Goal: Task Accomplishment & Management: Use online tool/utility

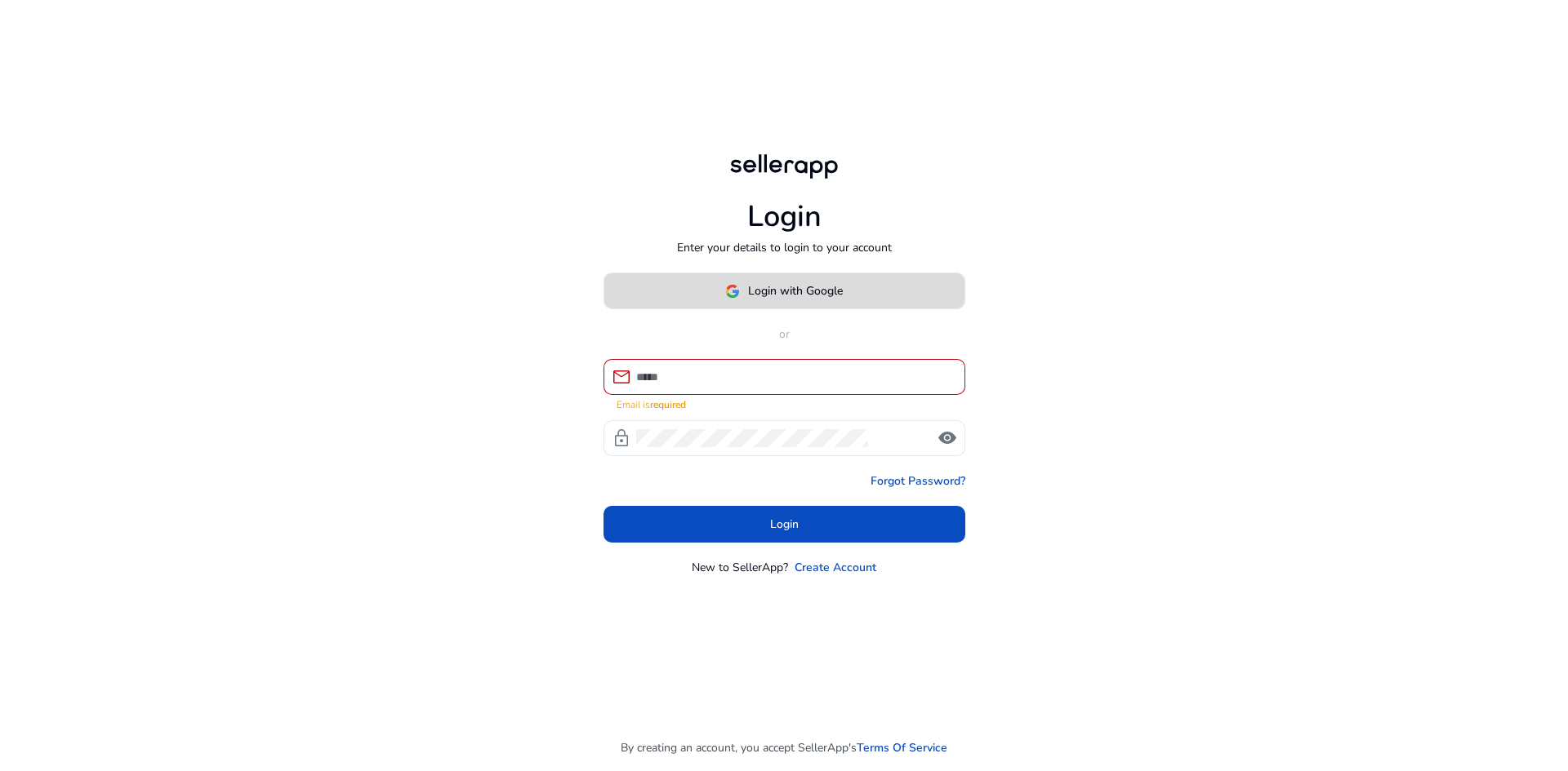
click at [818, 299] on span "Login with Google" at bounding box center [796, 291] width 95 height 17
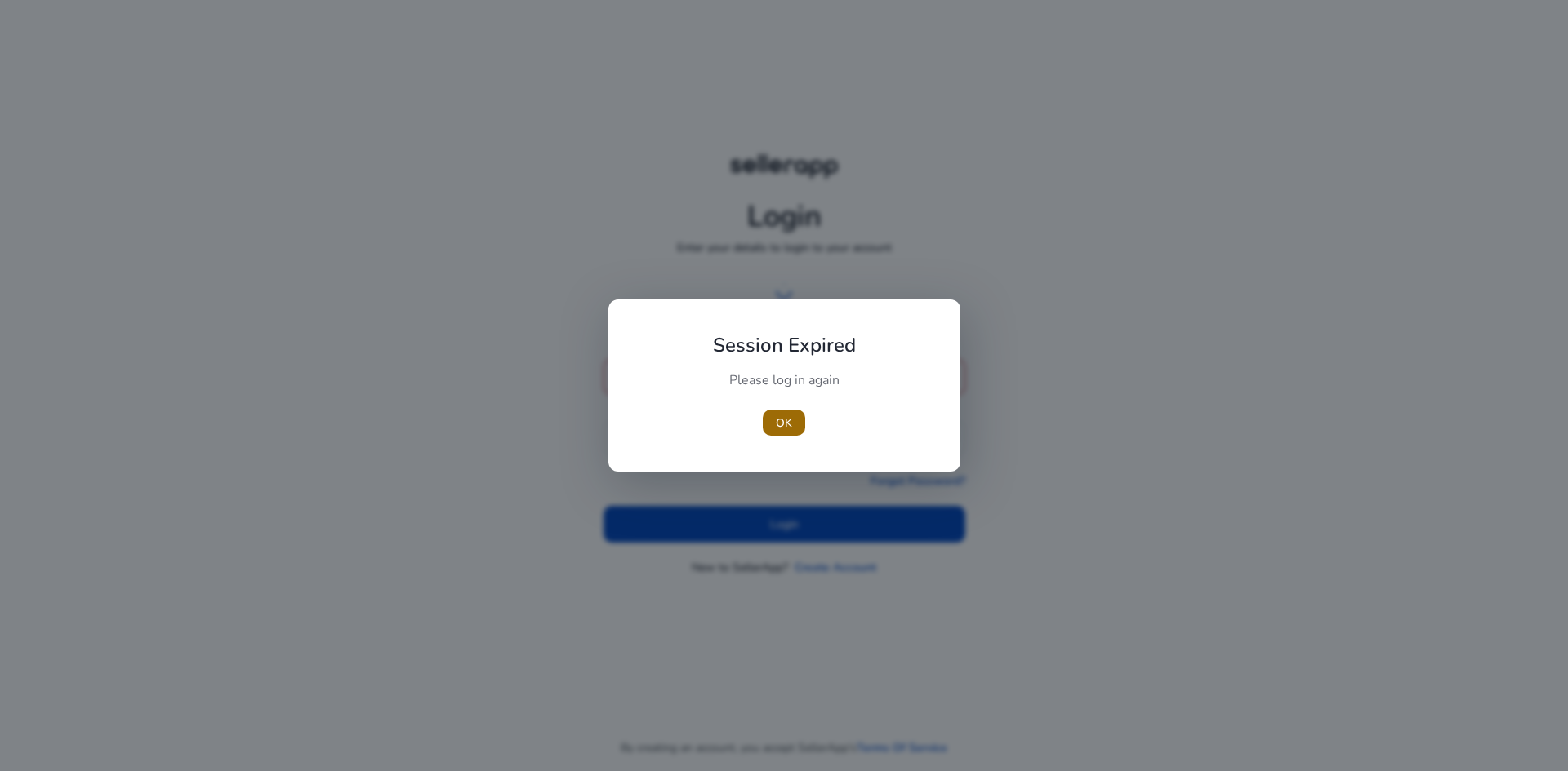
click at [794, 417] on span "button" at bounding box center [784, 423] width 43 height 39
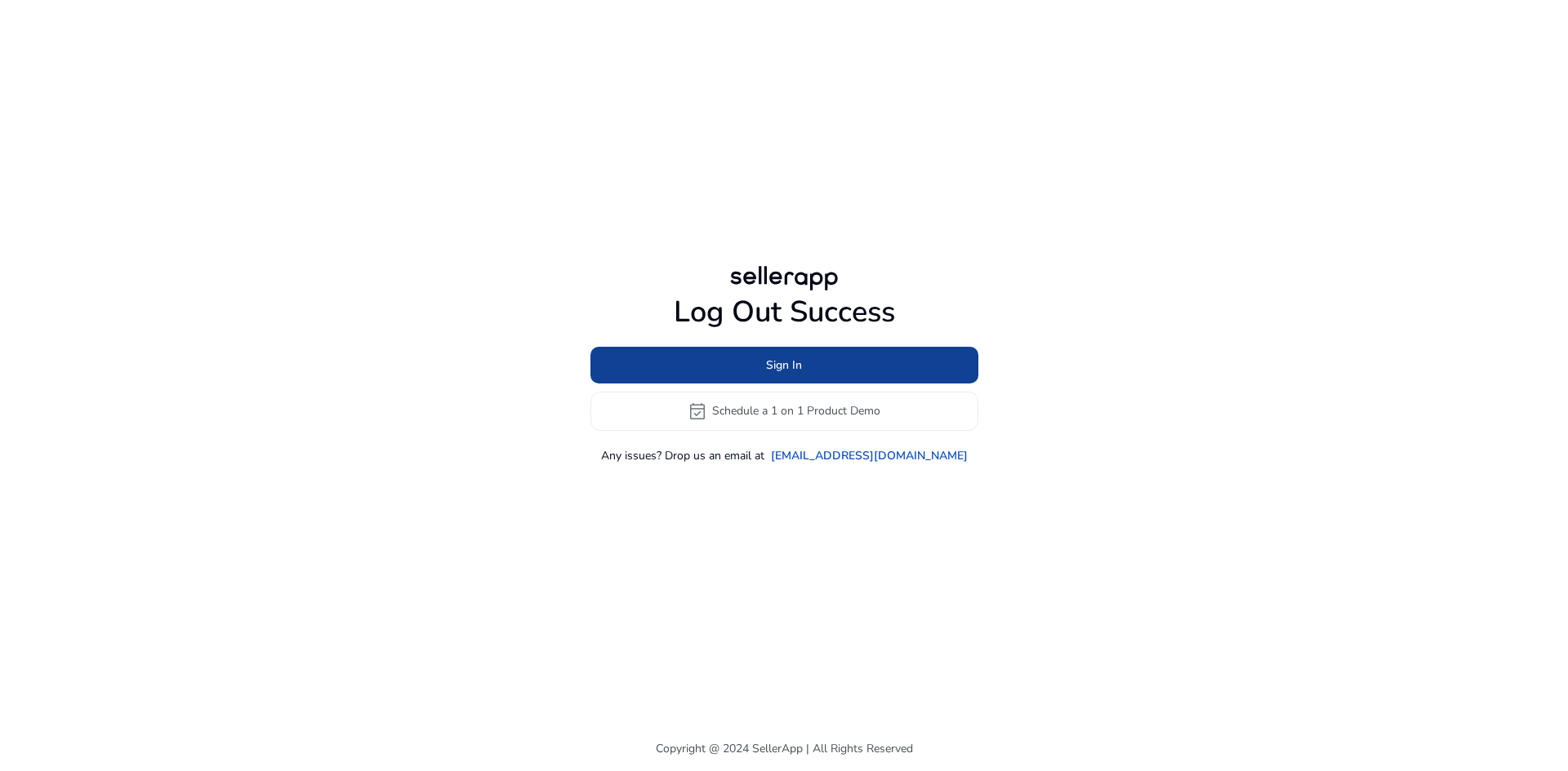
click at [765, 354] on span at bounding box center [784, 365] width 388 height 39
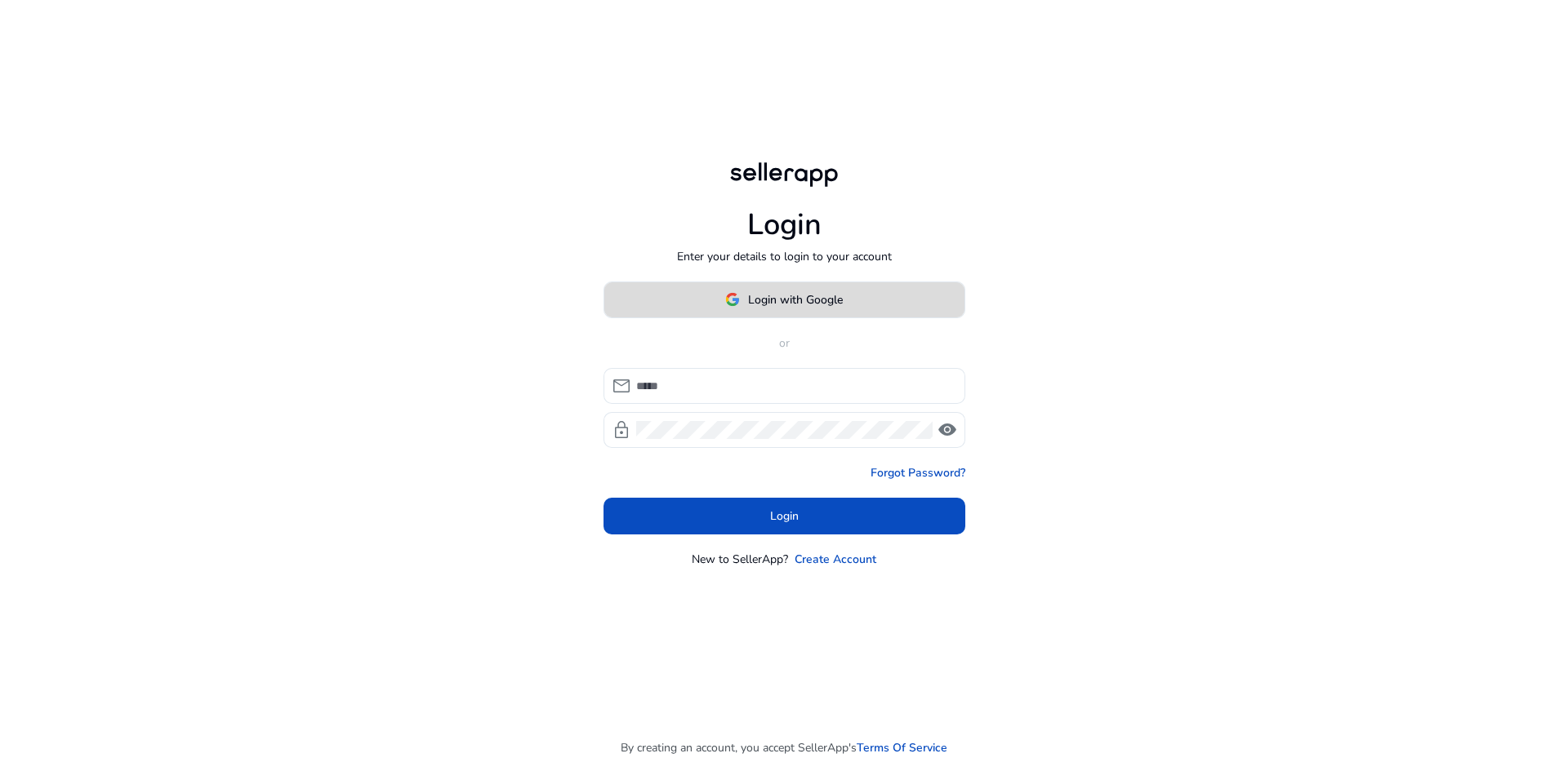
click at [768, 294] on span "Login with Google" at bounding box center [796, 300] width 95 height 17
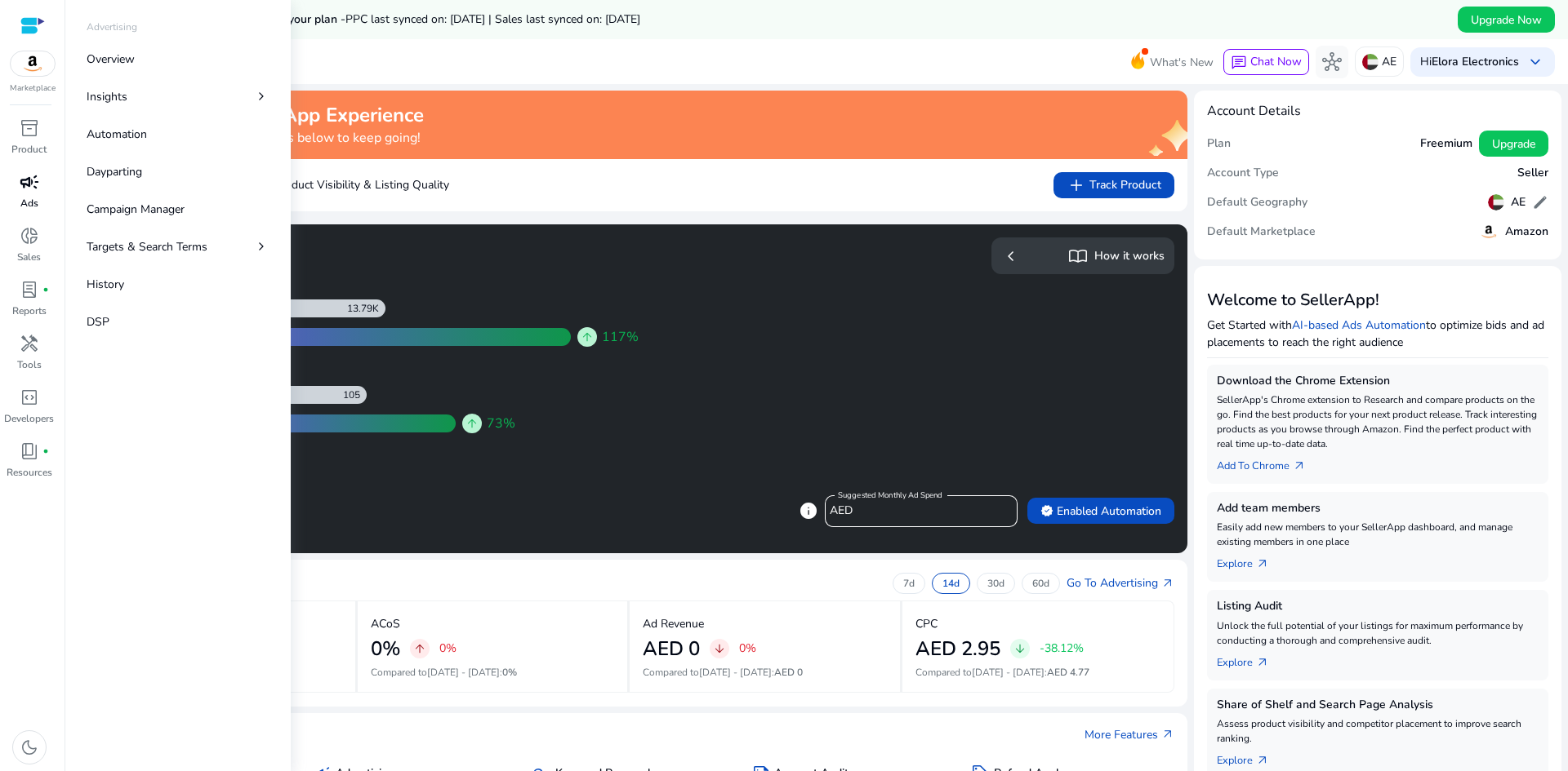
click at [33, 197] on p "Ads" at bounding box center [29, 203] width 18 height 15
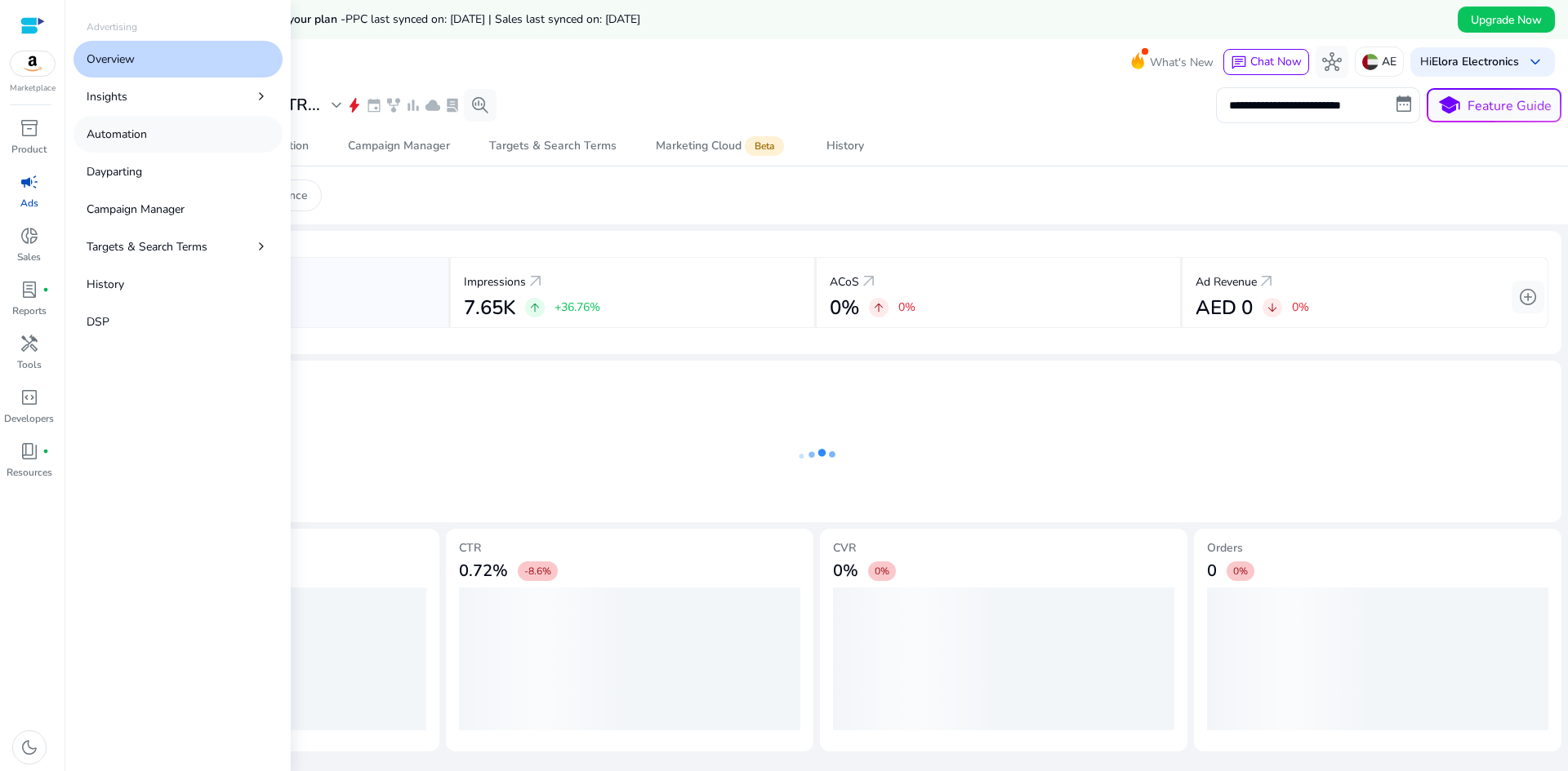
click at [159, 127] on link "Automation" at bounding box center [178, 135] width 209 height 37
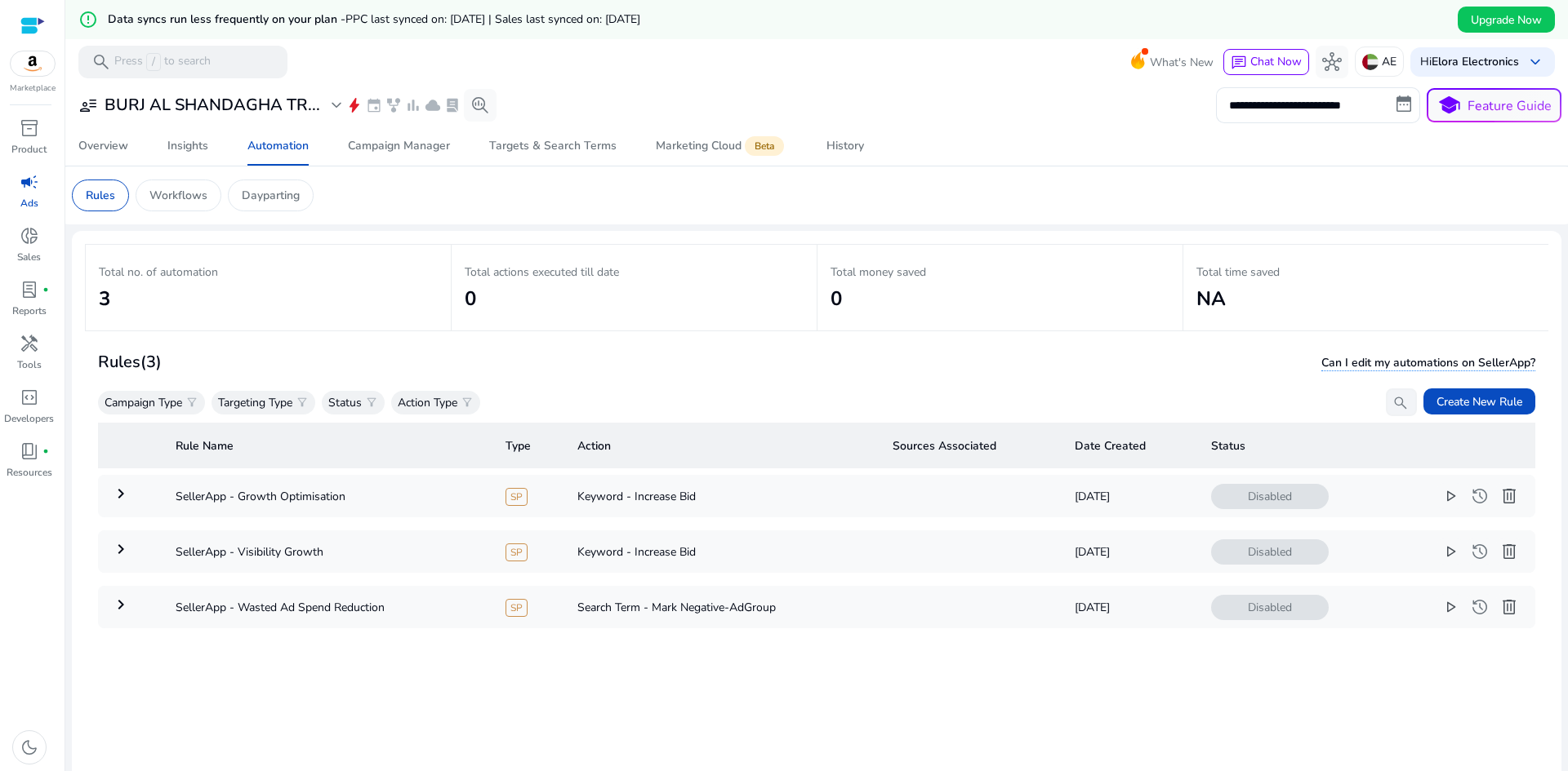
click at [347, 299] on h2 "3" at bounding box center [268, 298] width 339 height 23
click at [83, 271] on mat-card "Total no. of automation 3 Total actions executed till date 0 Total money saved …" at bounding box center [816, 580] width 1489 height 697
click at [178, 283] on div "Total no. of automation 3" at bounding box center [268, 288] width 339 height 59
click at [690, 502] on td "Keyword - Increase Bid" at bounding box center [721, 496] width 315 height 43
click at [362, 148] on div "Campaign Manager" at bounding box center [399, 146] width 102 height 11
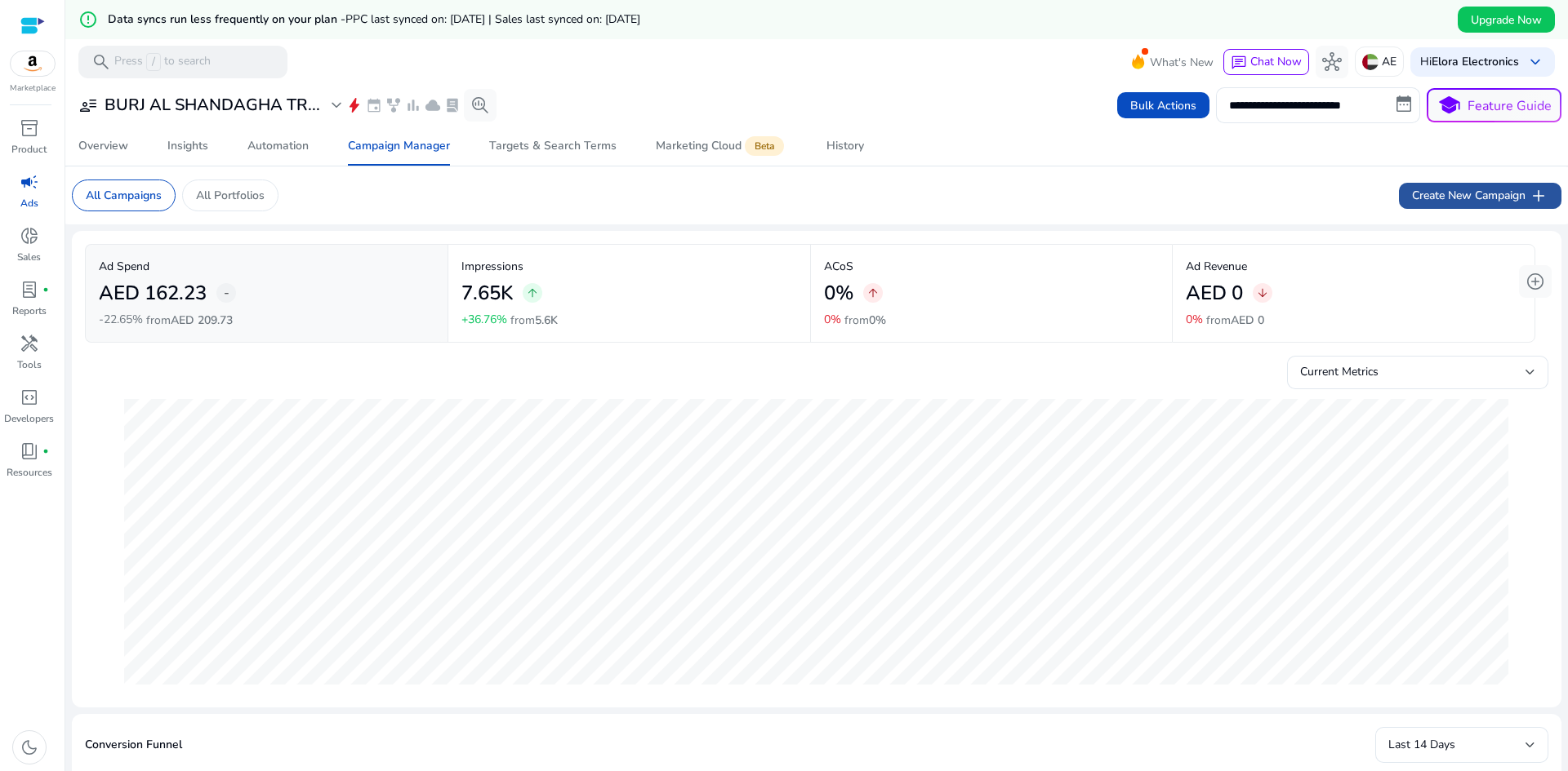
click at [1468, 200] on span "Create New Campaign add" at bounding box center [1480, 195] width 137 height 20
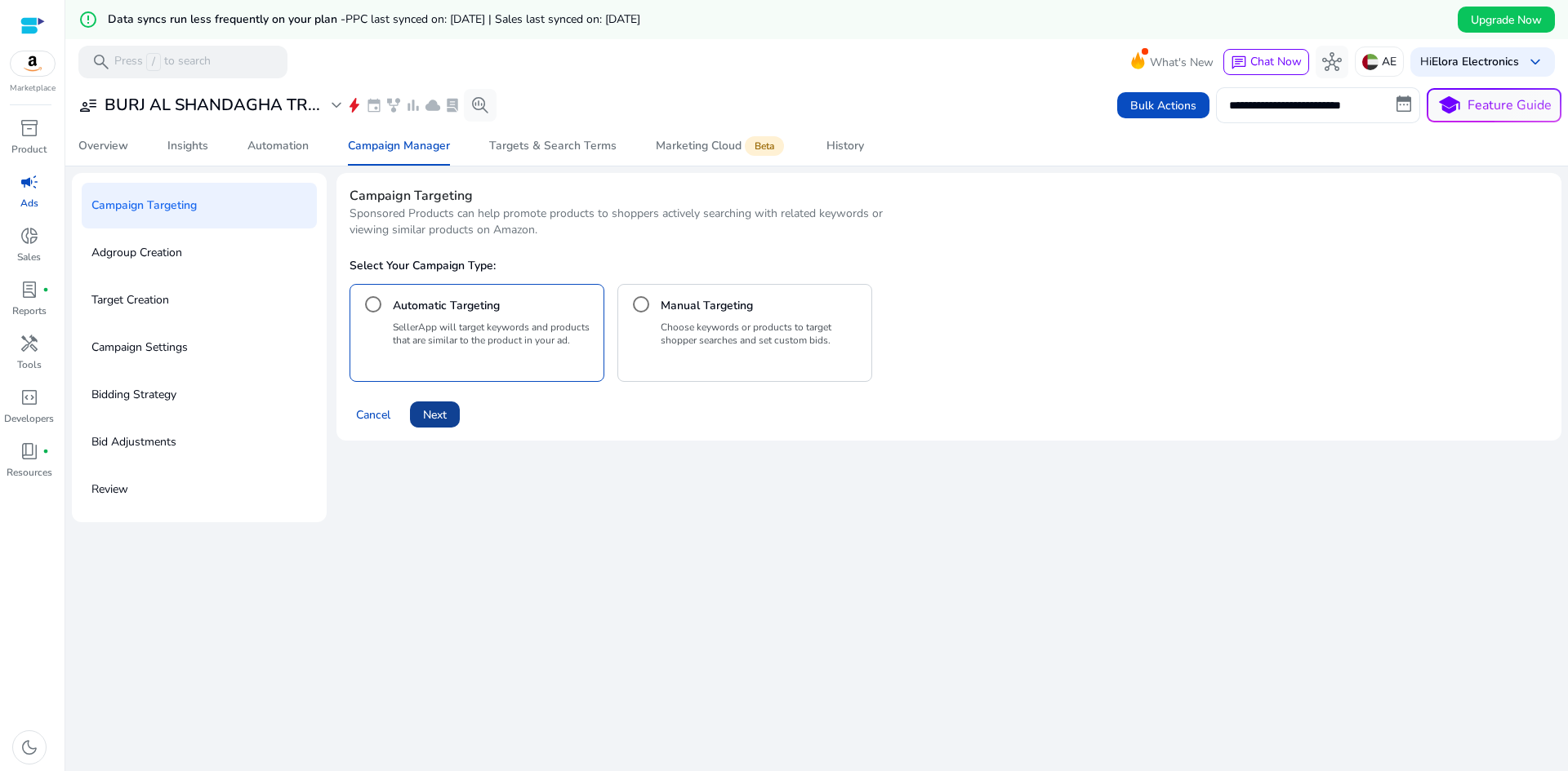
click at [448, 412] on span at bounding box center [435, 414] width 50 height 39
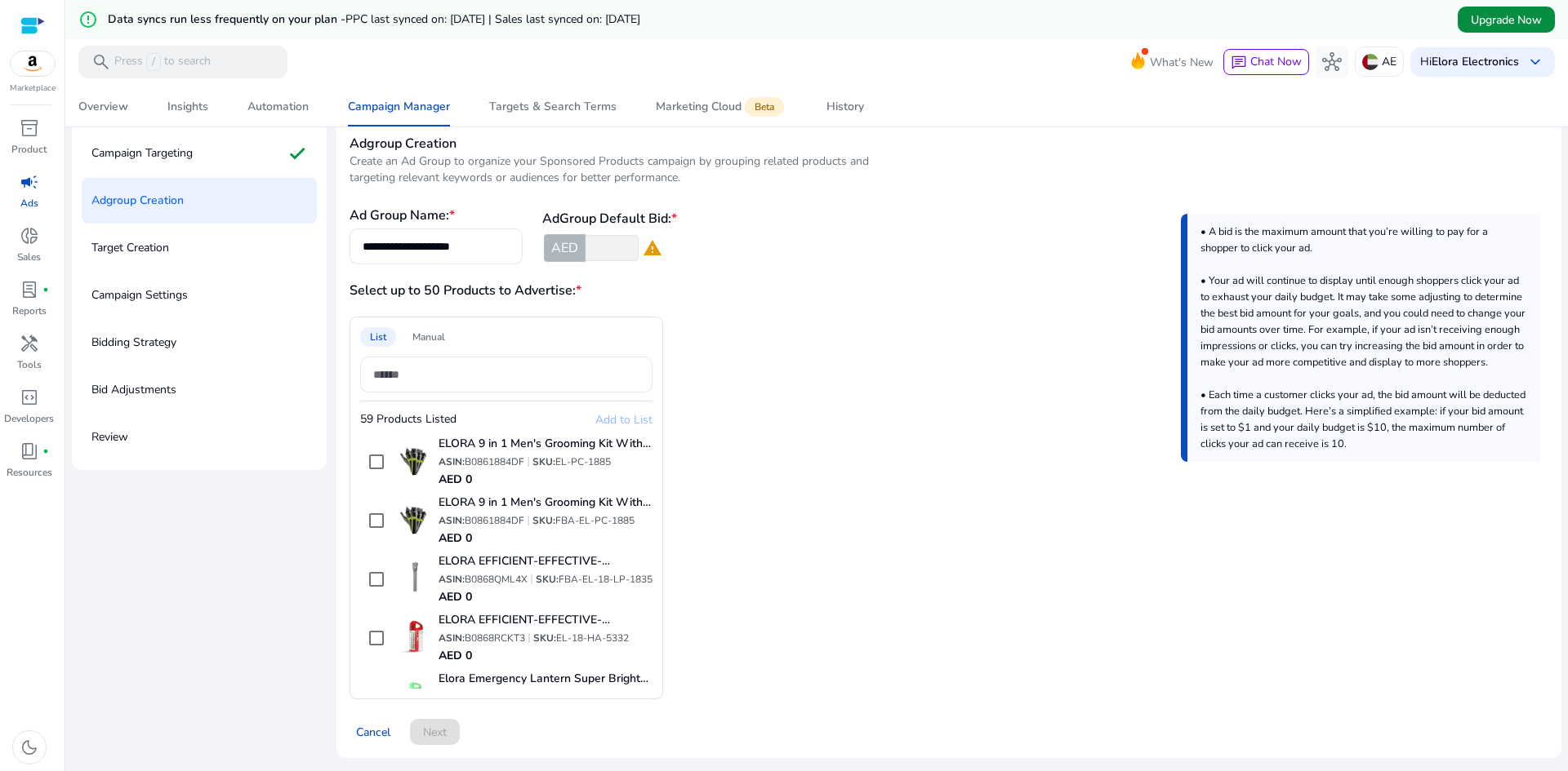
click at [1491, 18] on span "Upgrade Now" at bounding box center [1506, 20] width 71 height 17
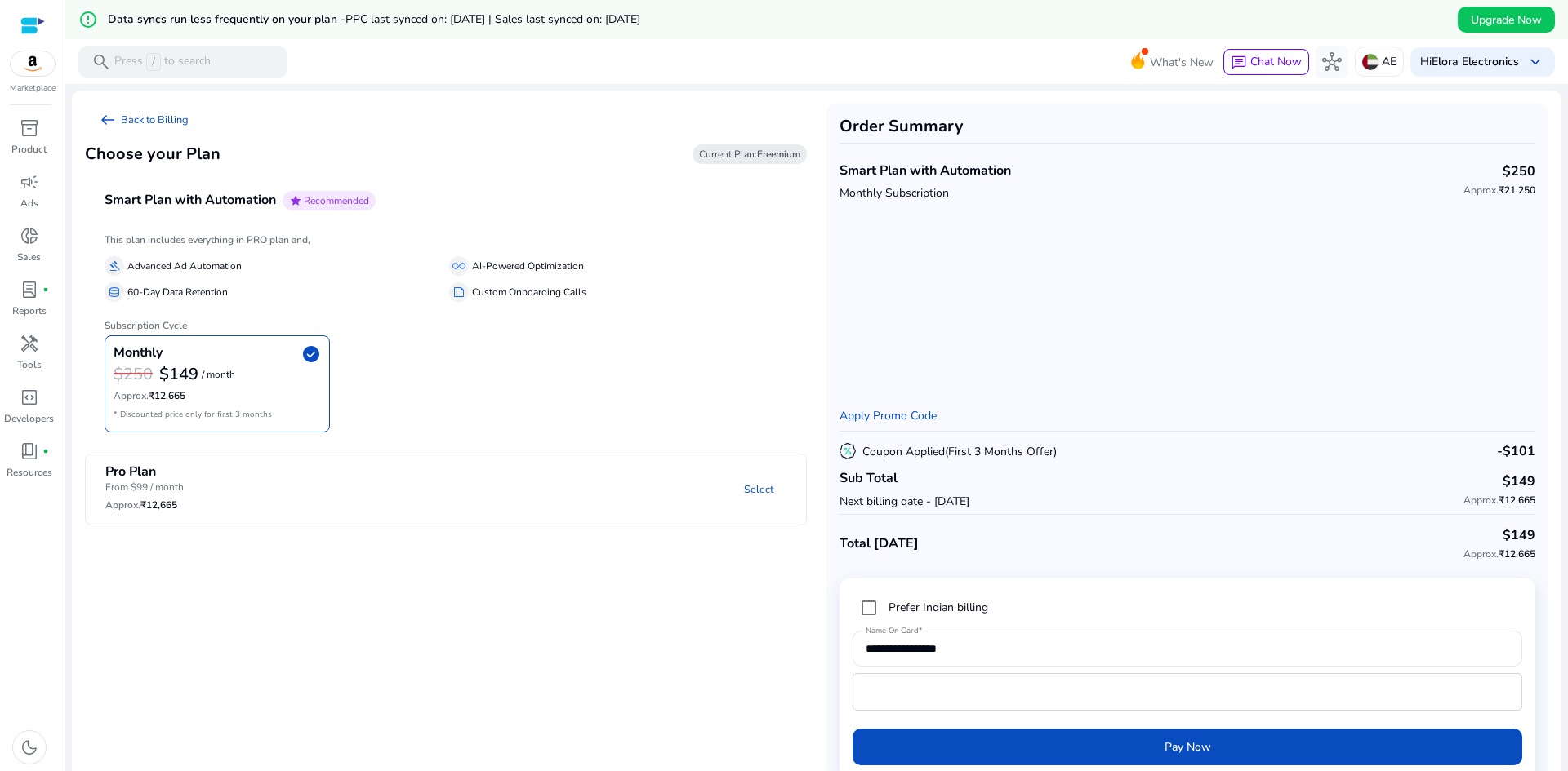
click at [238, 487] on mat-panel-title "Pro Plan From $99 / month Approx. ₹12,665" at bounding box center [217, 490] width 223 height 52
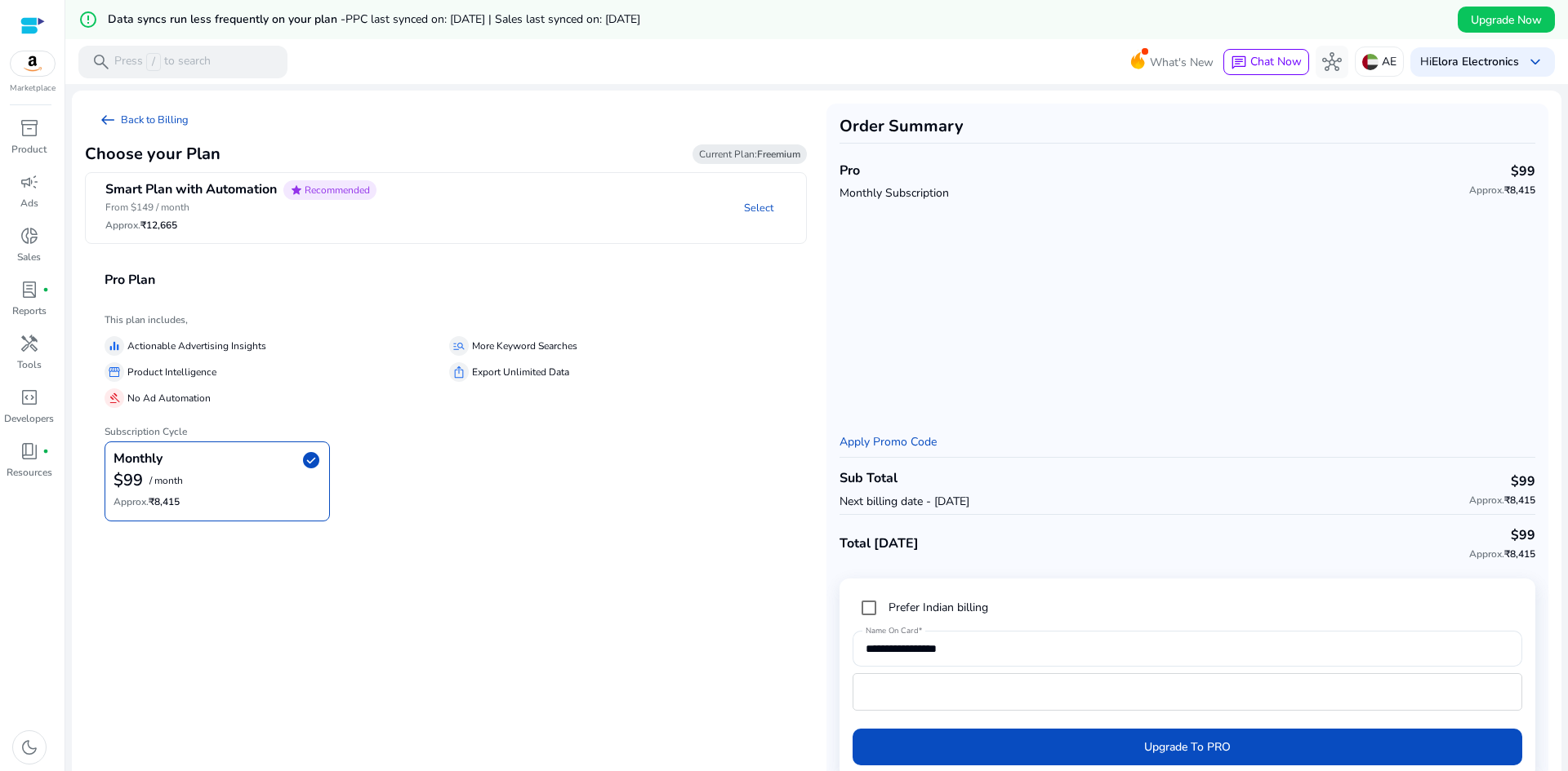
click at [204, 366] on p "Product Intelligence" at bounding box center [172, 372] width 89 height 17
click at [221, 180] on div "Smart Plan with Automation star Recommended" at bounding box center [241, 189] width 271 height 20
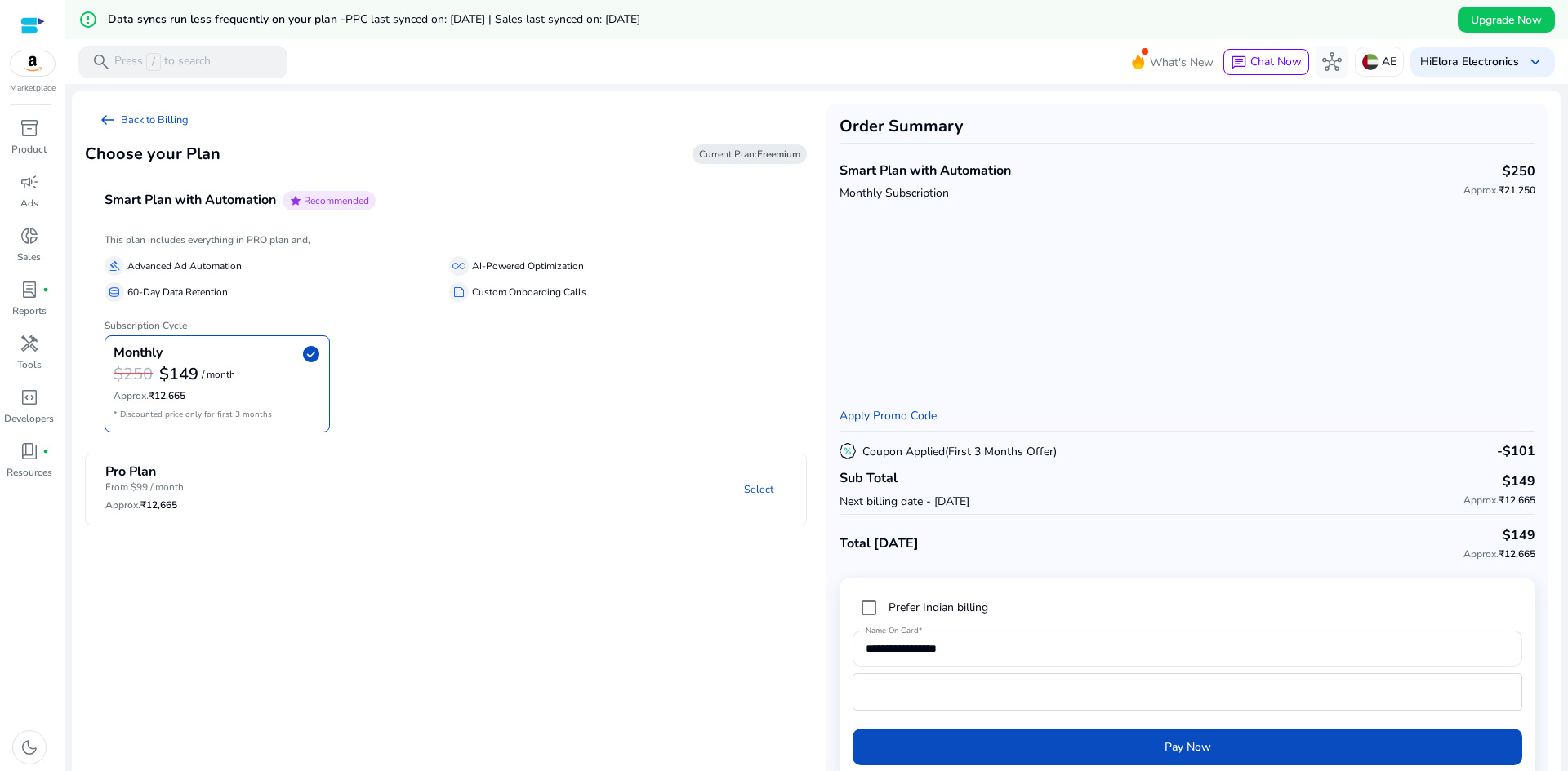
click at [262, 476] on mat-panel-title "Pro Plan From $99 / month Approx. ₹12,665" at bounding box center [217, 490] width 223 height 52
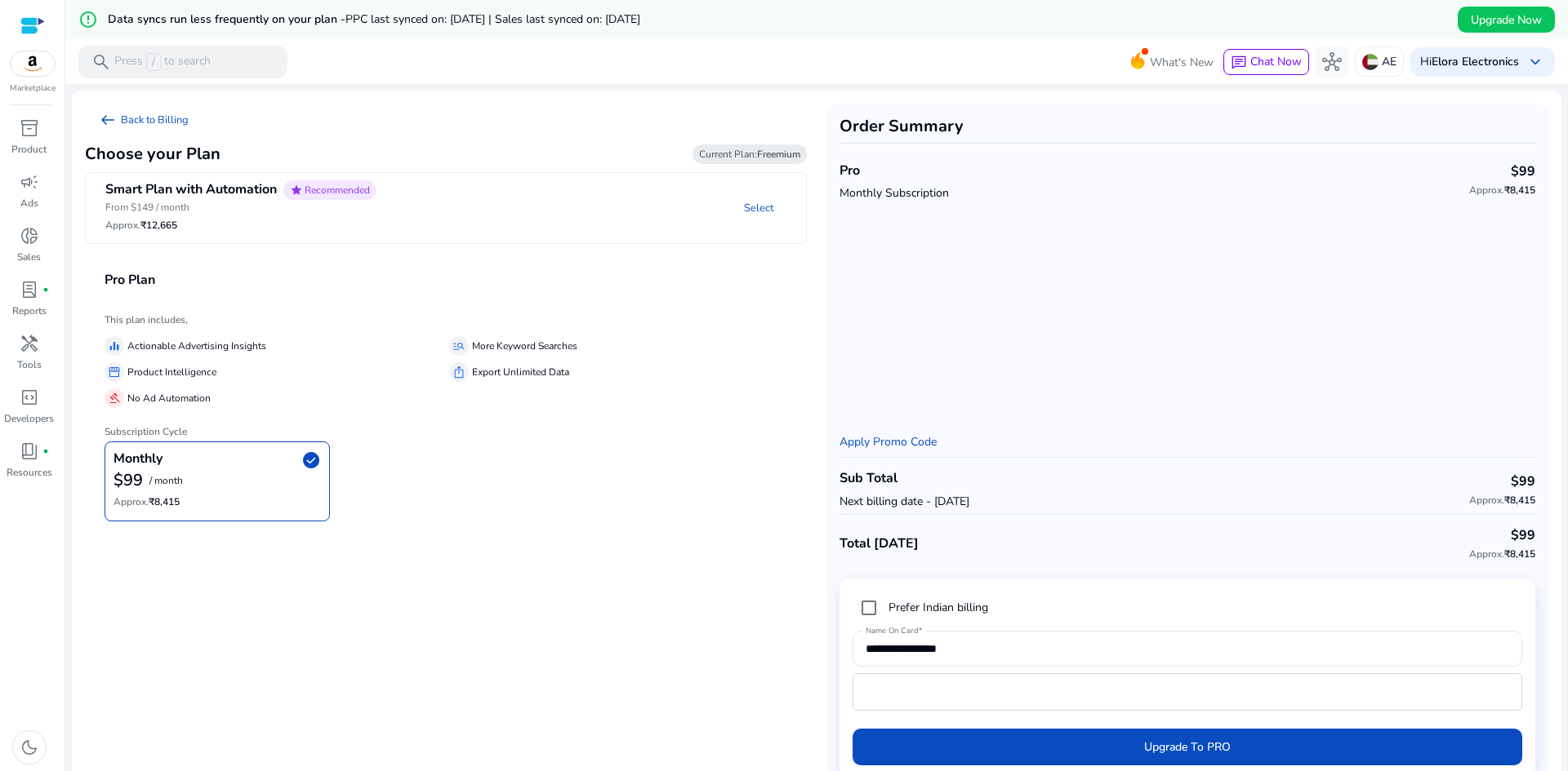
click at [268, 219] on h6 "Approx. ₹12,665" at bounding box center [241, 225] width 271 height 11
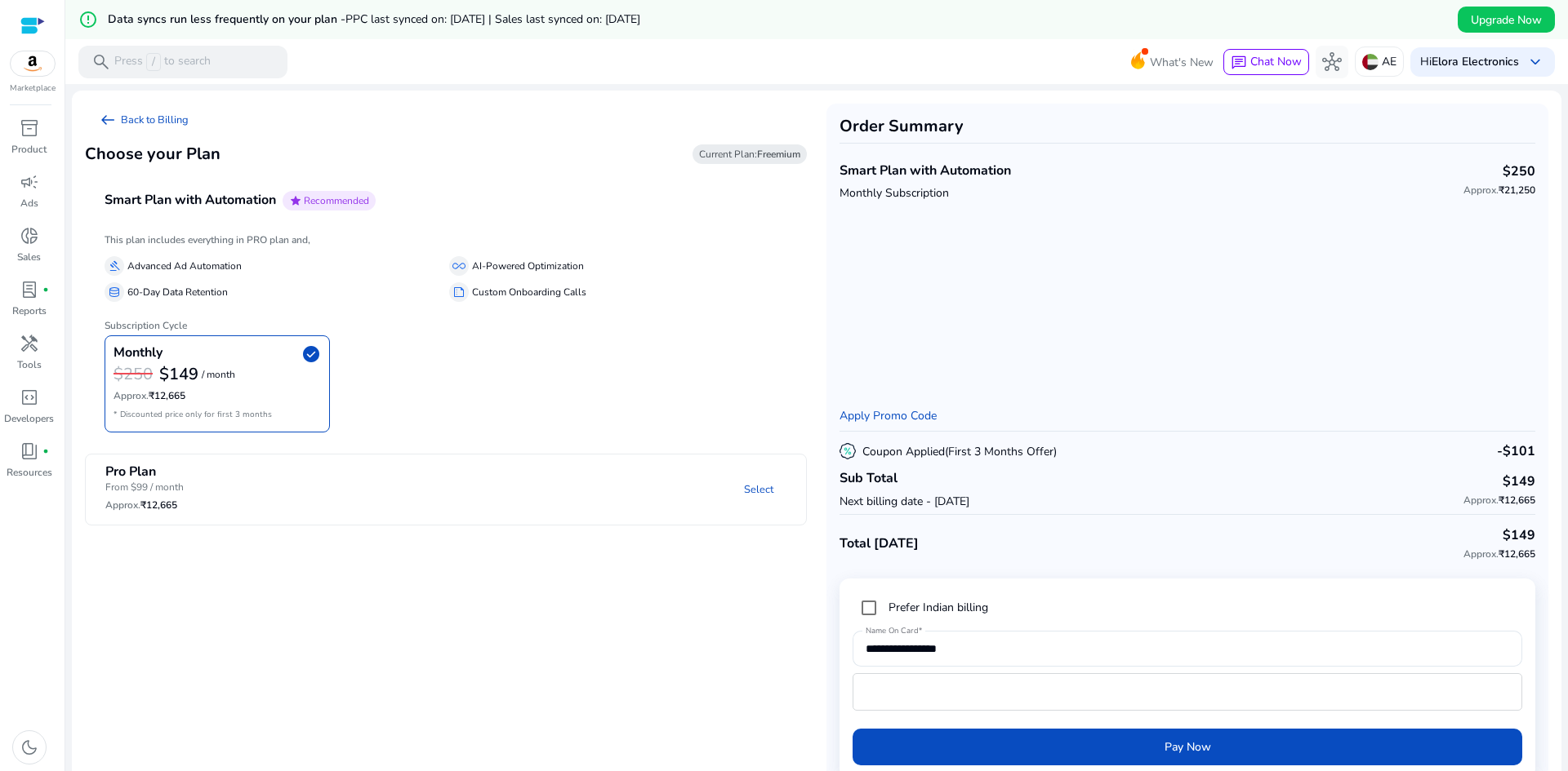
click at [174, 372] on b "$149" at bounding box center [178, 374] width 39 height 22
click at [161, 487] on p "From $99 / month" at bounding box center [144, 488] width 78 height 15
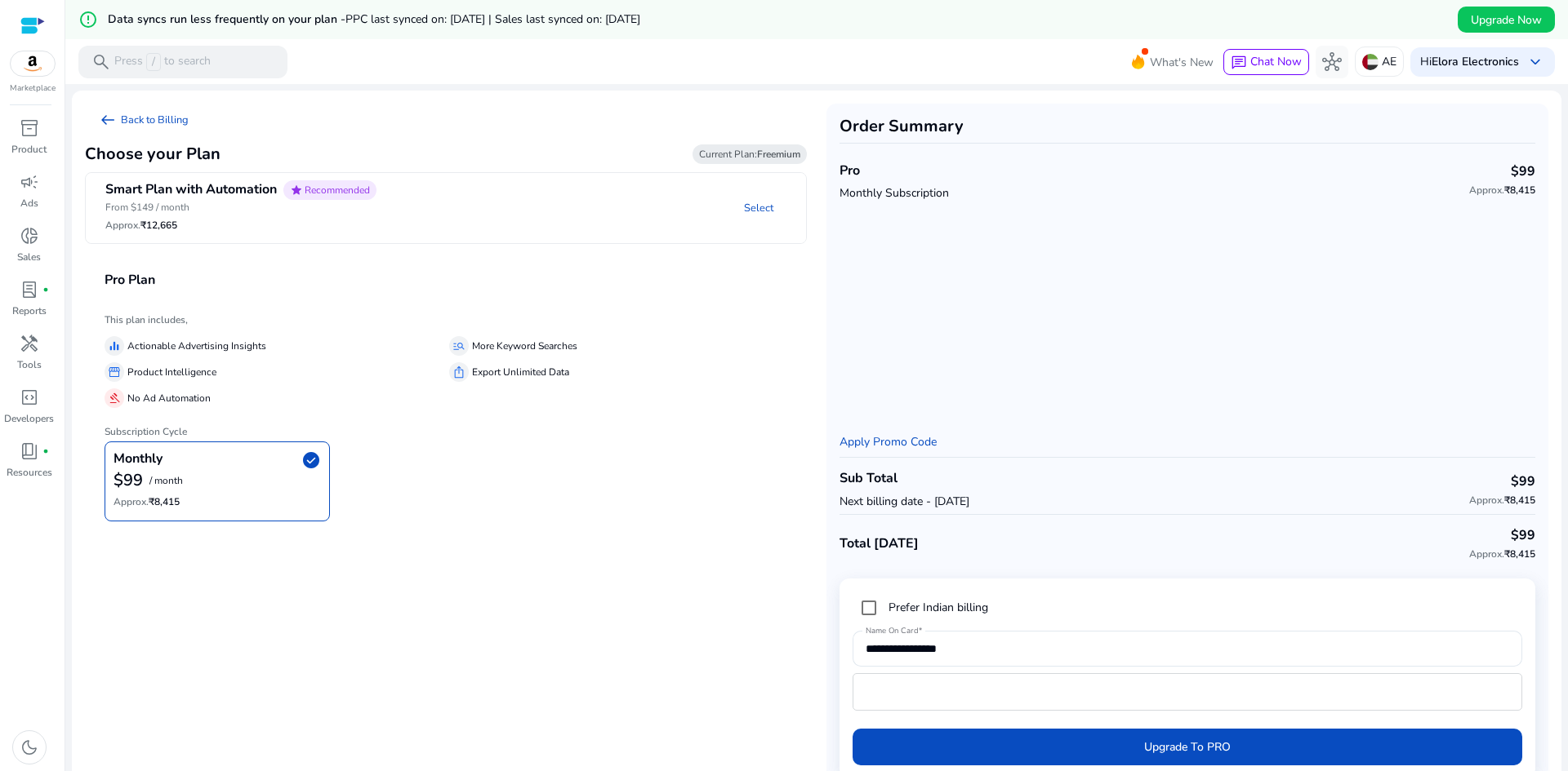
click at [312, 206] on p "From $149 / month" at bounding box center [241, 207] width 271 height 15
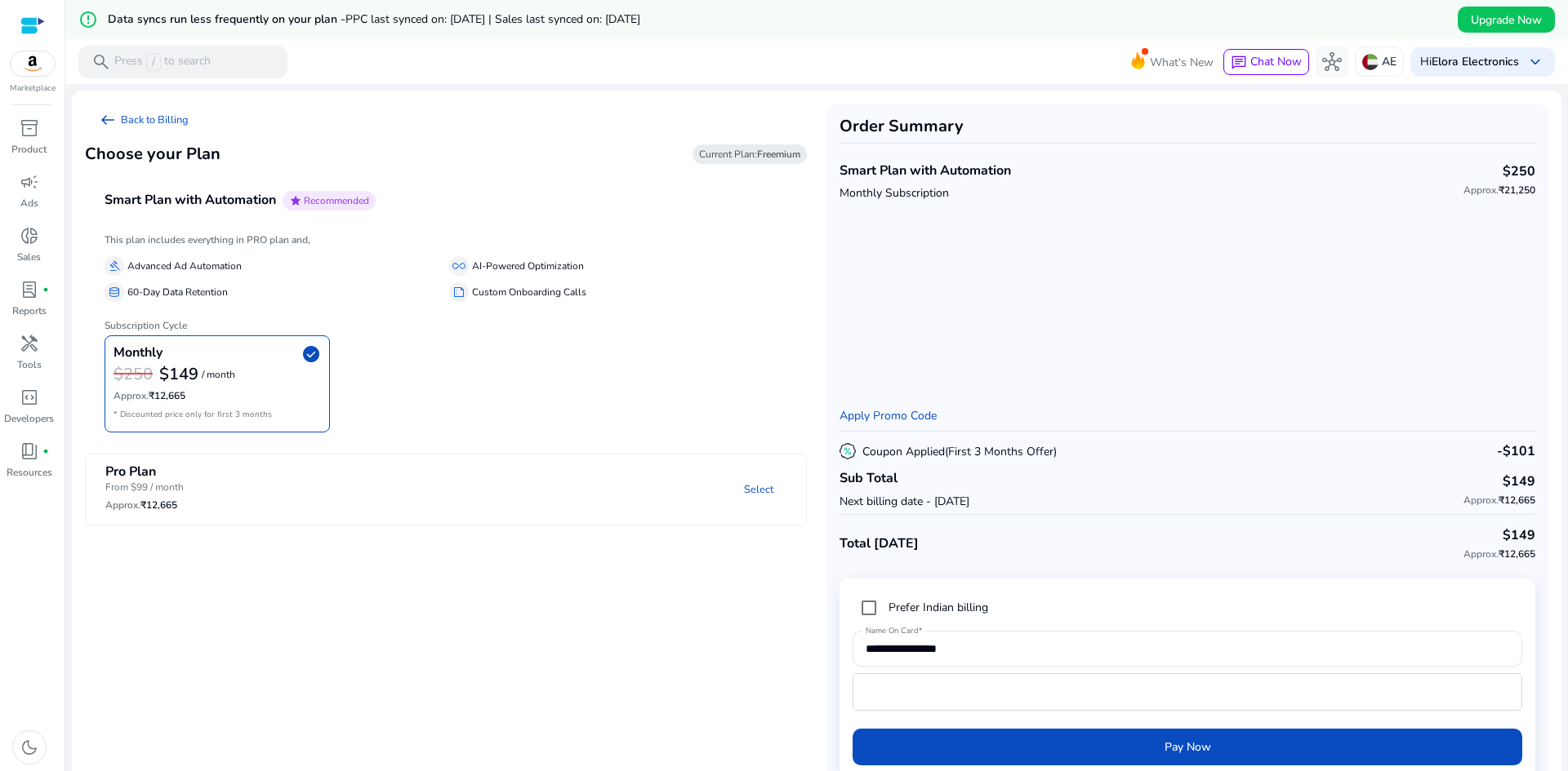
click at [166, 508] on h6 "Approx. ₹12,665" at bounding box center [144, 505] width 78 height 11
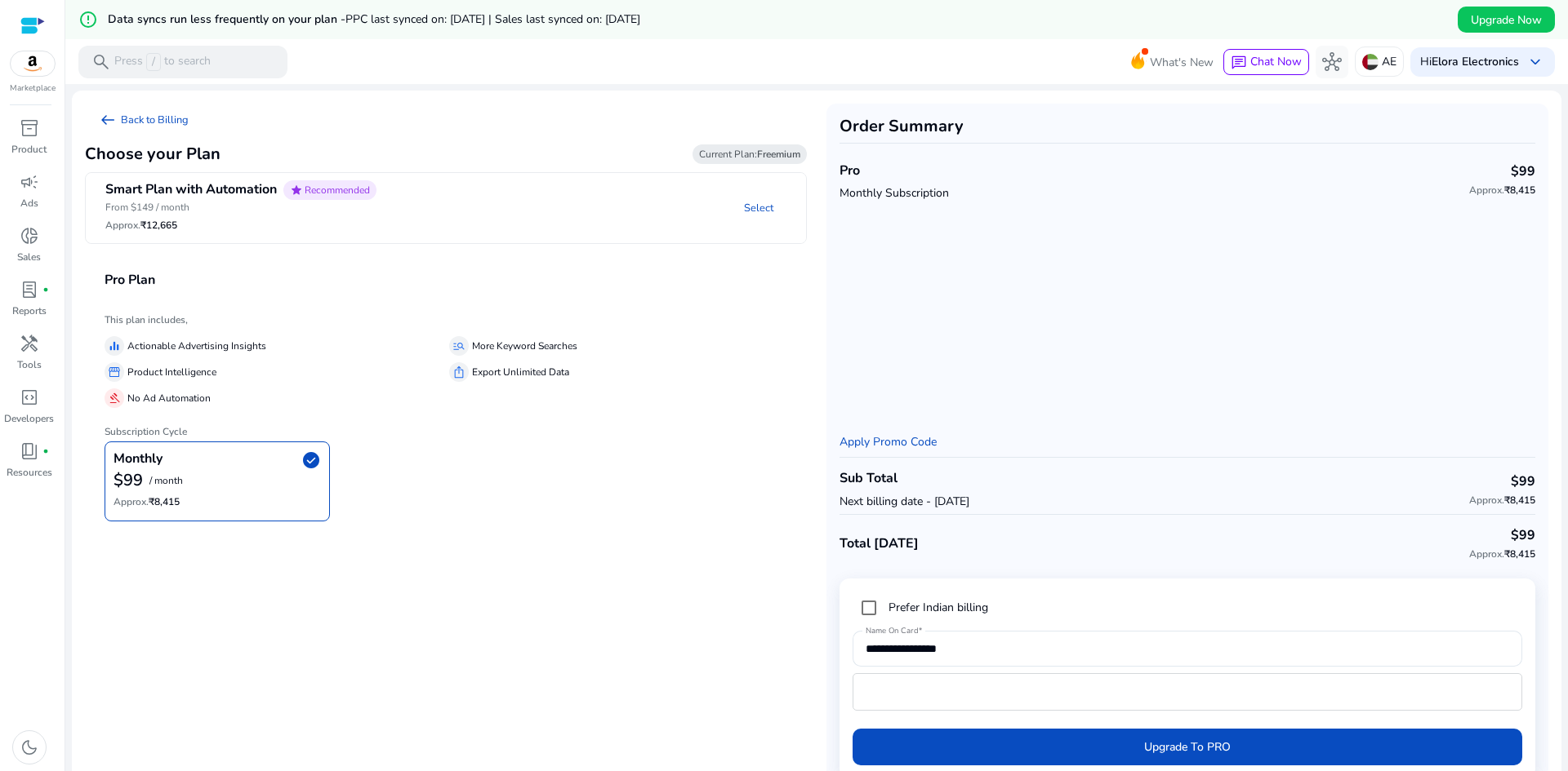
click at [238, 213] on p "From $149 / month" at bounding box center [241, 207] width 271 height 15
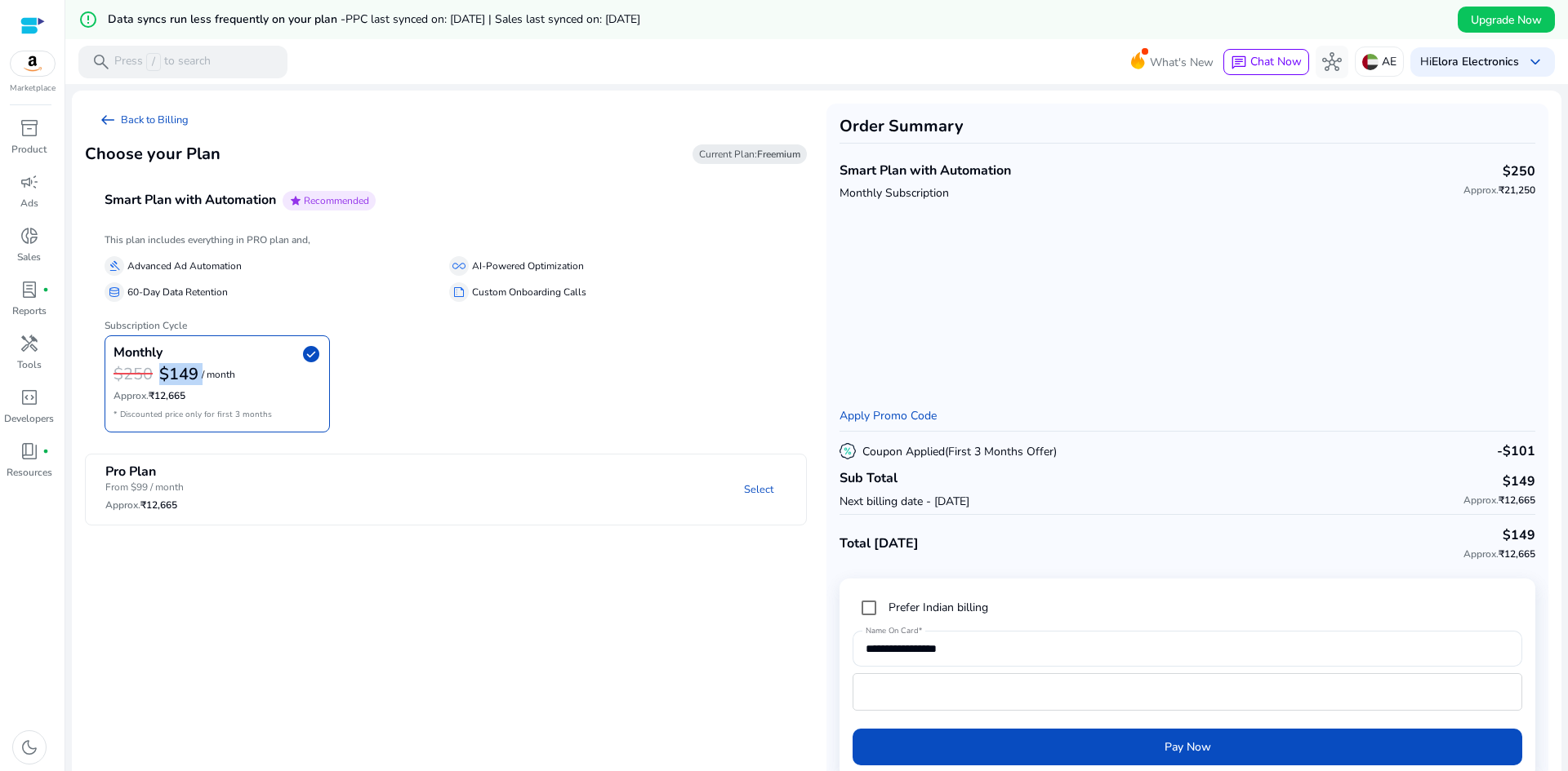
drag, startPoint x: 161, startPoint y: 369, endPoint x: 203, endPoint y: 374, distance: 42.3
click at [203, 374] on div "$149 / month" at bounding box center [197, 374] width 76 height 21
copy b "$149"
click at [209, 477] on mat-panel-title "Pro Plan From $99 / month Approx. ₹12,665" at bounding box center [217, 490] width 223 height 52
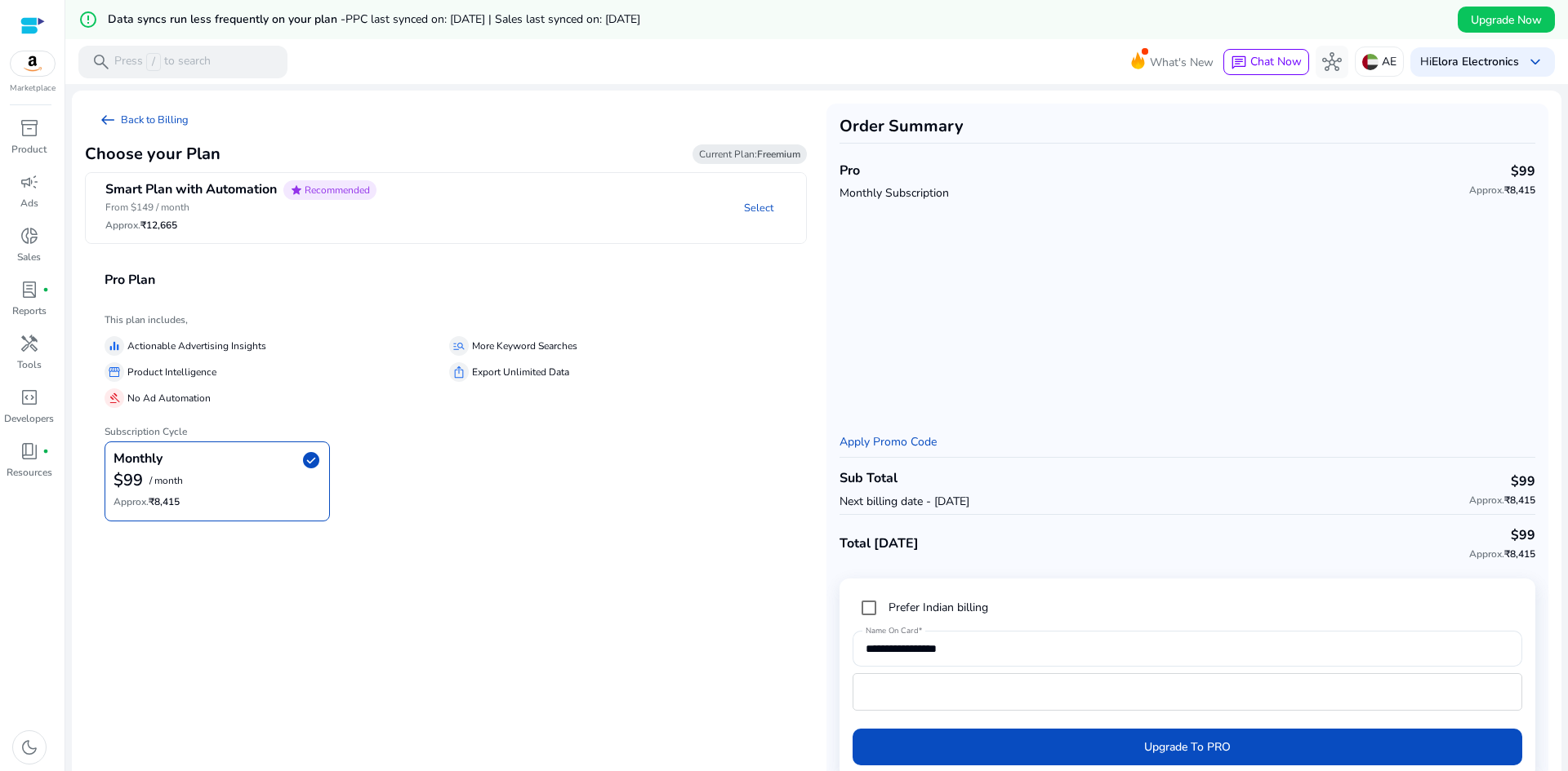
click at [491, 350] on p "More Keyword Searches" at bounding box center [524, 346] width 105 height 17
click at [206, 379] on p "Product Intelligence" at bounding box center [172, 372] width 89 height 17
click at [204, 378] on p "Product Intelligence" at bounding box center [172, 372] width 89 height 17
click at [190, 405] on p "No Ad Automation" at bounding box center [169, 399] width 84 height 17
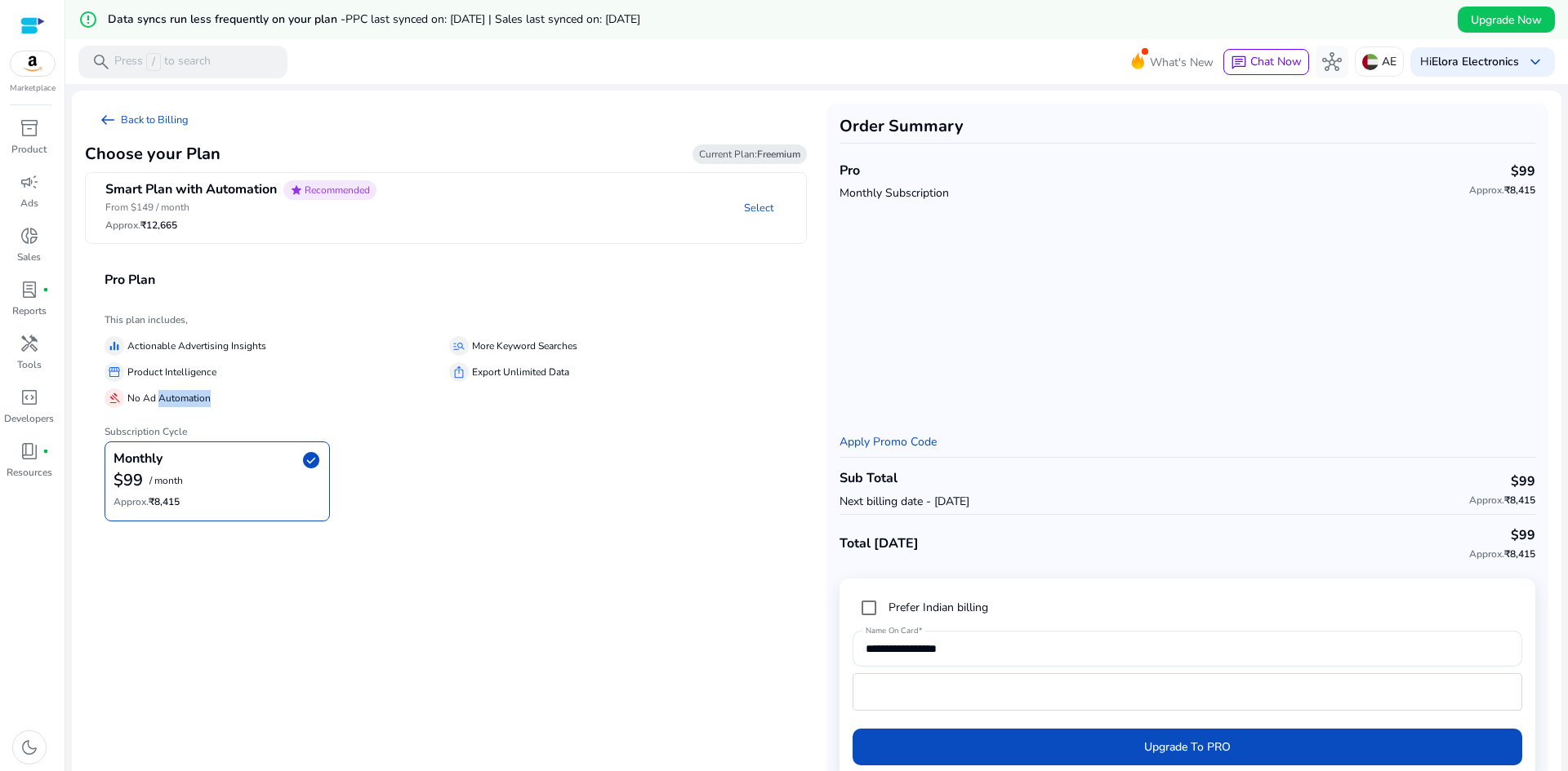
click at [189, 405] on p "No Ad Automation" at bounding box center [169, 399] width 84 height 17
drag, startPoint x: 112, startPoint y: 475, endPoint x: 156, endPoint y: 480, distance: 44.3
click at [156, 480] on div "Monthly check_circle $99 / month Approx. ₹8,415" at bounding box center [217, 481] width 225 height 80
click at [129, 475] on b "$99" at bounding box center [128, 480] width 30 height 22
drag, startPoint x: 111, startPoint y: 479, endPoint x: 144, endPoint y: 487, distance: 34.0
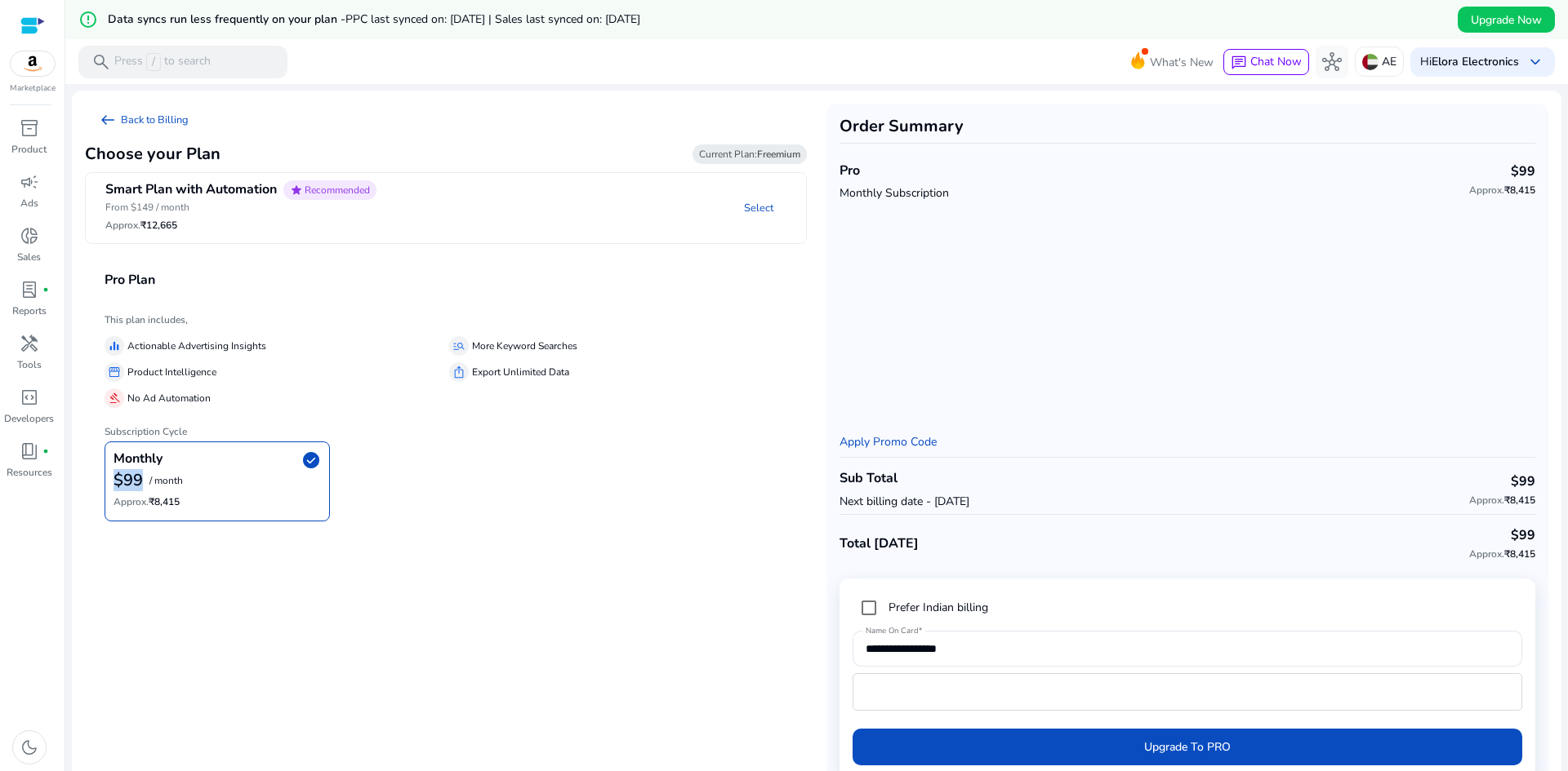
click at [144, 487] on div "Monthly check_circle $99 / month Approx. ₹8,415" at bounding box center [217, 481] width 225 height 80
copy b "$99"
click at [172, 214] on p "From $149 / month" at bounding box center [241, 207] width 271 height 15
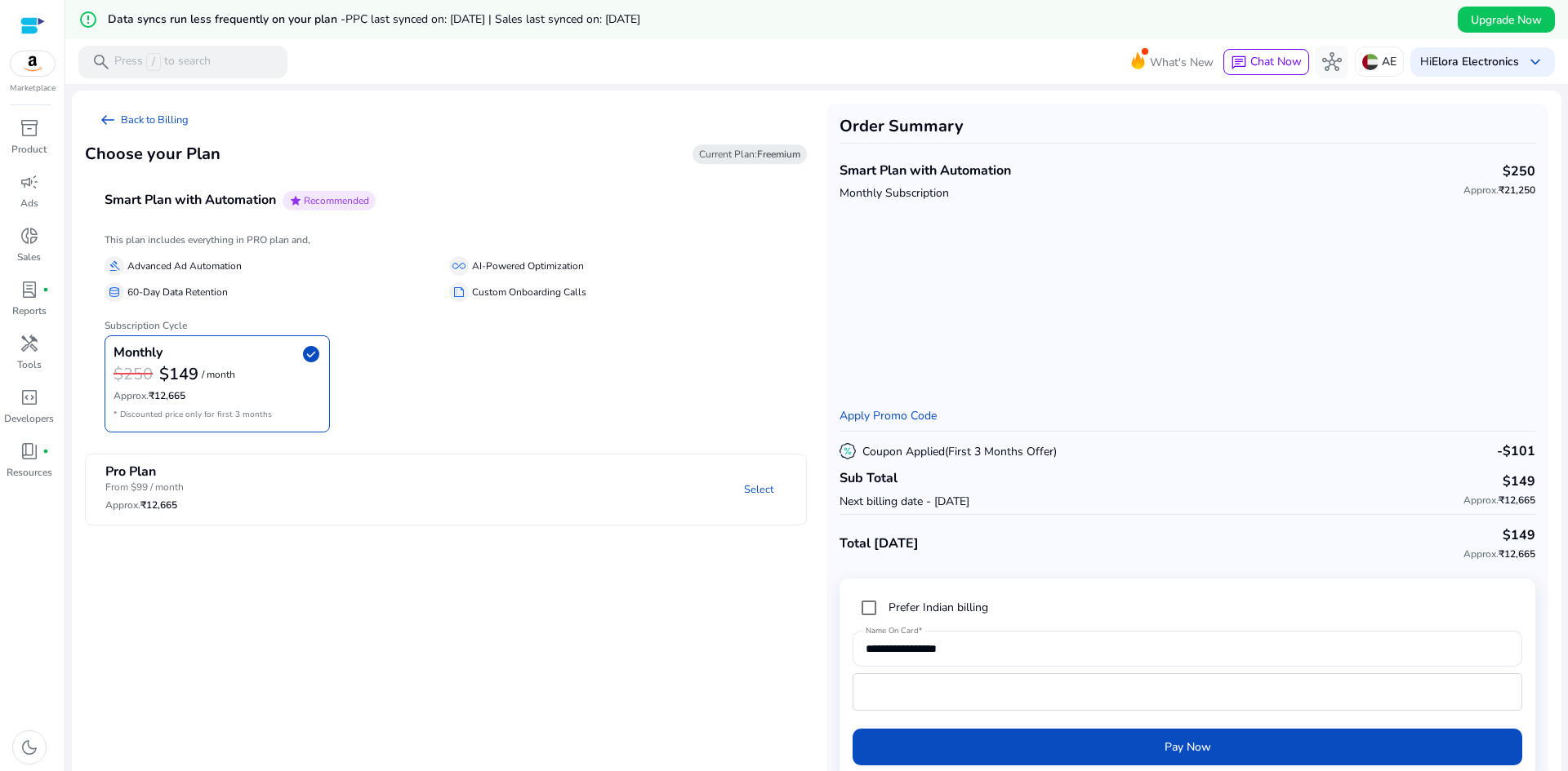
click at [171, 372] on b "$149" at bounding box center [178, 374] width 39 height 22
copy b "$149"
click at [496, 297] on p "Custom Onboarding Calls" at bounding box center [529, 293] width 114 height 17
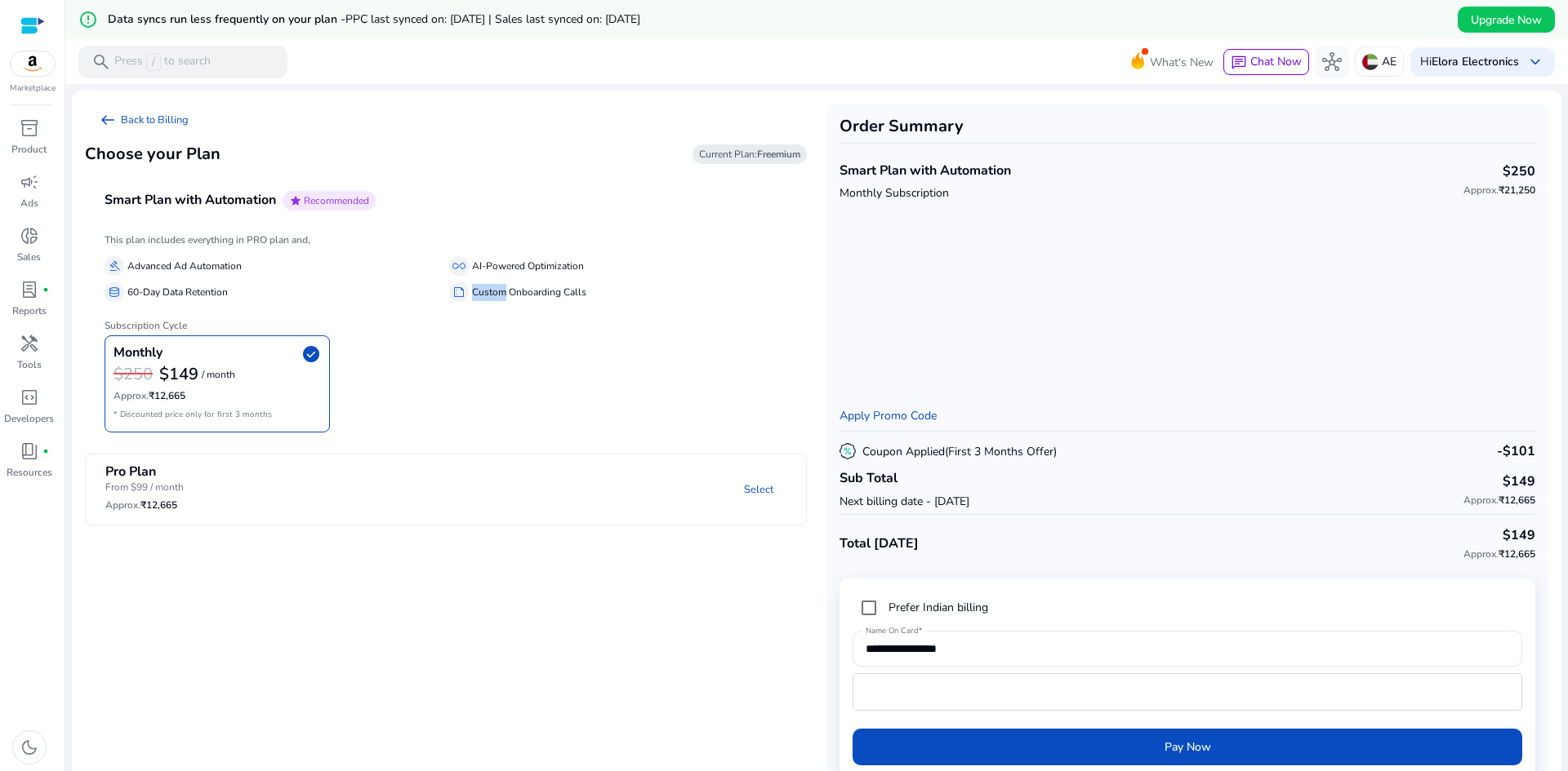
click at [495, 297] on p "Custom Onboarding Calls" at bounding box center [529, 293] width 114 height 17
click at [459, 268] on span "all_inclusive" at bounding box center [459, 266] width 13 height 13
click at [746, 148] on span "Current Plan: Freemium" at bounding box center [749, 153] width 114 height 20
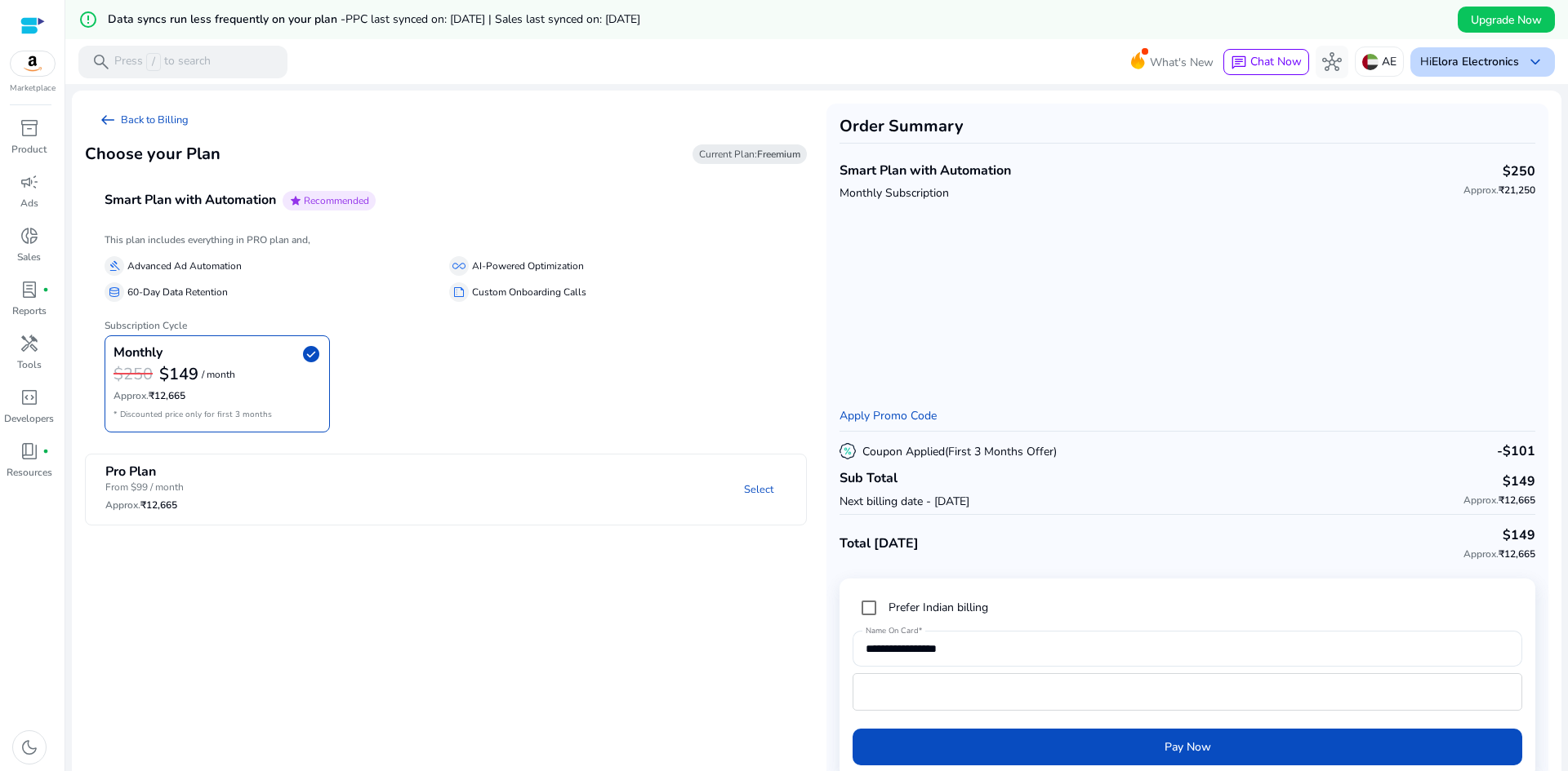
click at [1442, 64] on b "Elora Electronics" at bounding box center [1475, 61] width 87 height 16
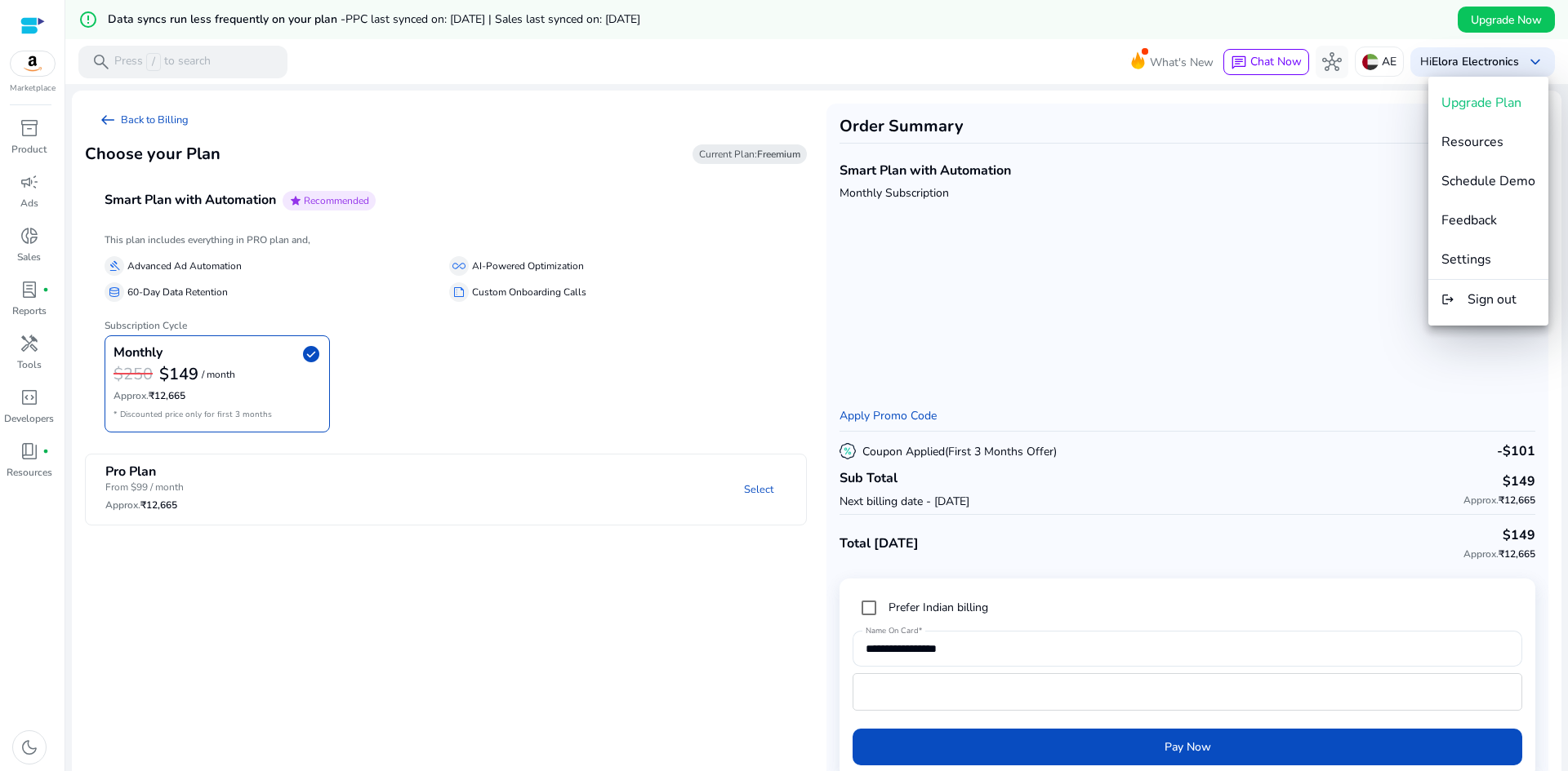
click at [1324, 380] on div at bounding box center [784, 386] width 1568 height 771
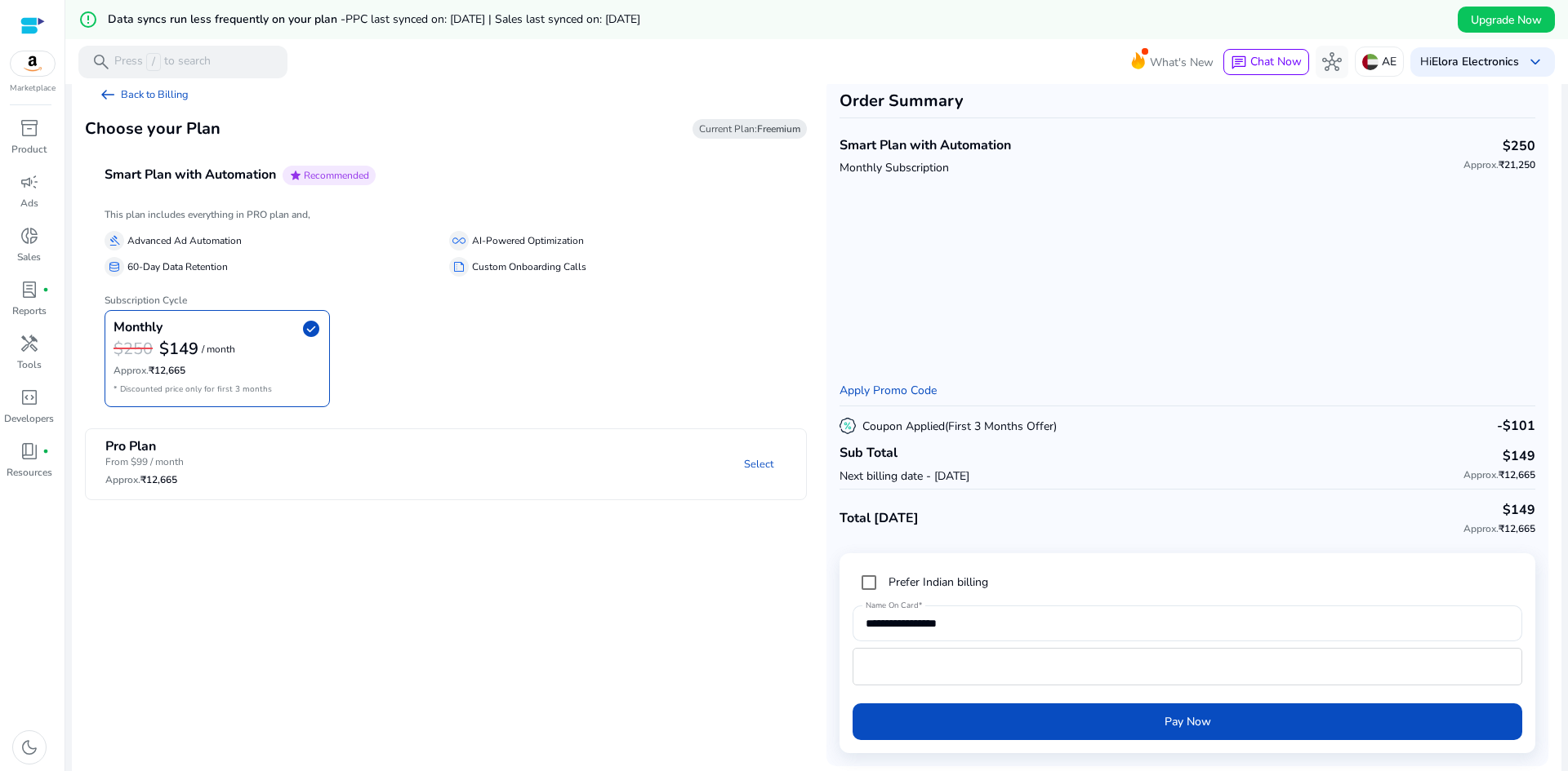
scroll to position [39, 0]
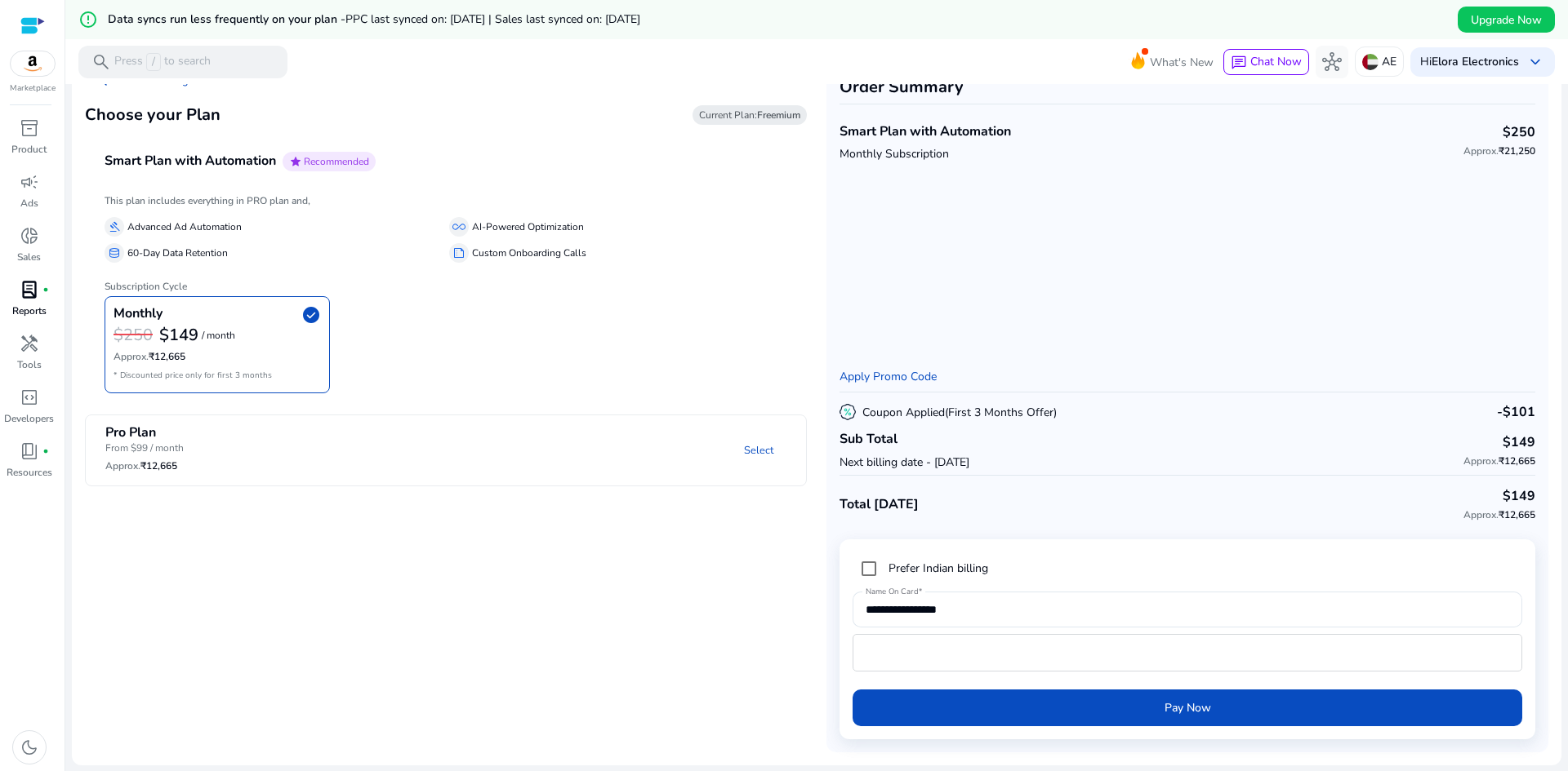
click at [49, 294] on div "lab_profile fiber_manual_record" at bounding box center [29, 290] width 46 height 26
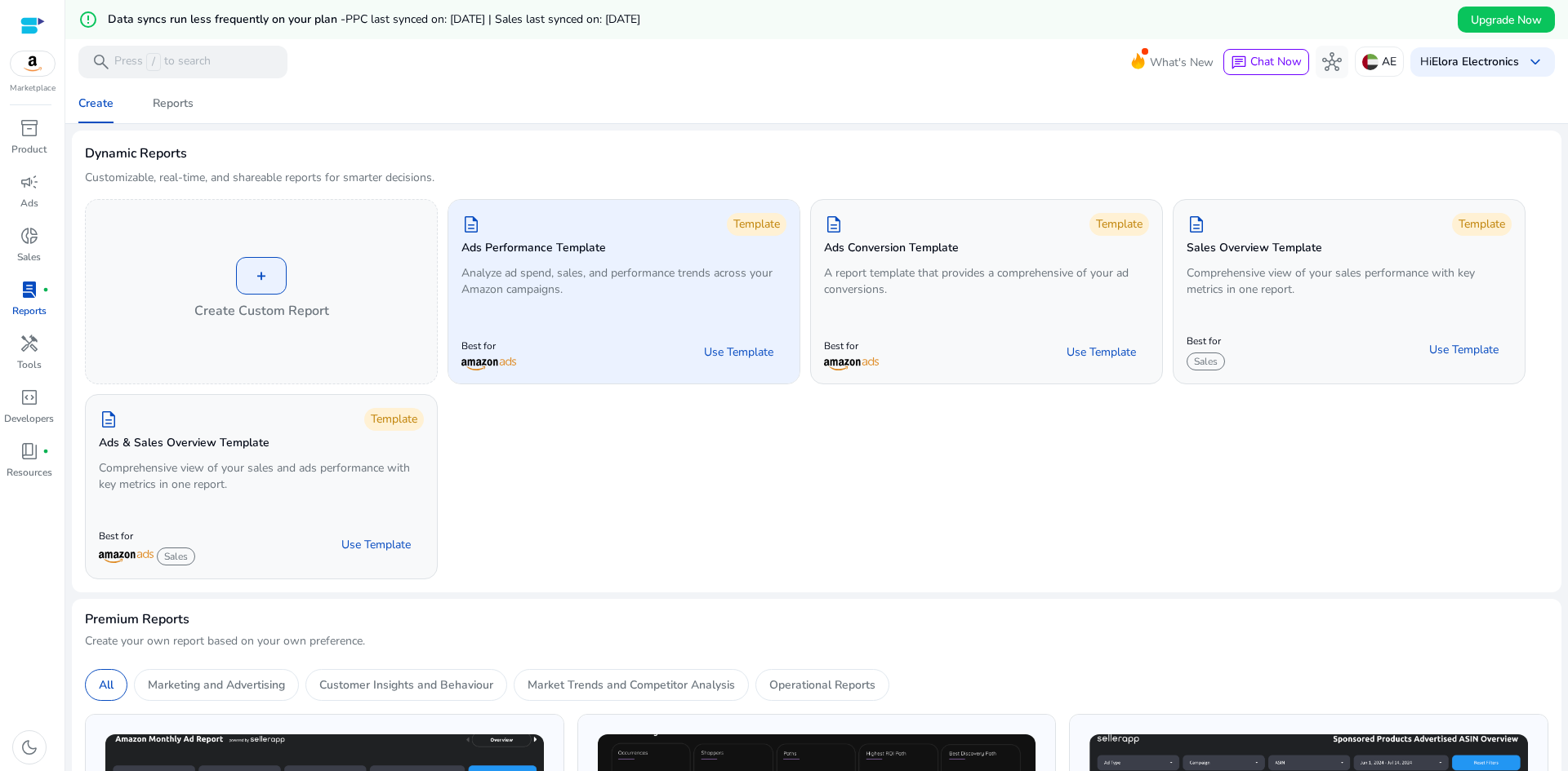
click at [524, 327] on div "Best for Use Template" at bounding box center [624, 352] width 351 height 63
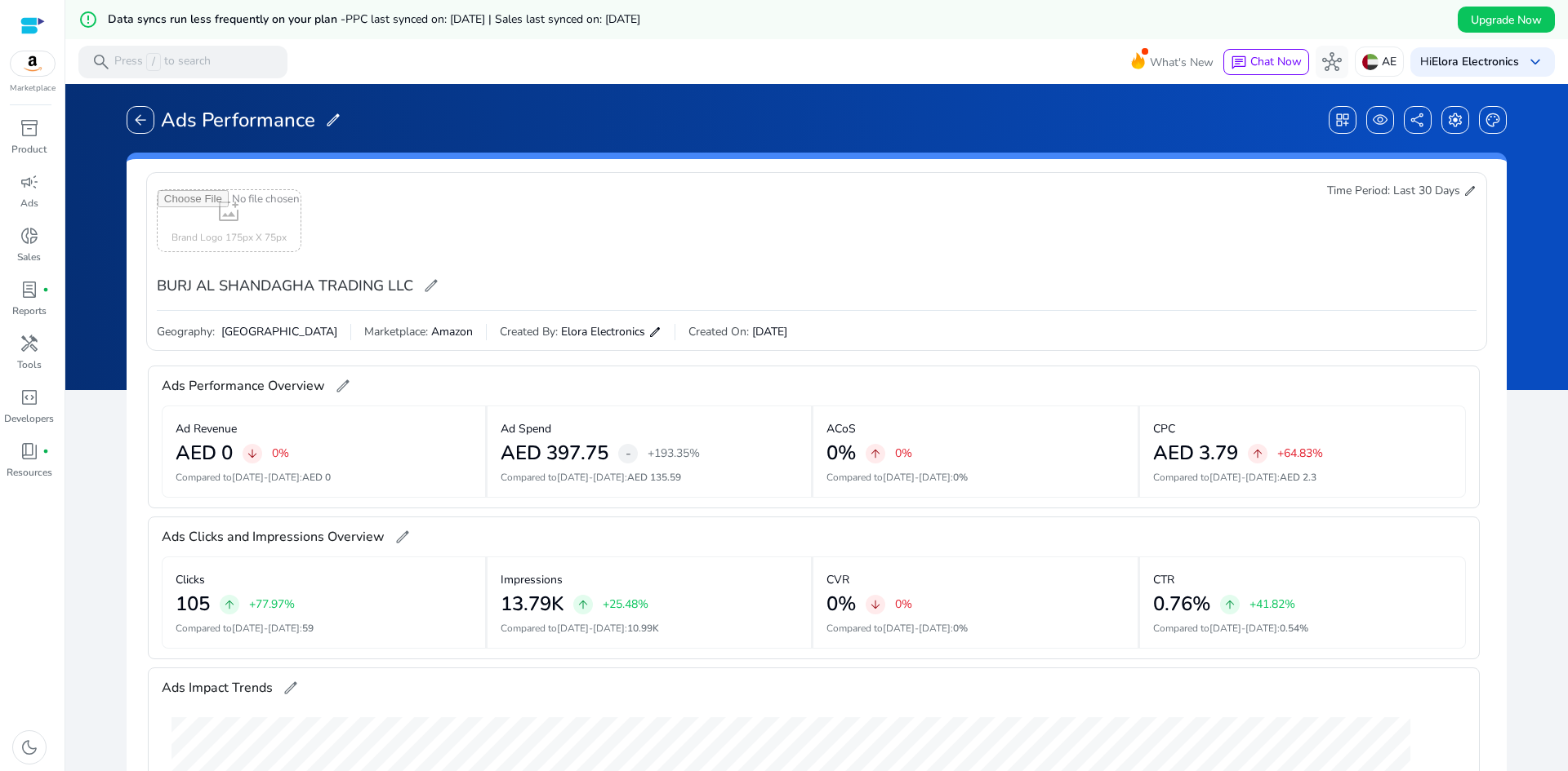
click at [247, 220] on input "file" at bounding box center [230, 221] width 143 height 61
click at [721, 435] on div "Ad Spend" at bounding box center [650, 428] width 297 height 28
drag, startPoint x: 965, startPoint y: 461, endPoint x: 1248, endPoint y: 457, distance: 283.0
click at [966, 462] on div "0% arrow_upward 0%" at bounding box center [975, 452] width 297 height 23
click at [1323, 456] on p "+64.83%" at bounding box center [1299, 453] width 46 height 11
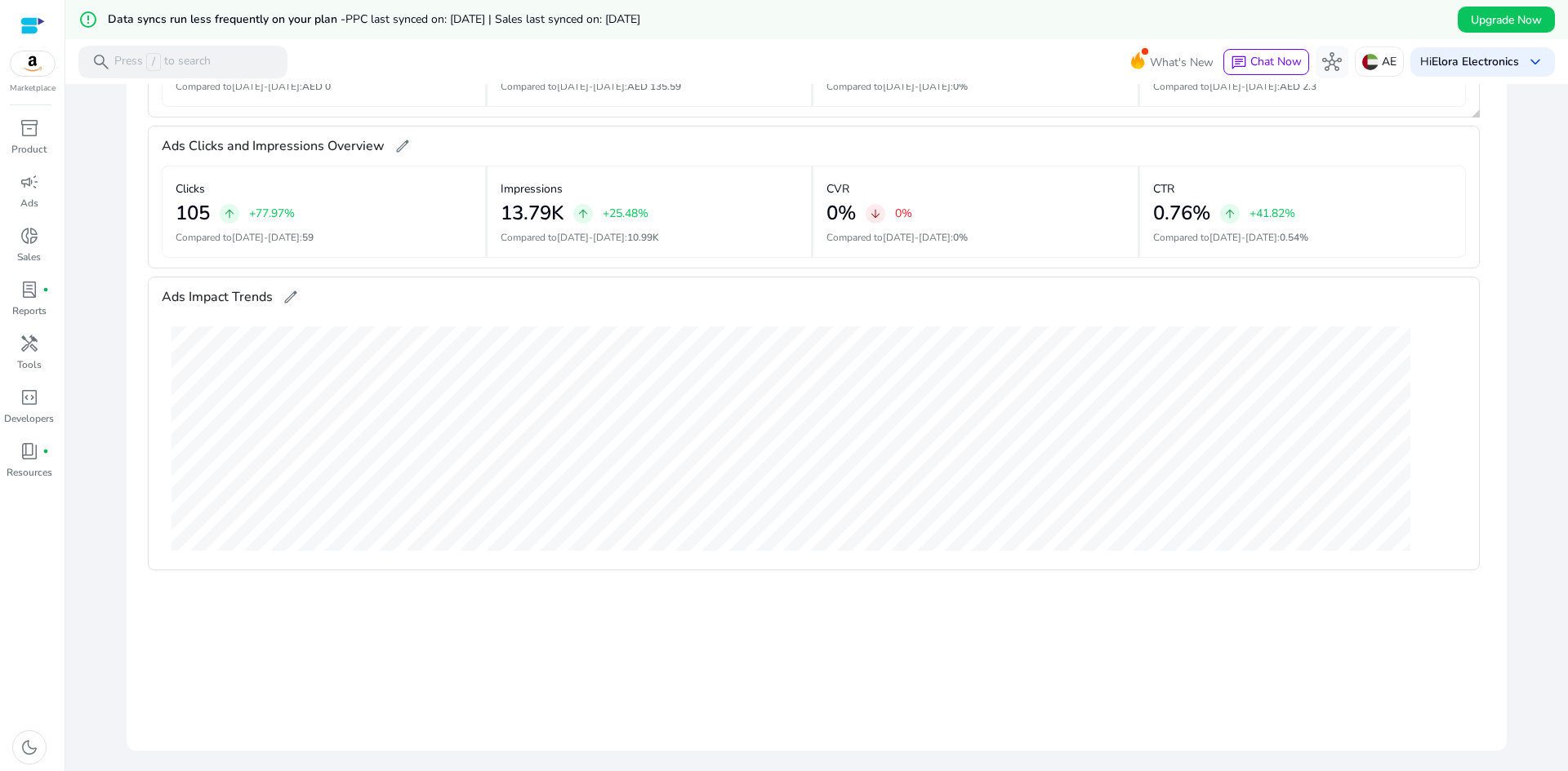
scroll to position [455, 0]
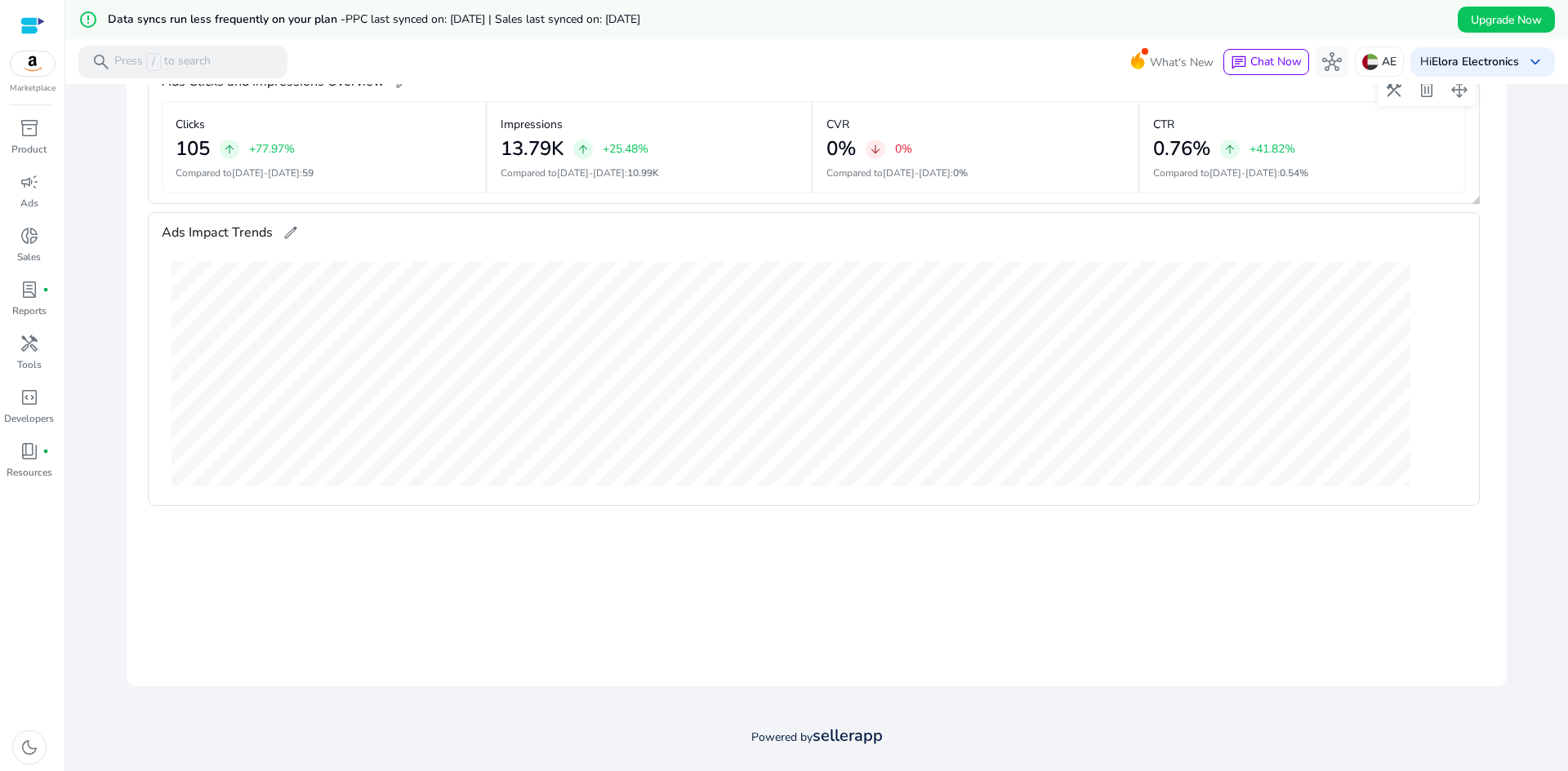
click at [302, 178] on span "59" at bounding box center [308, 173] width 11 height 13
click at [36, 179] on span "campaign" at bounding box center [29, 181] width 20 height 20
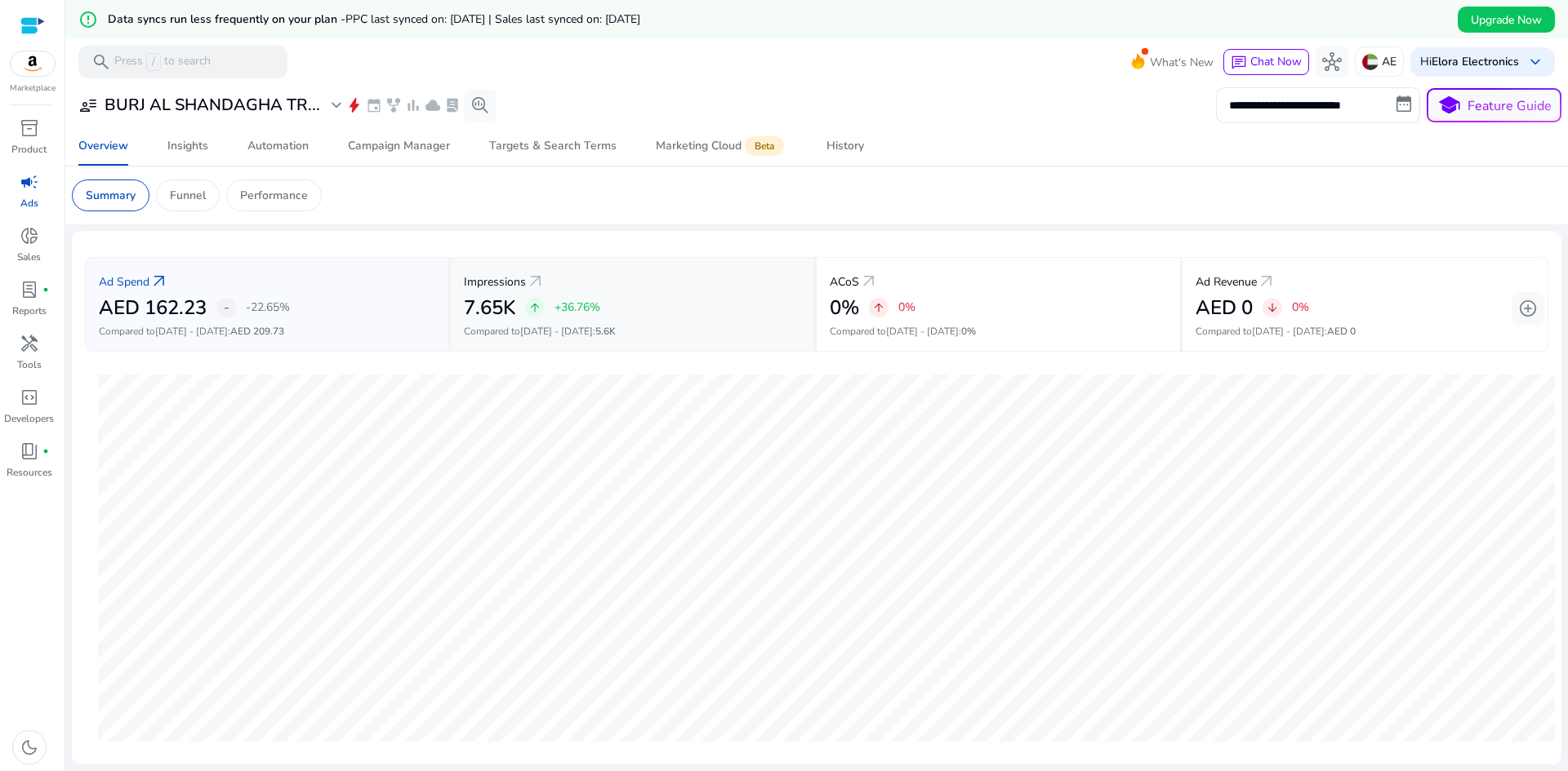
click at [668, 328] on p "Compared to Jul 5 - Jul 18 : 5.6K" at bounding box center [632, 332] width 337 height 15
click at [649, 332] on p "Compared to Jul 5 - Jul 18 : 5.6K" at bounding box center [632, 332] width 337 height 15
click at [249, 281] on div "Ad Spend arrow_outward" at bounding box center [267, 281] width 336 height 31
click at [1287, 113] on input "**********" at bounding box center [1318, 105] width 204 height 36
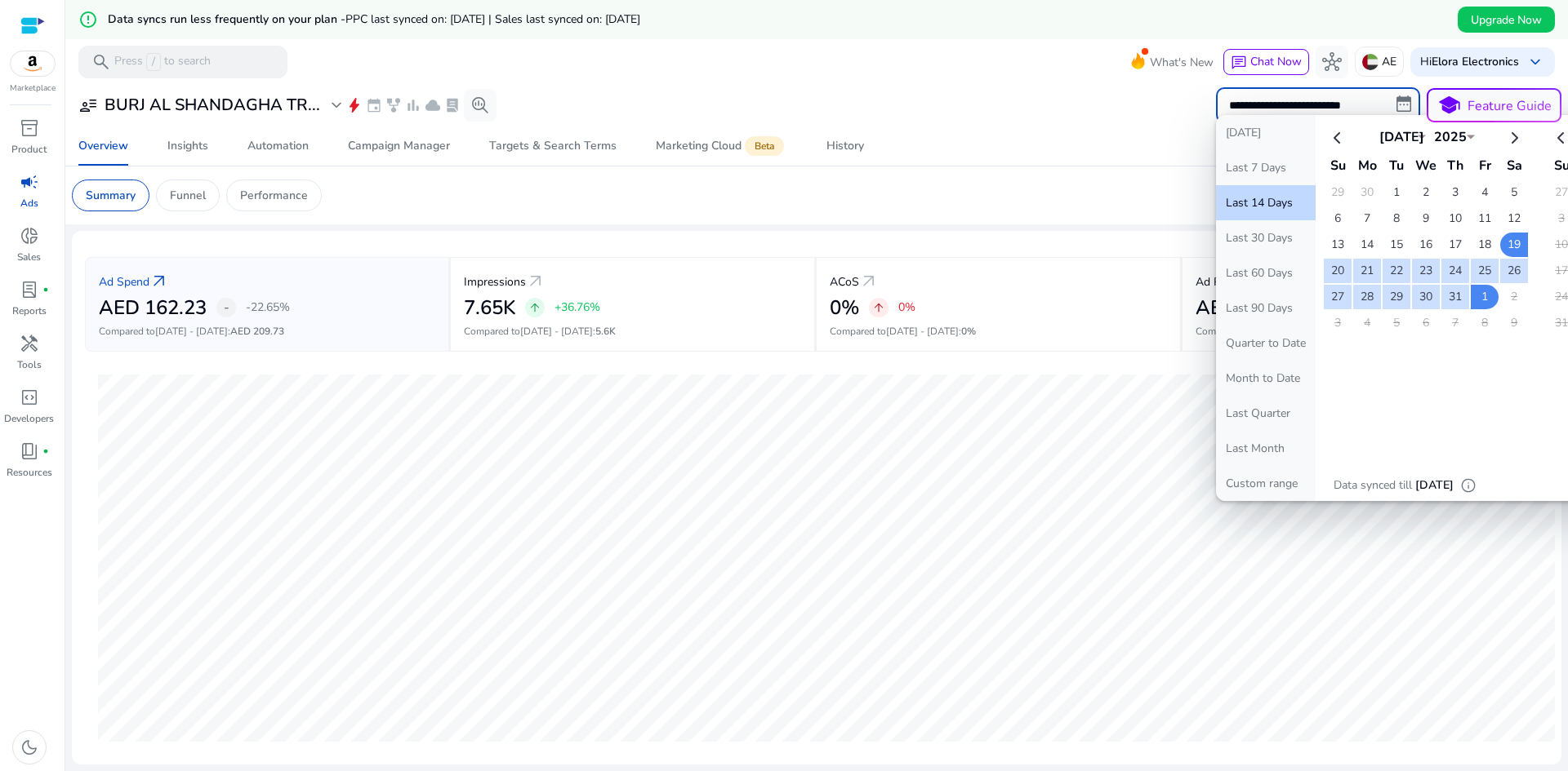
select select "*"
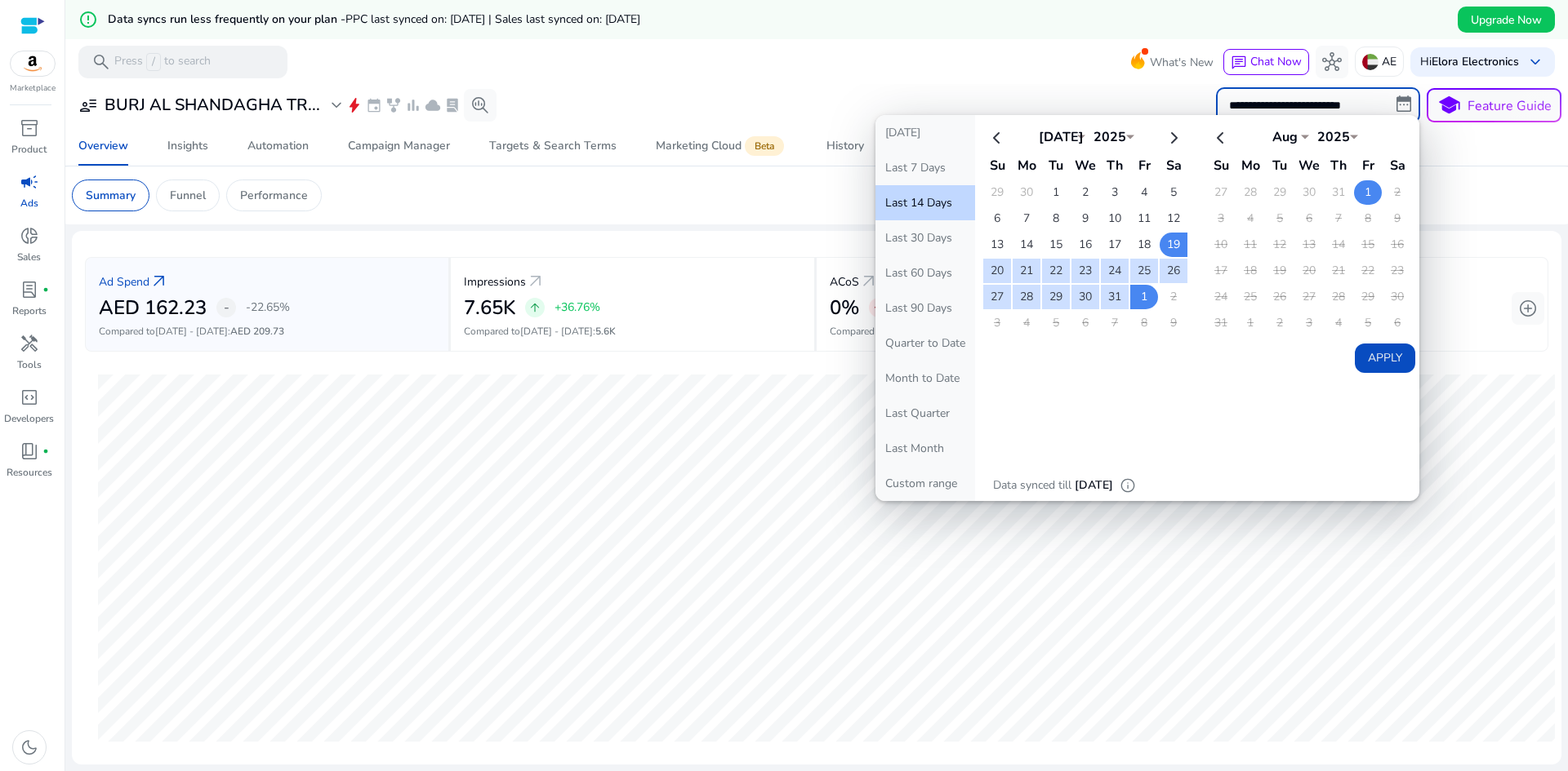
click at [1367, 189] on td "1" at bounding box center [1368, 192] width 28 height 24
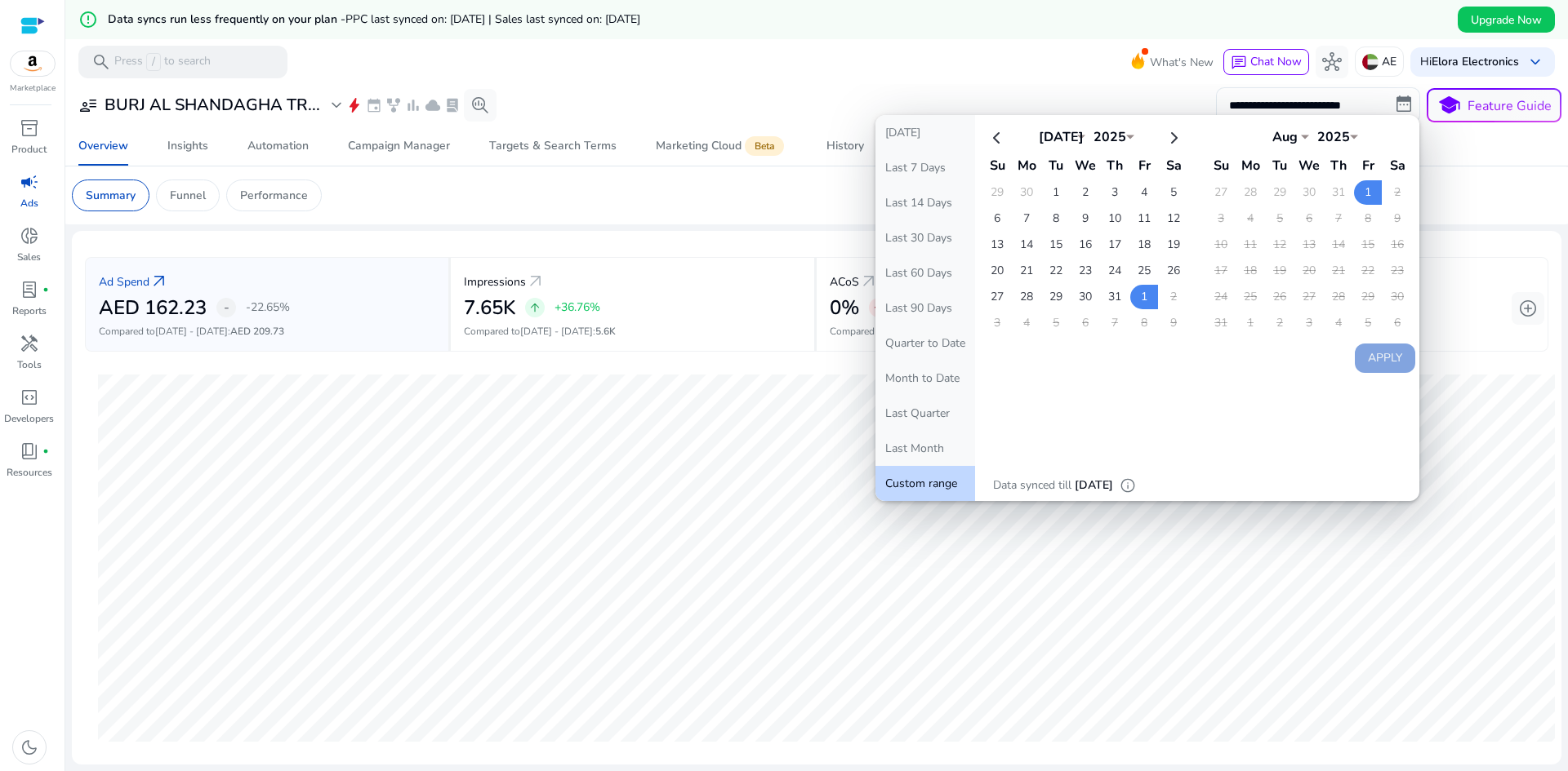
click at [1286, 253] on table "Aug *** *** *** *** *** *** *** *** *** *** *** *** 2025 **** Su Mo Tu We Th Fr…" at bounding box center [1309, 229] width 207 height 216
click at [861, 90] on div "**********" at bounding box center [816, 105] width 1489 height 36
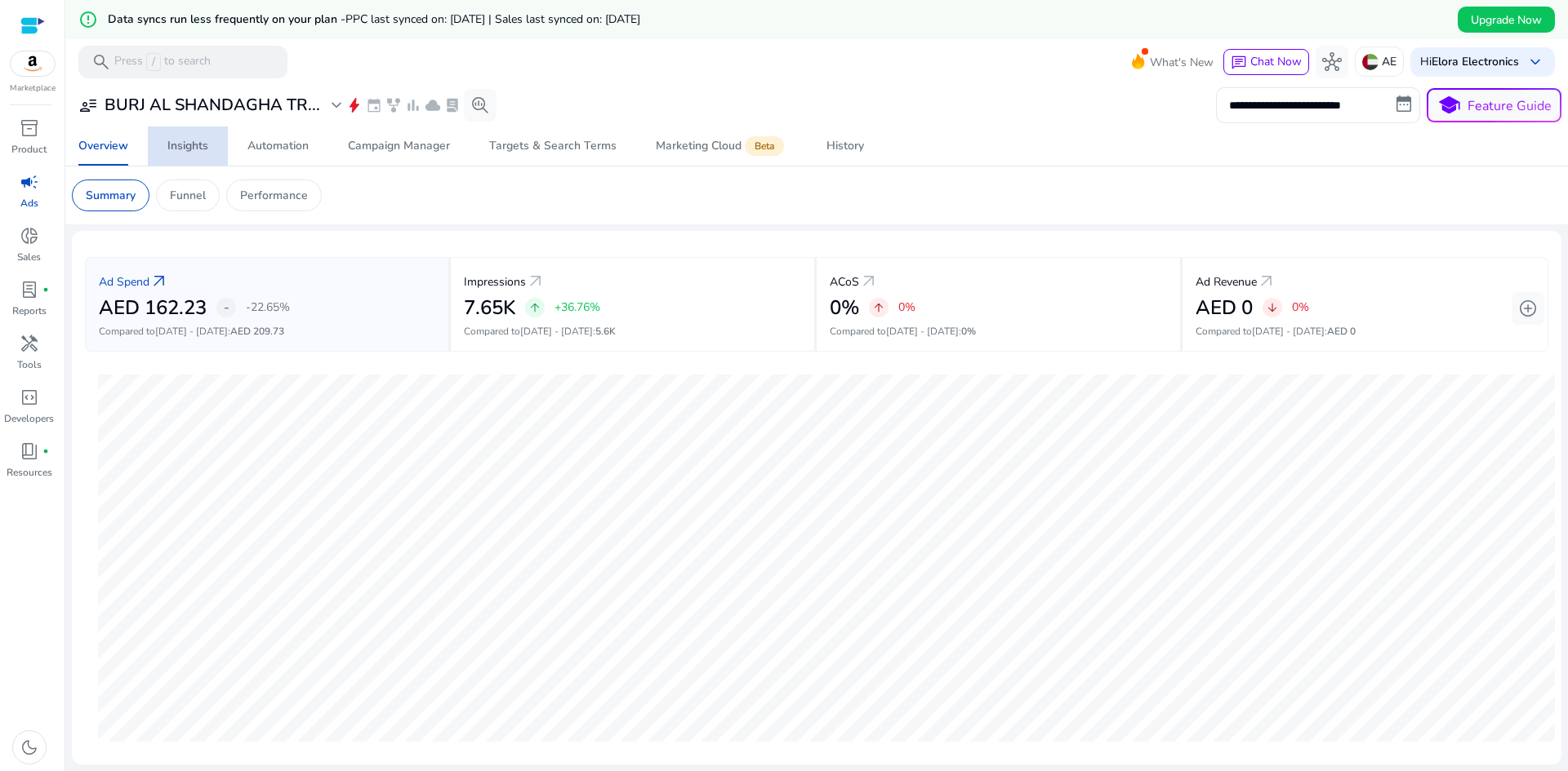
click at [165, 145] on link "Insights" at bounding box center [188, 146] width 80 height 39
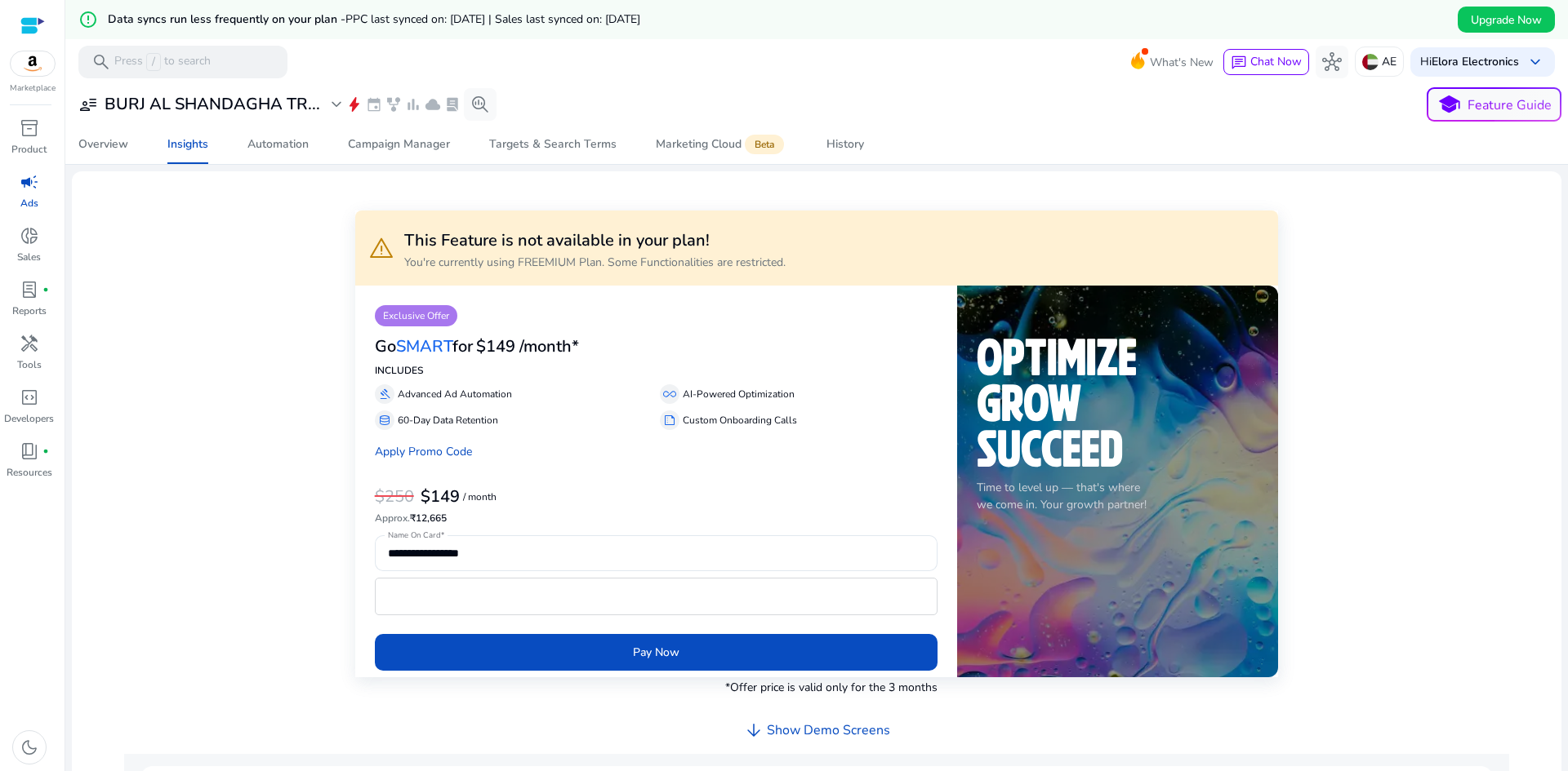
click at [473, 348] on h3 "Go SMART for" at bounding box center [423, 346] width 98 height 20
click at [477, 156] on link "Targets & Search Terms" at bounding box center [552, 144] width 166 height 39
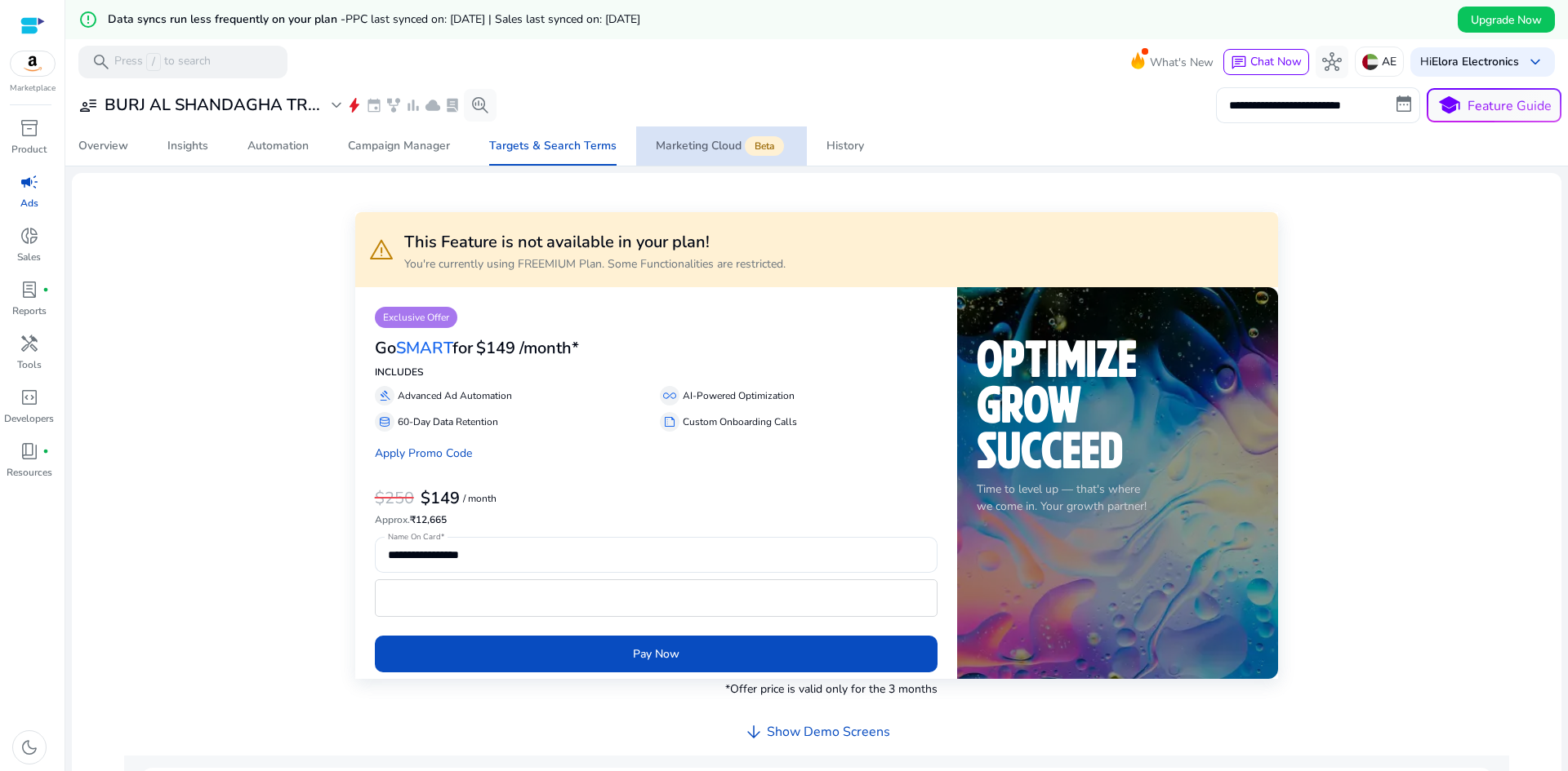
click at [695, 156] on span "Marketing Cloud Beta" at bounding box center [720, 146] width 131 height 39
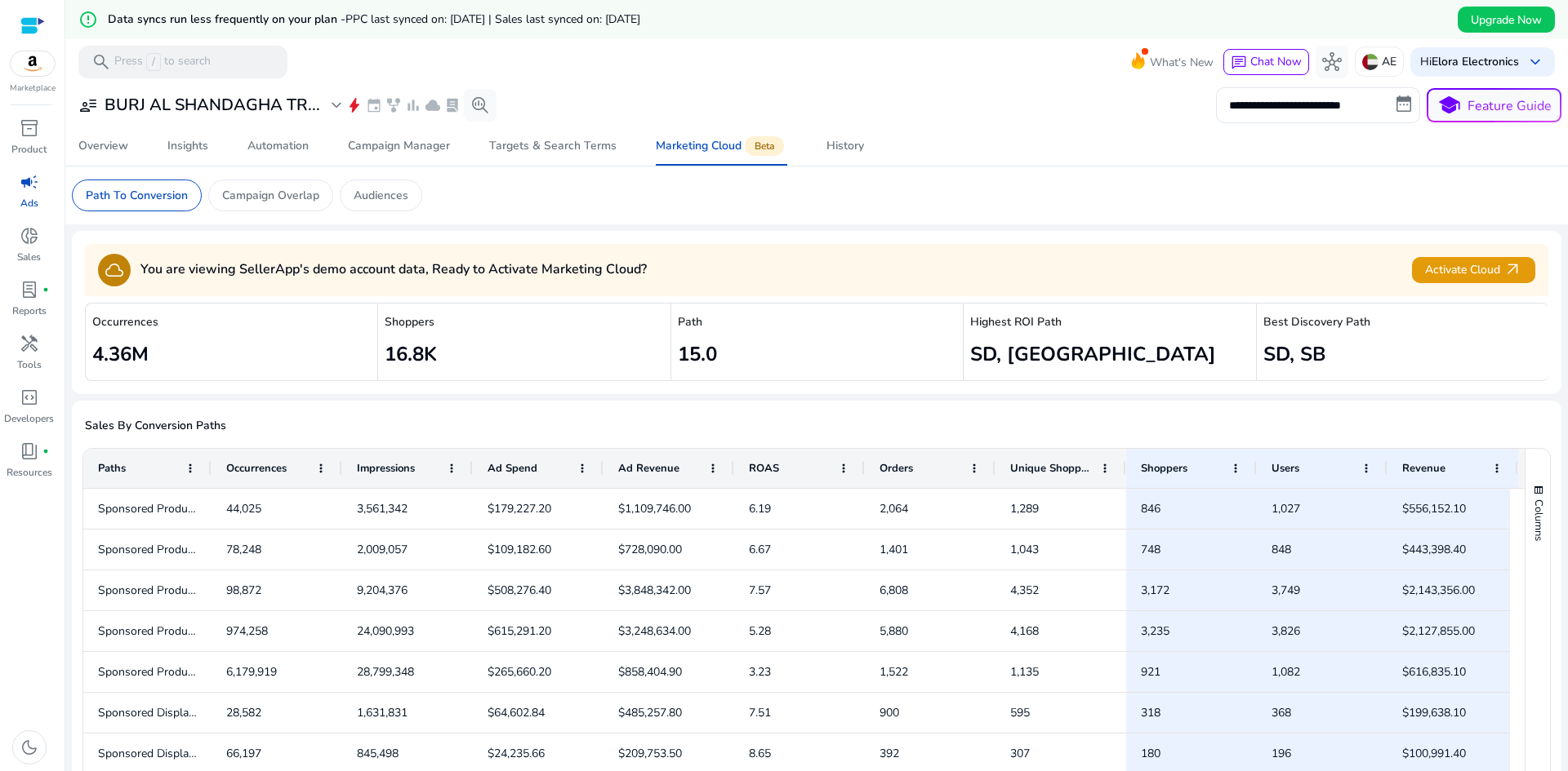
click at [266, 315] on div "Occurrences 4.36M" at bounding box center [231, 342] width 292 height 78
click at [263, 335] on div "Occurrences 4.36M" at bounding box center [231, 342] width 292 height 78
click at [542, 335] on div "Shoppers 16.8K" at bounding box center [523, 342] width 292 height 78
click at [198, 154] on span "Insights" at bounding box center [188, 146] width 41 height 39
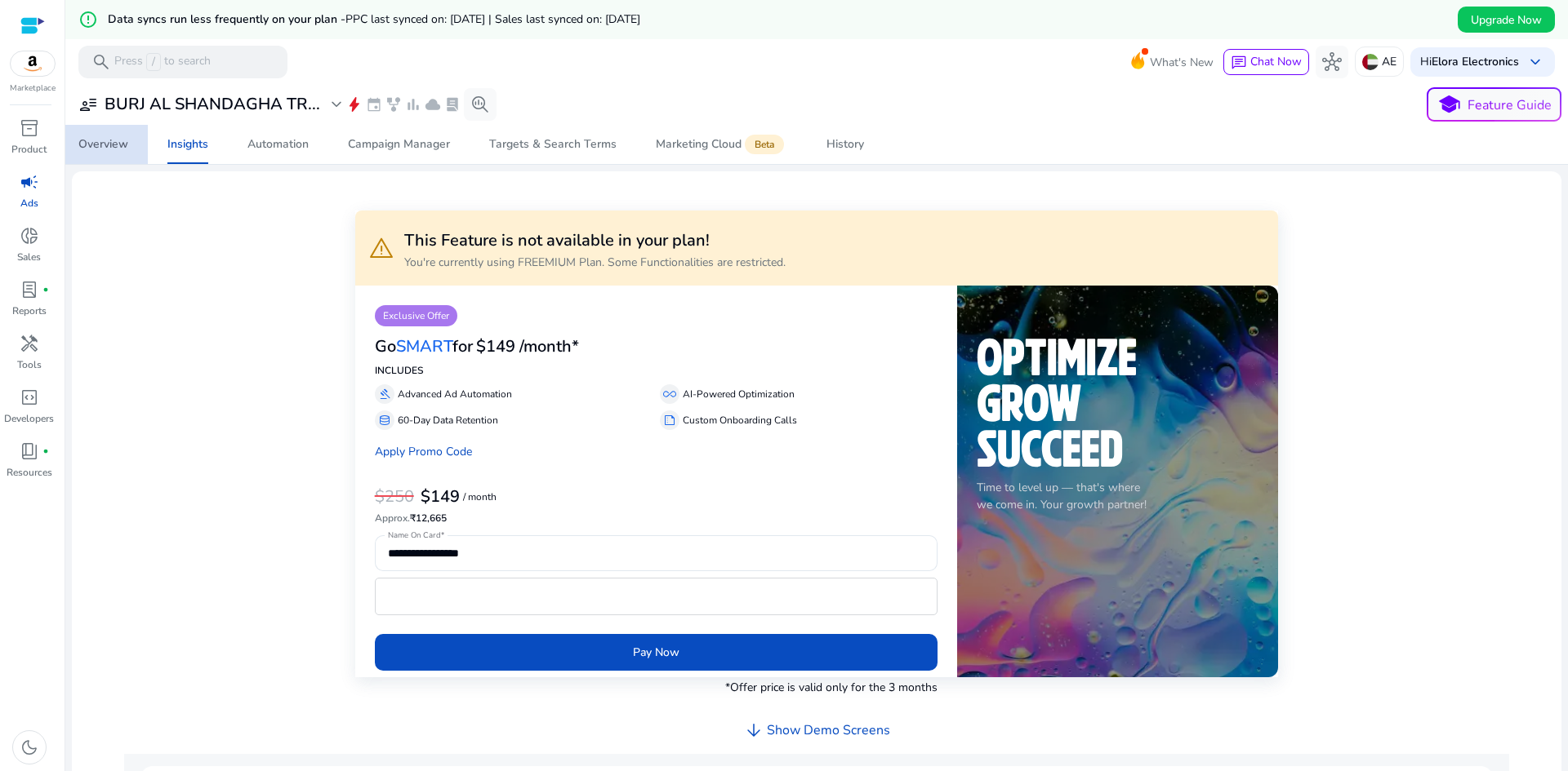
click at [138, 142] on link "Overview" at bounding box center [103, 144] width 89 height 39
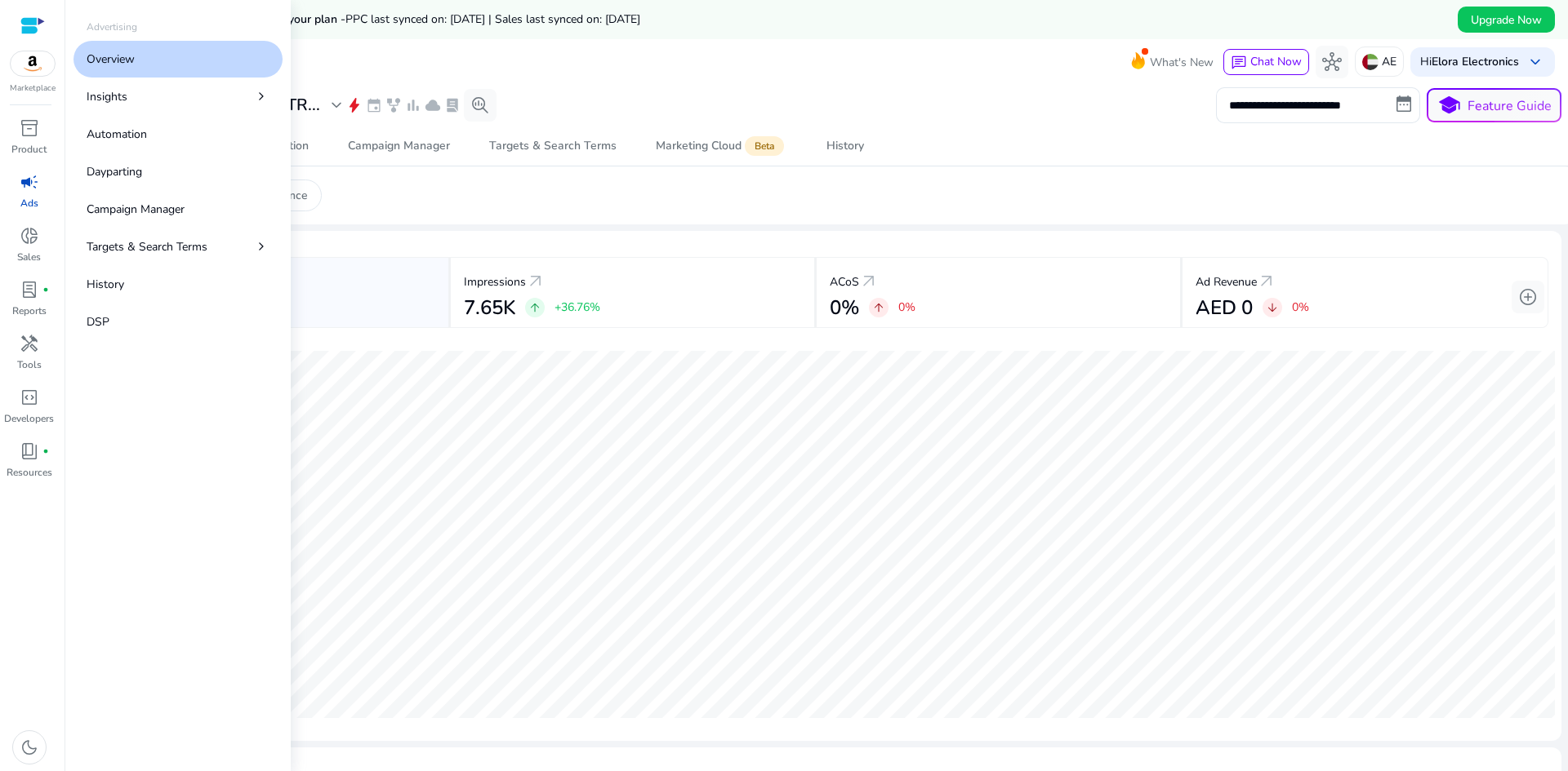
click at [33, 198] on p "Ads" at bounding box center [29, 203] width 18 height 15
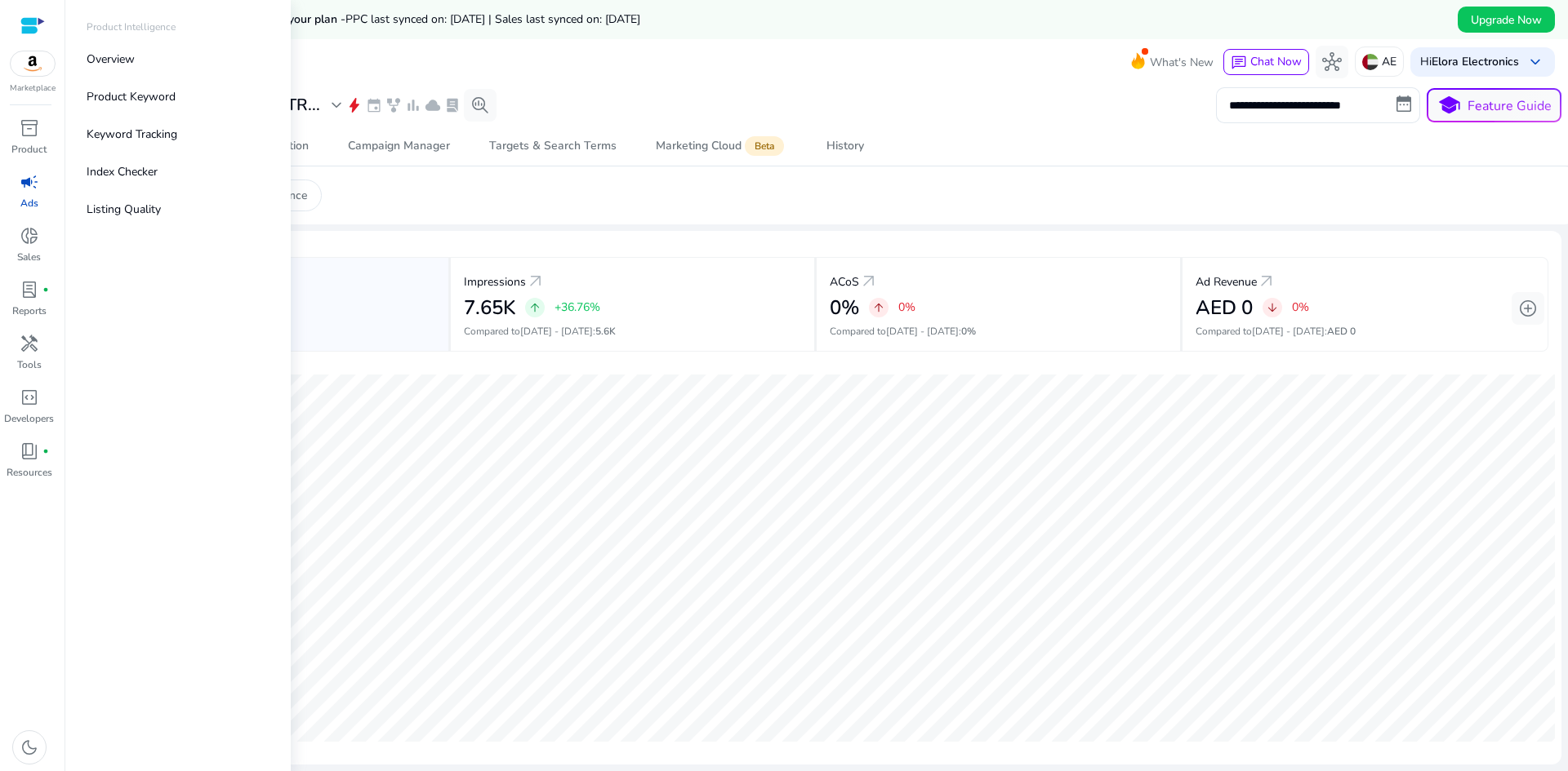
click at [26, 180] on span "campaign" at bounding box center [29, 181] width 20 height 20
click at [23, 154] on p "Product" at bounding box center [29, 150] width 35 height 15
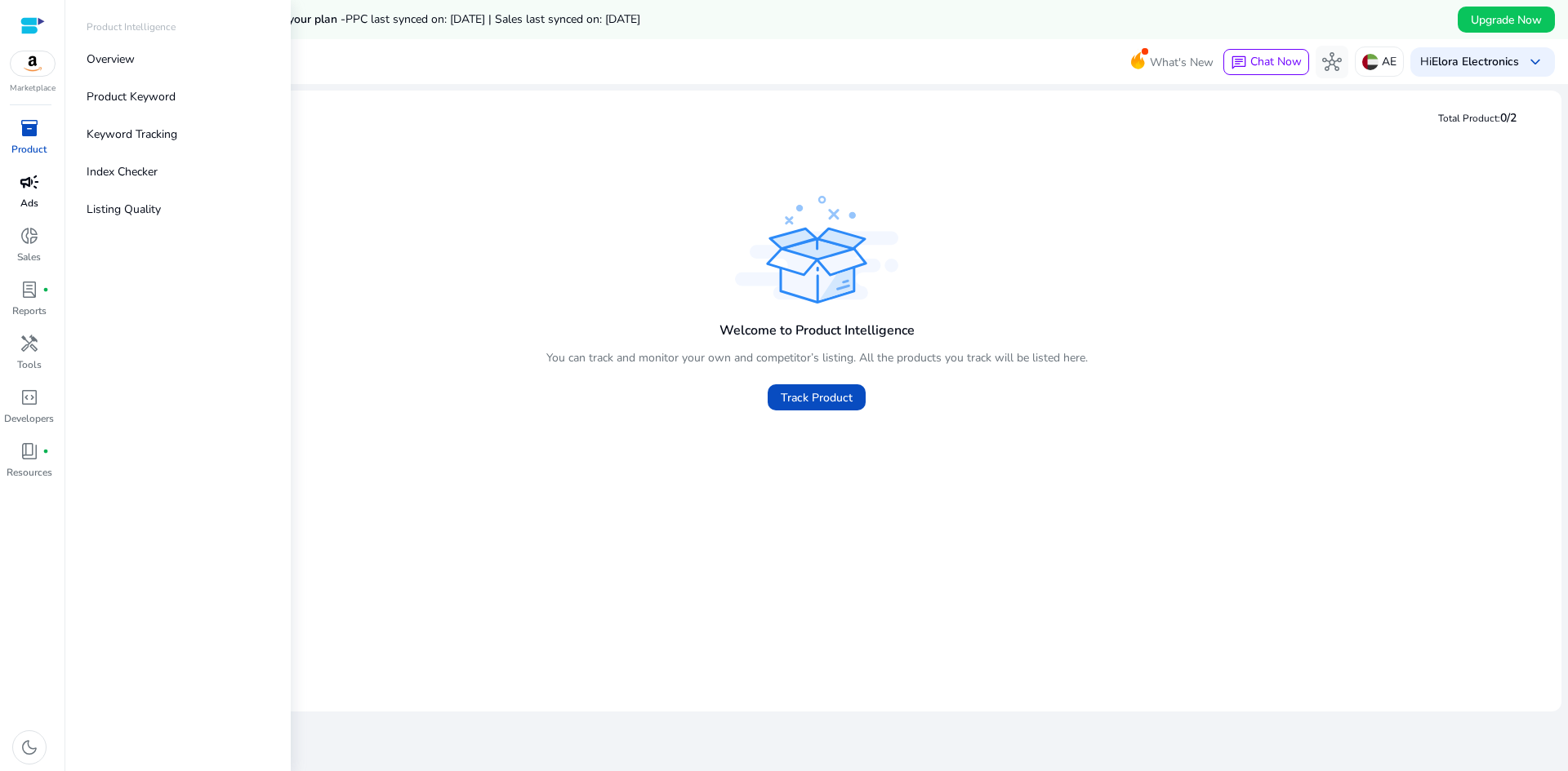
click at [23, 188] on span "campaign" at bounding box center [29, 181] width 20 height 20
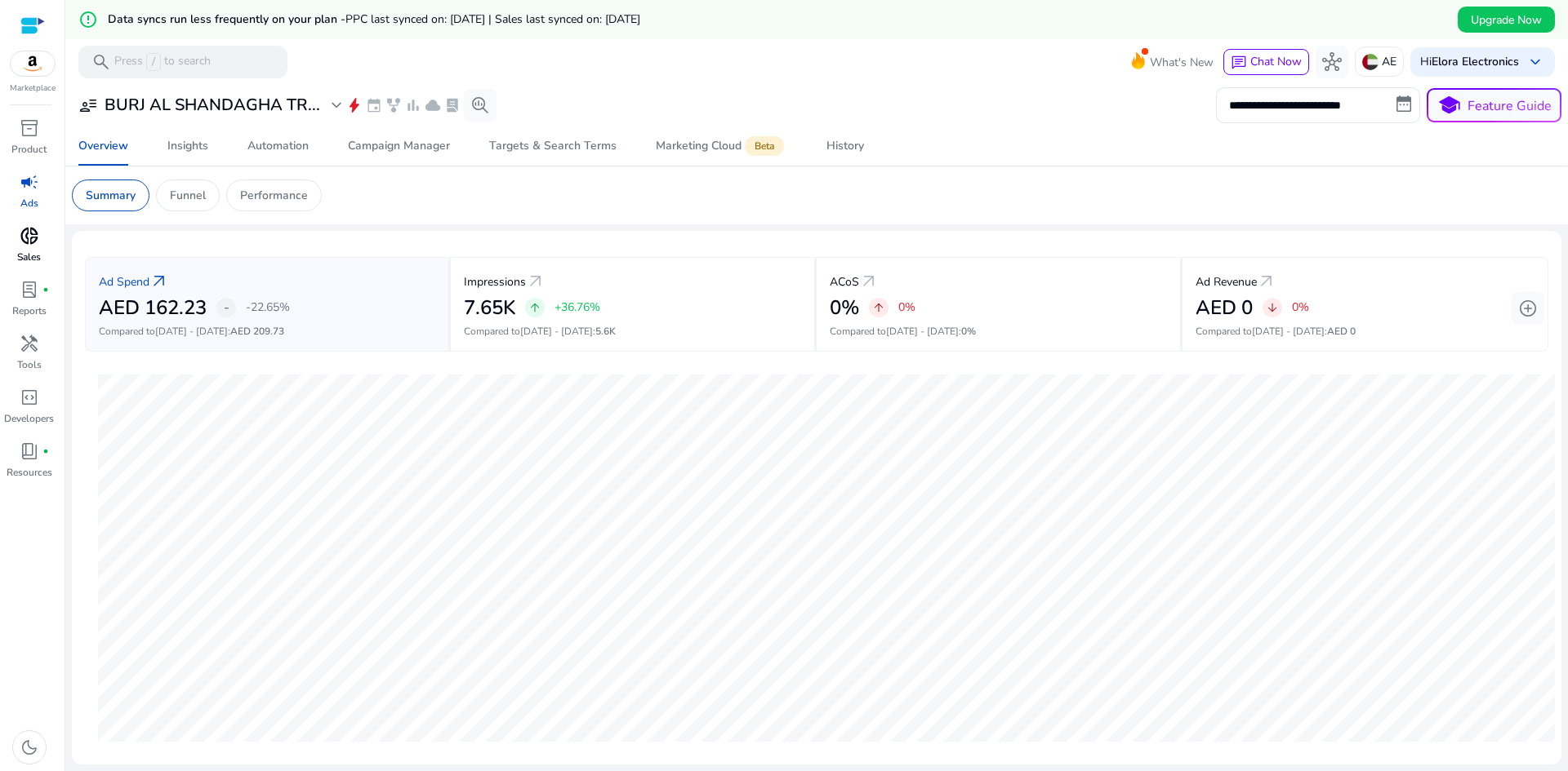
click at [29, 240] on span "donut_small" at bounding box center [29, 235] width 20 height 20
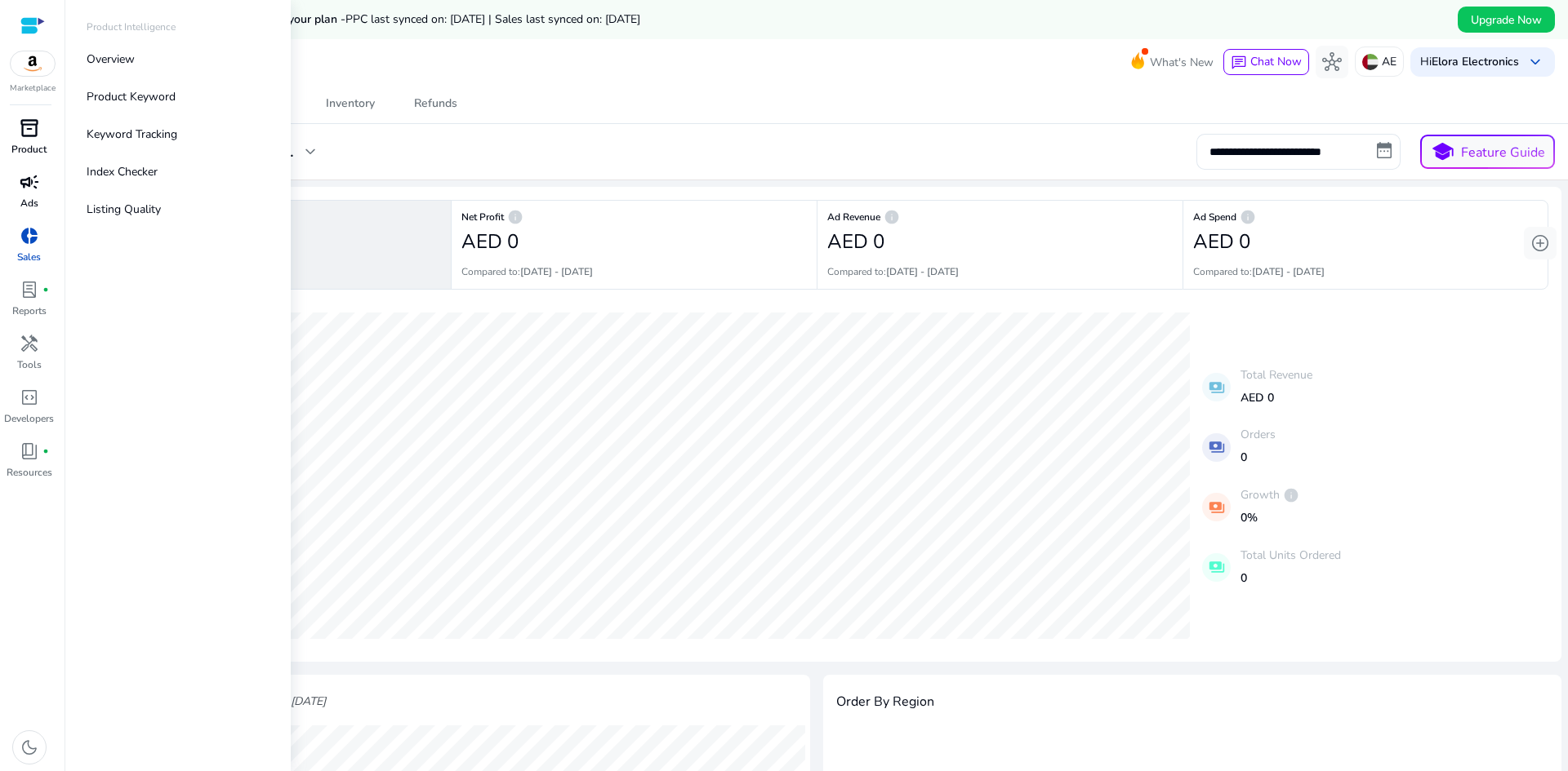
click at [30, 134] on span "inventory_2" at bounding box center [29, 127] width 20 height 20
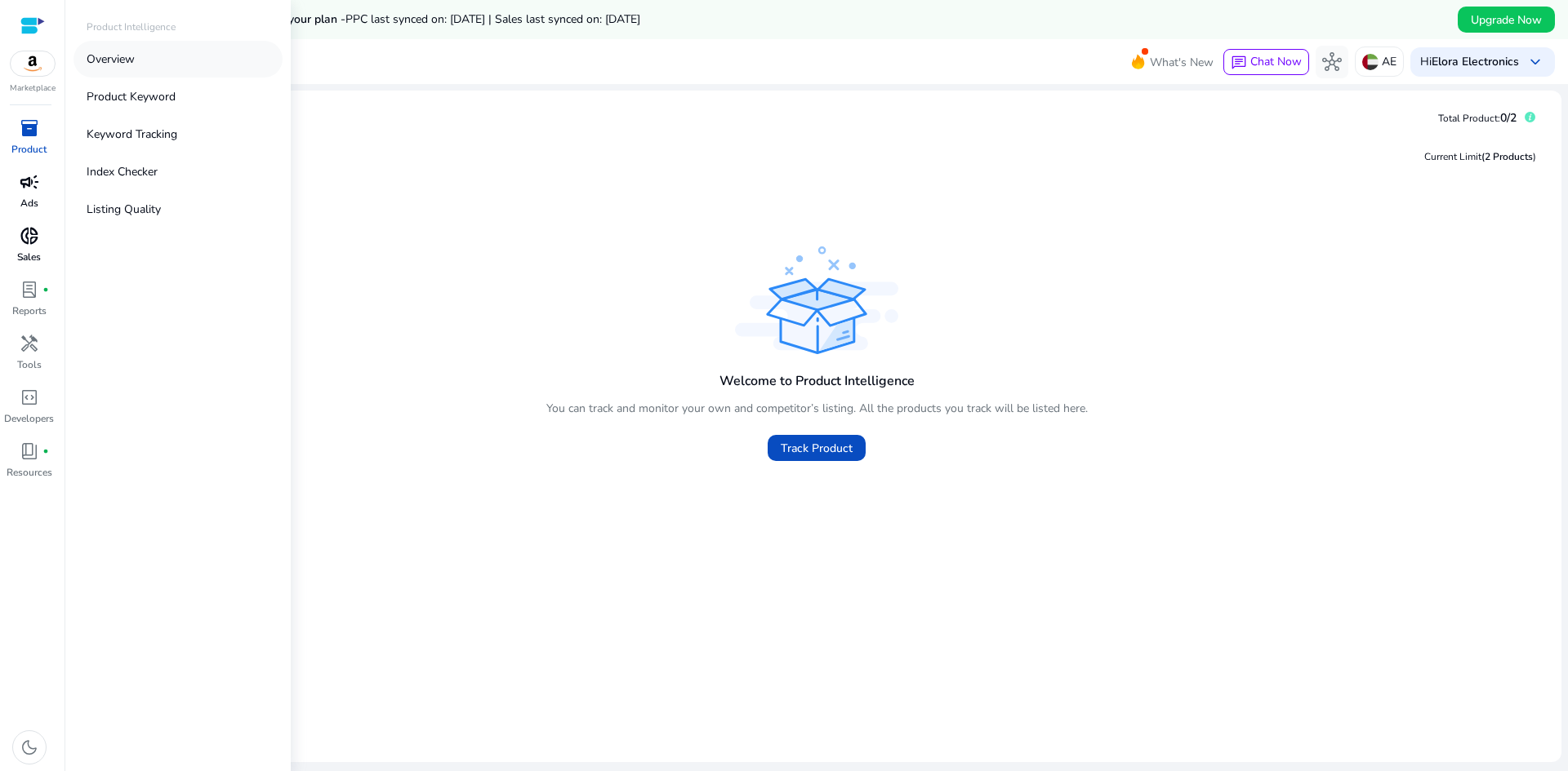
click at [158, 57] on link "Overview" at bounding box center [178, 59] width 209 height 37
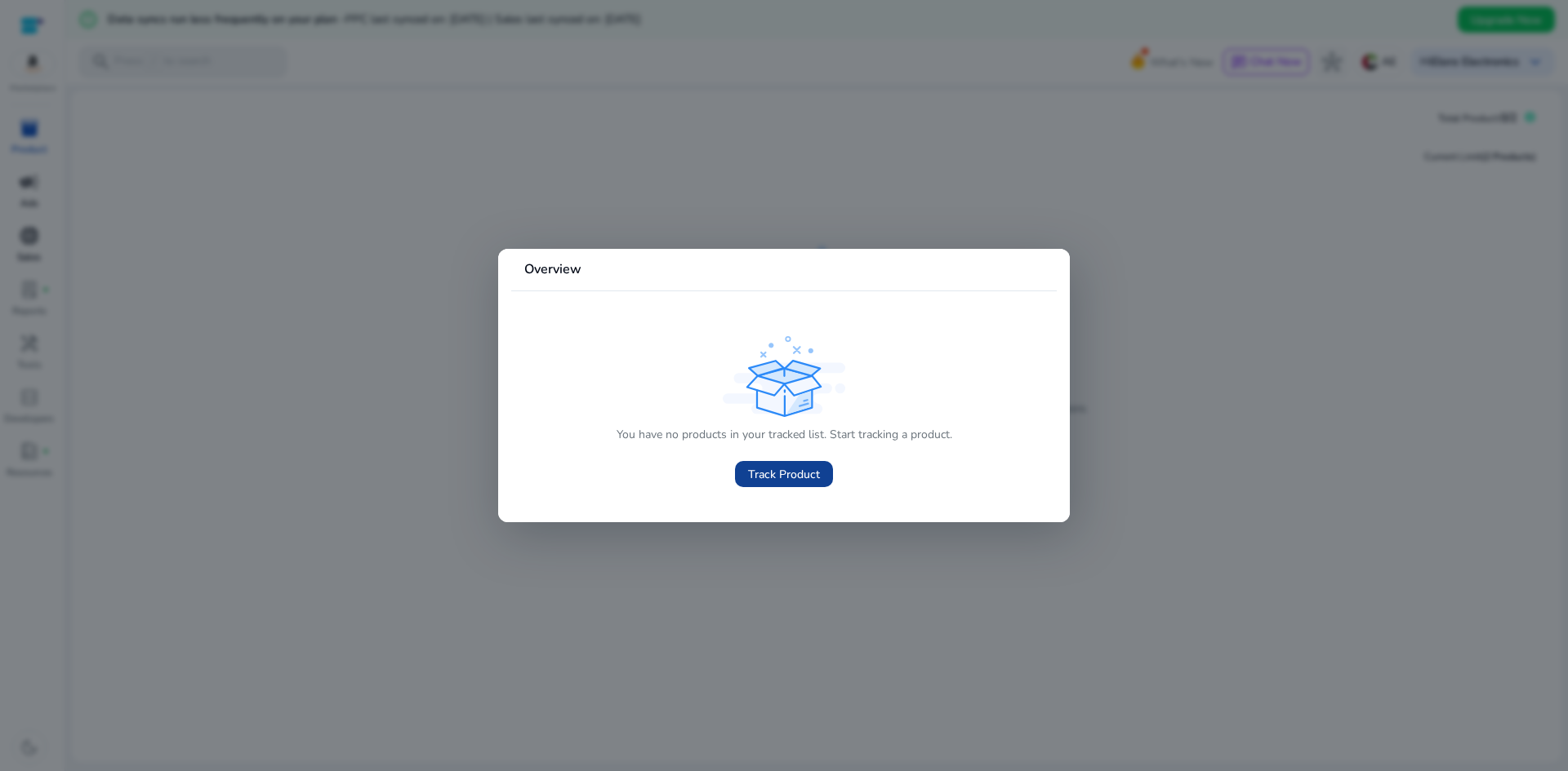
click at [781, 473] on span "Track Product" at bounding box center [784, 475] width 72 height 17
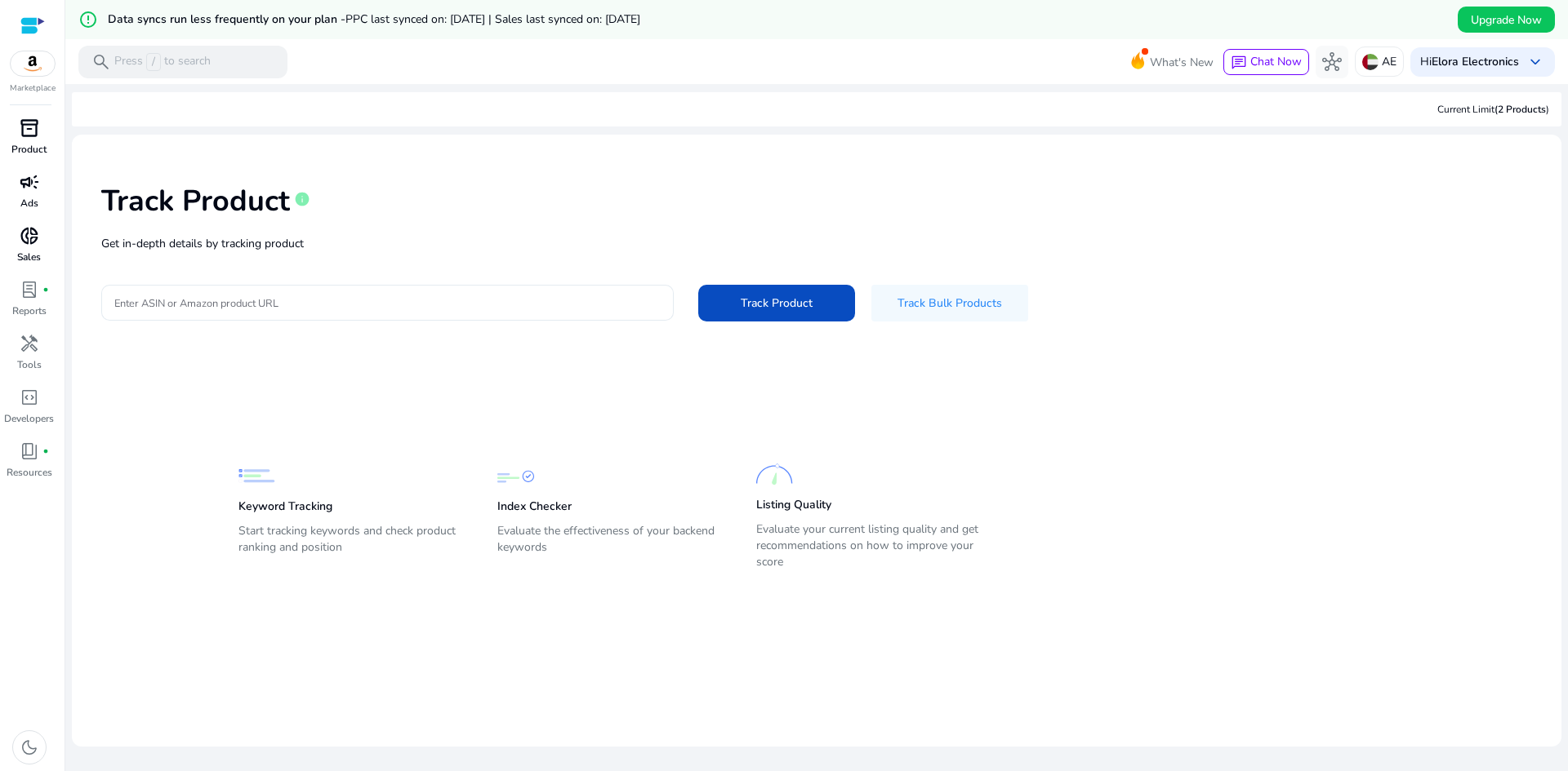
click at [390, 300] on input "Enter ASIN or Amazon product URL" at bounding box center [388, 302] width 547 height 18
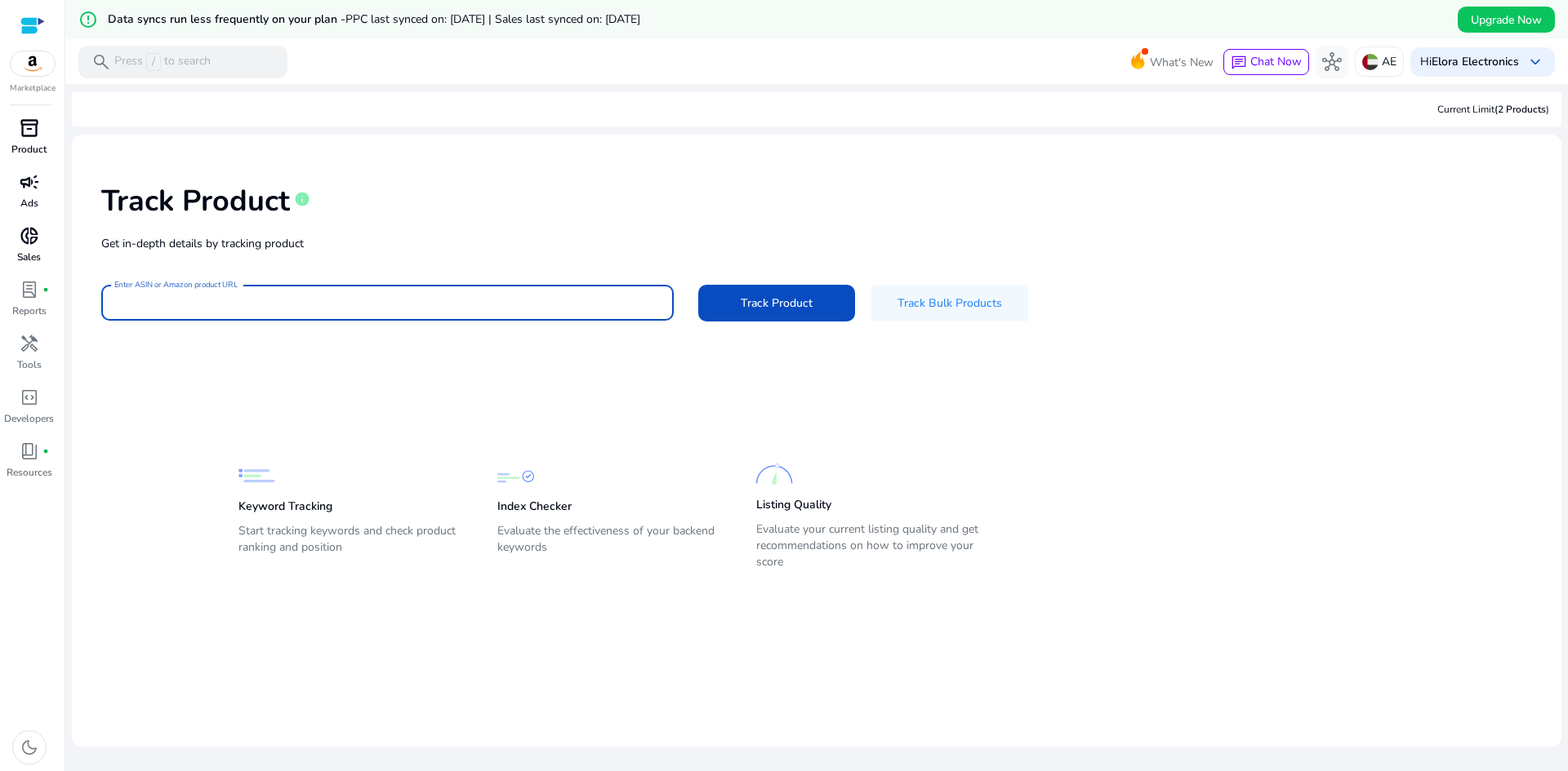
type input "**********"
click at [771, 303] on span "Track Product" at bounding box center [776, 303] width 72 height 17
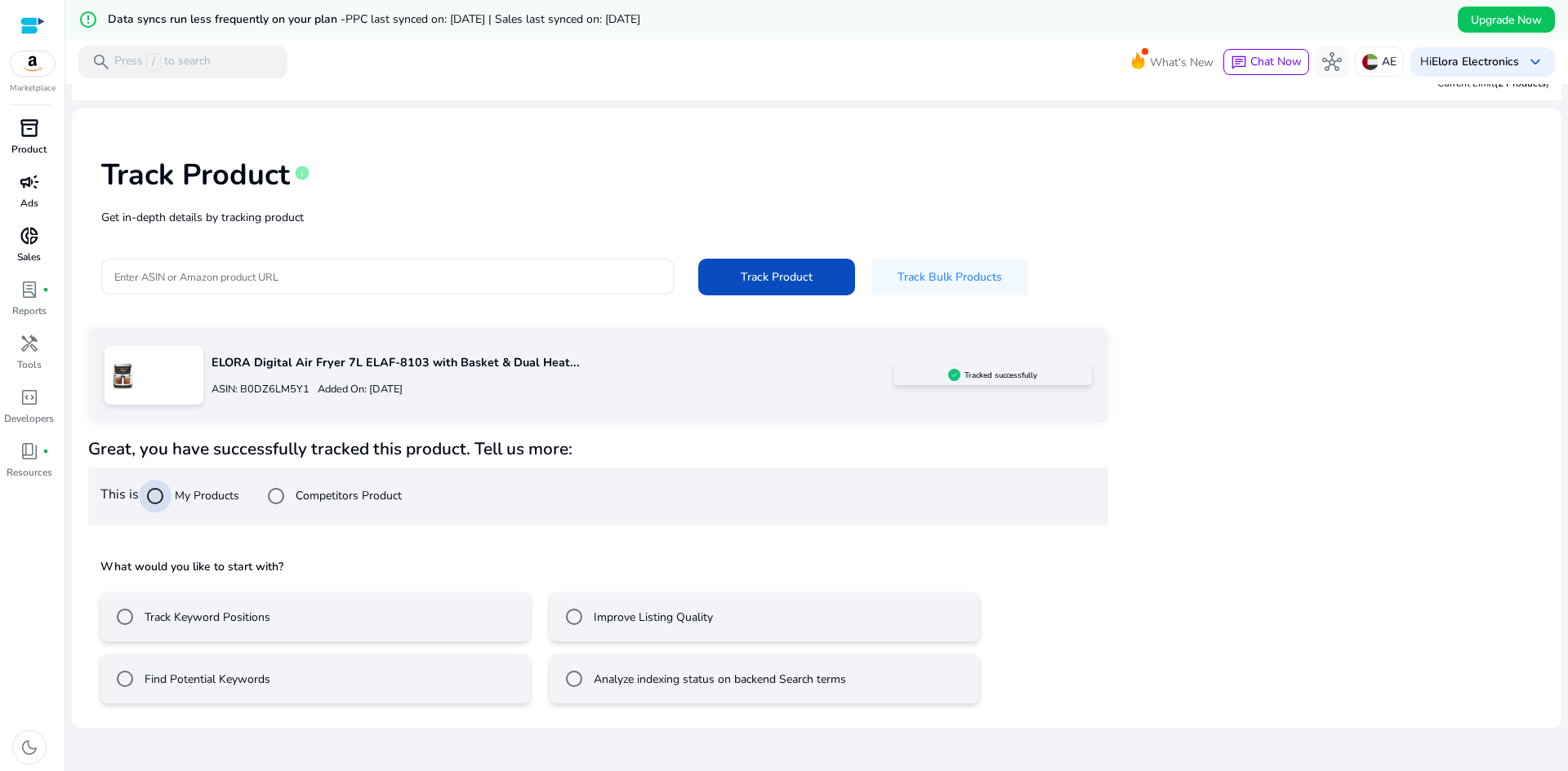
scroll to position [39, 0]
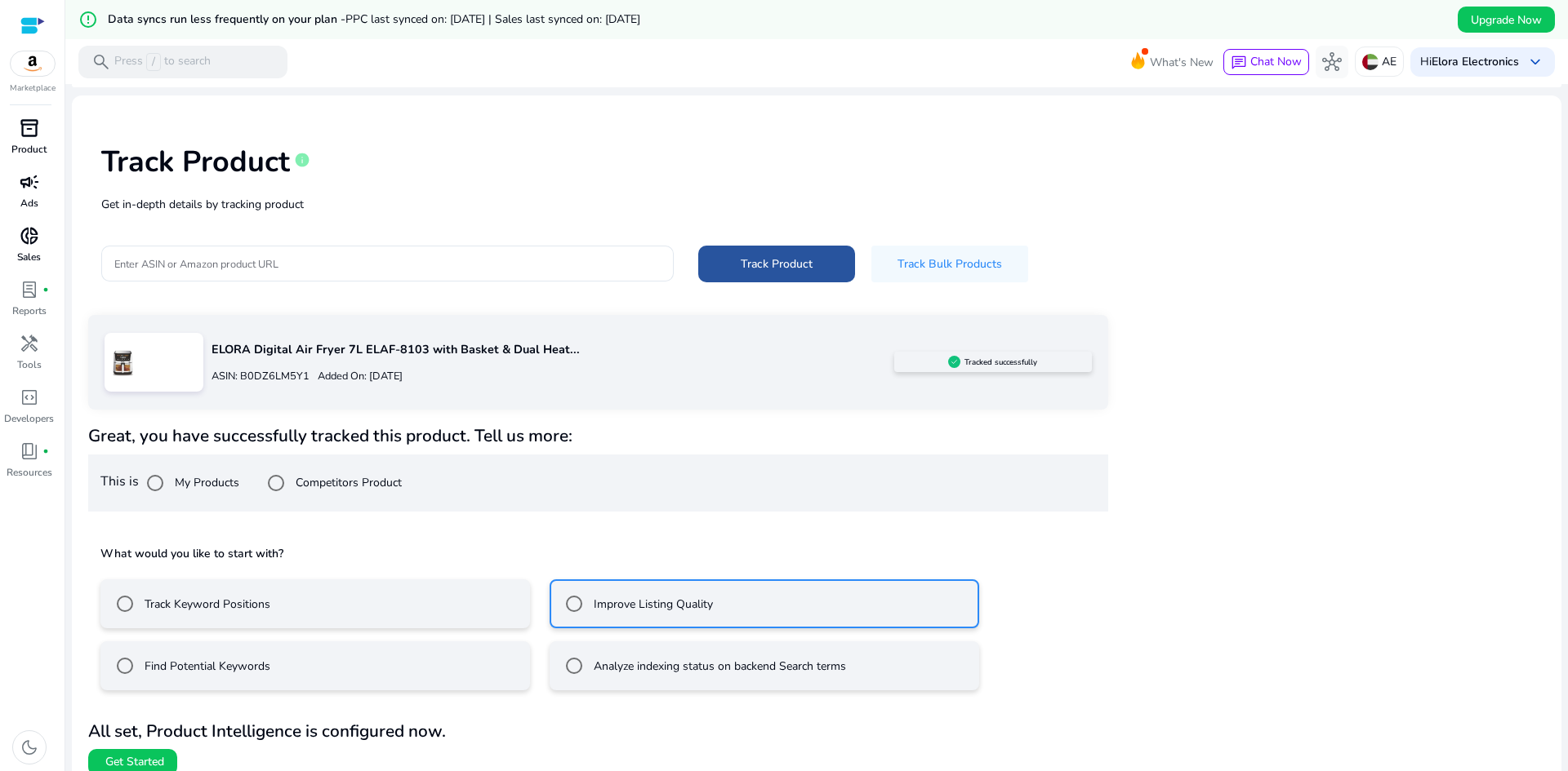
click at [780, 273] on span at bounding box center [776, 264] width 157 height 39
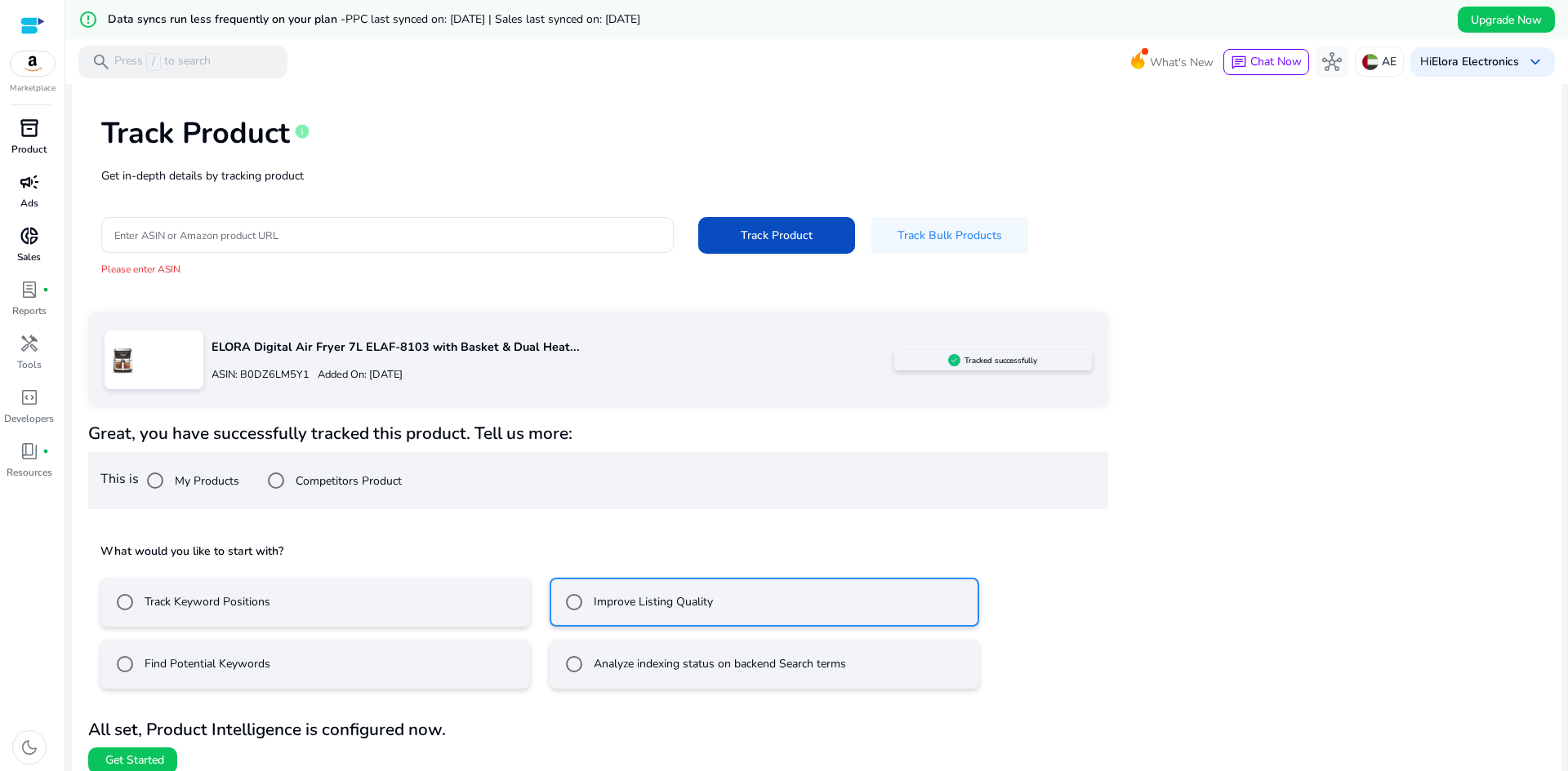
scroll to position [83, 0]
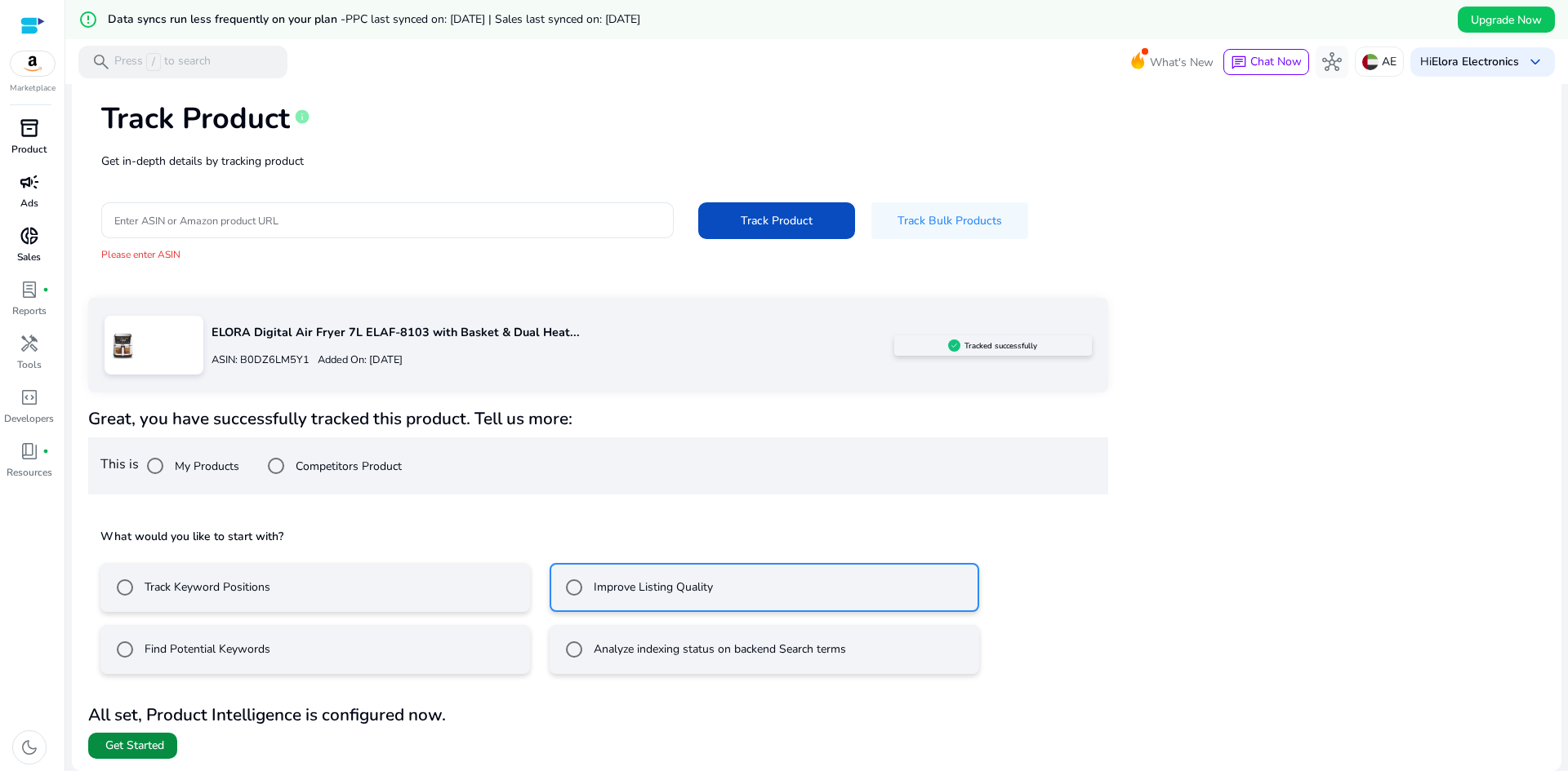
click at [144, 749] on span "Get Started" at bounding box center [134, 746] width 59 height 17
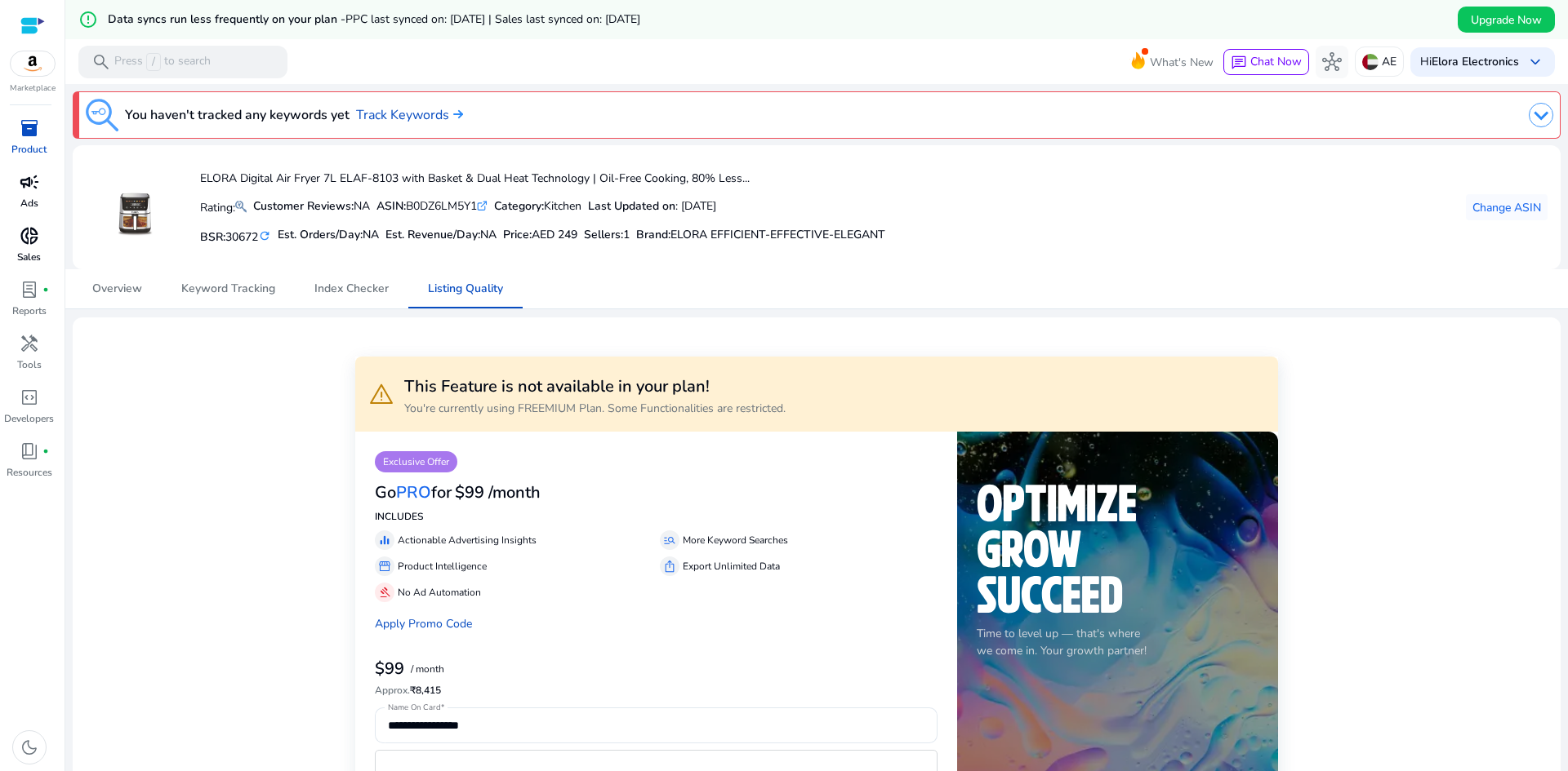
click at [416, 204] on div "ASIN: B0DZ6LM5Y1 .st0{fill:#2c8af8}" at bounding box center [431, 206] width 111 height 17
drag, startPoint x: 278, startPoint y: 209, endPoint x: 885, endPoint y: 193, distance: 607.2
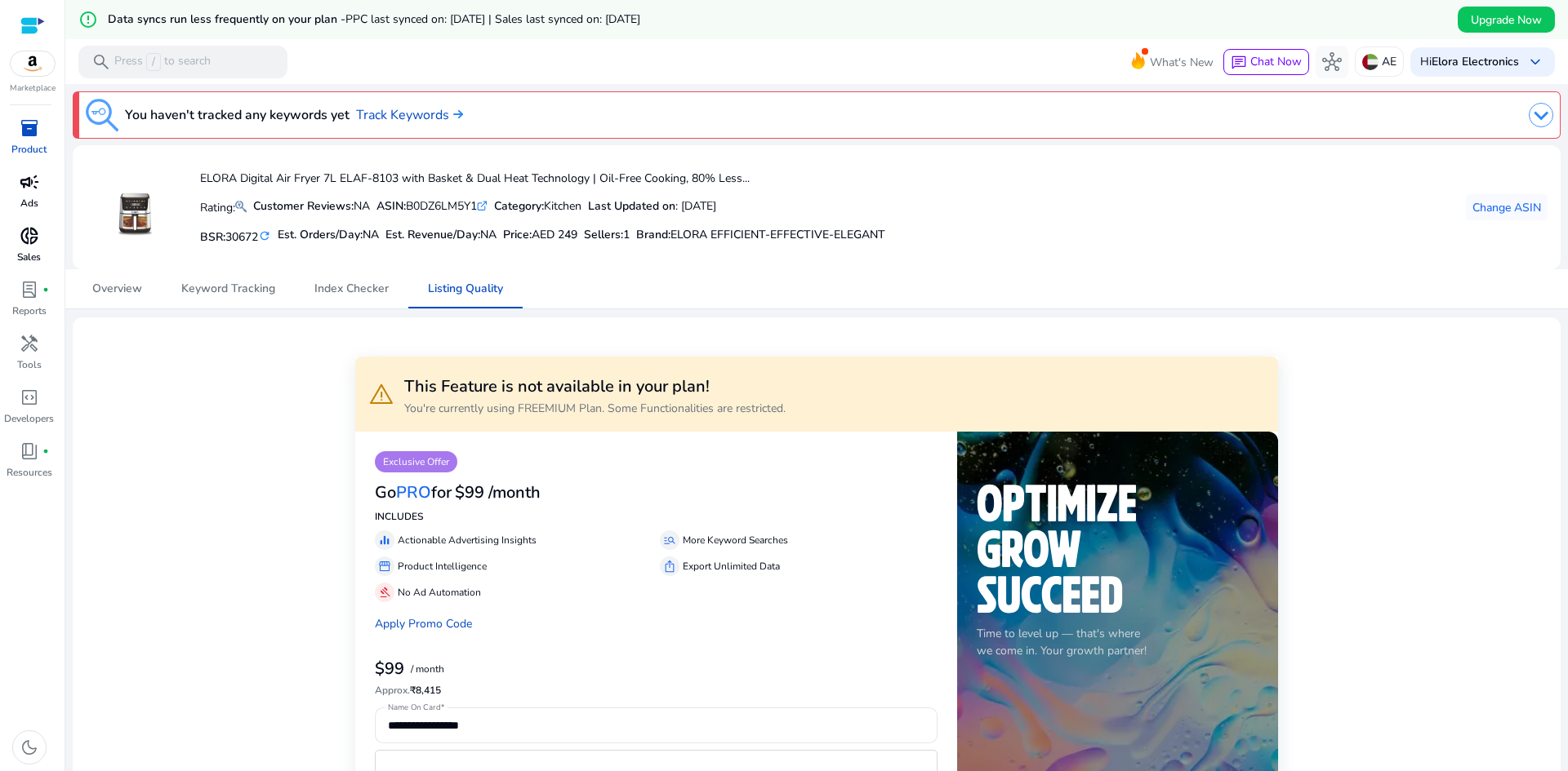
click at [885, 193] on div "Rating: Customer Reviews: NA ASIN: B0DZ6LM5Y1 .st0{fill:#2c8af8} Category: Kitc…" at bounding box center [542, 206] width 685 height 31
click at [797, 244] on div "Brand : ELORA EFFICIENT-EFFECTIVE-ELEGANT" at bounding box center [760, 234] width 249 height 23
click at [1474, 199] on span "Change ASIN" at bounding box center [1507, 207] width 69 height 17
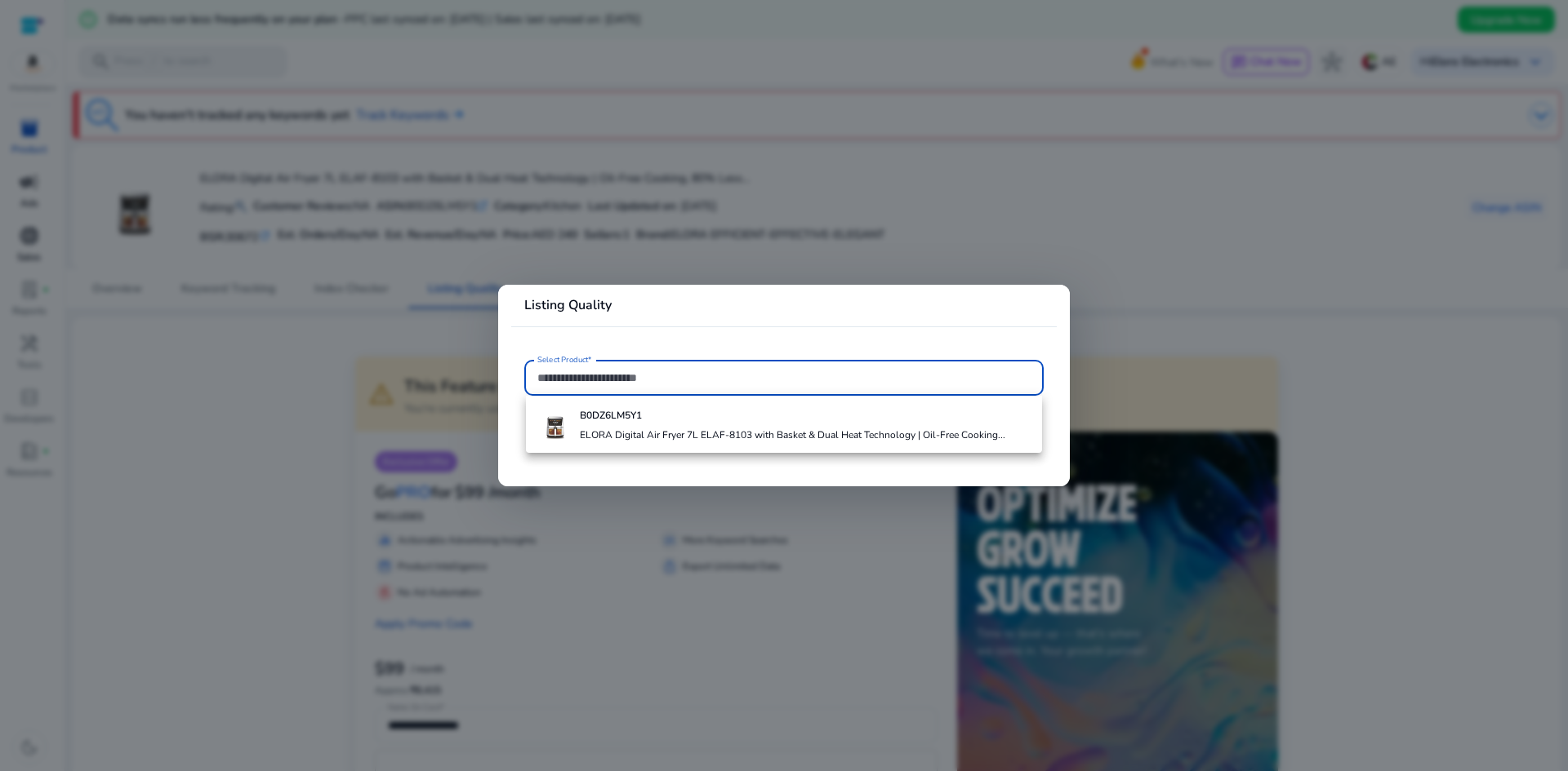
click at [1232, 311] on div at bounding box center [784, 386] width 1568 height 771
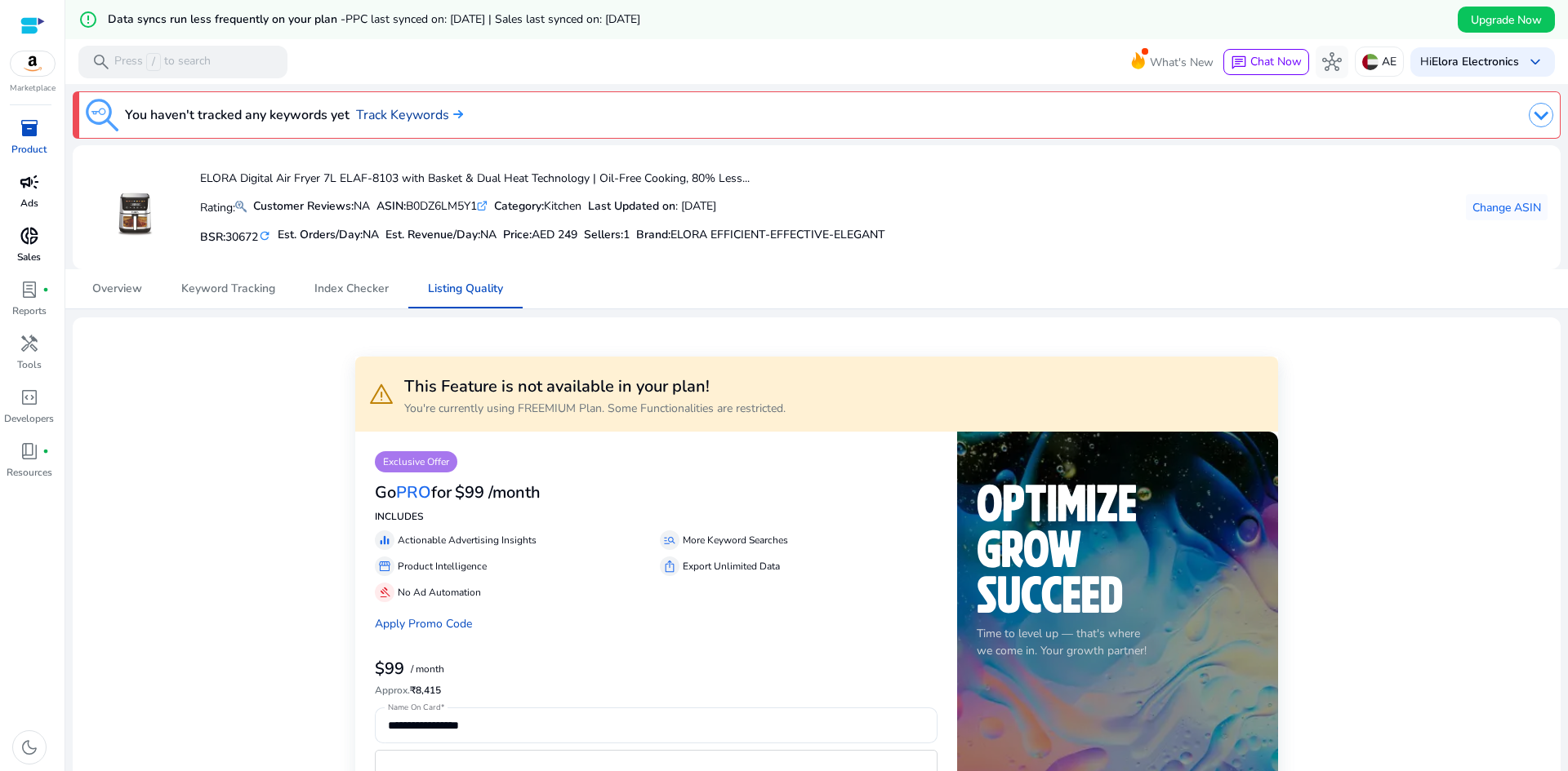
click at [386, 120] on link "Track Keywords" at bounding box center [409, 114] width 107 height 20
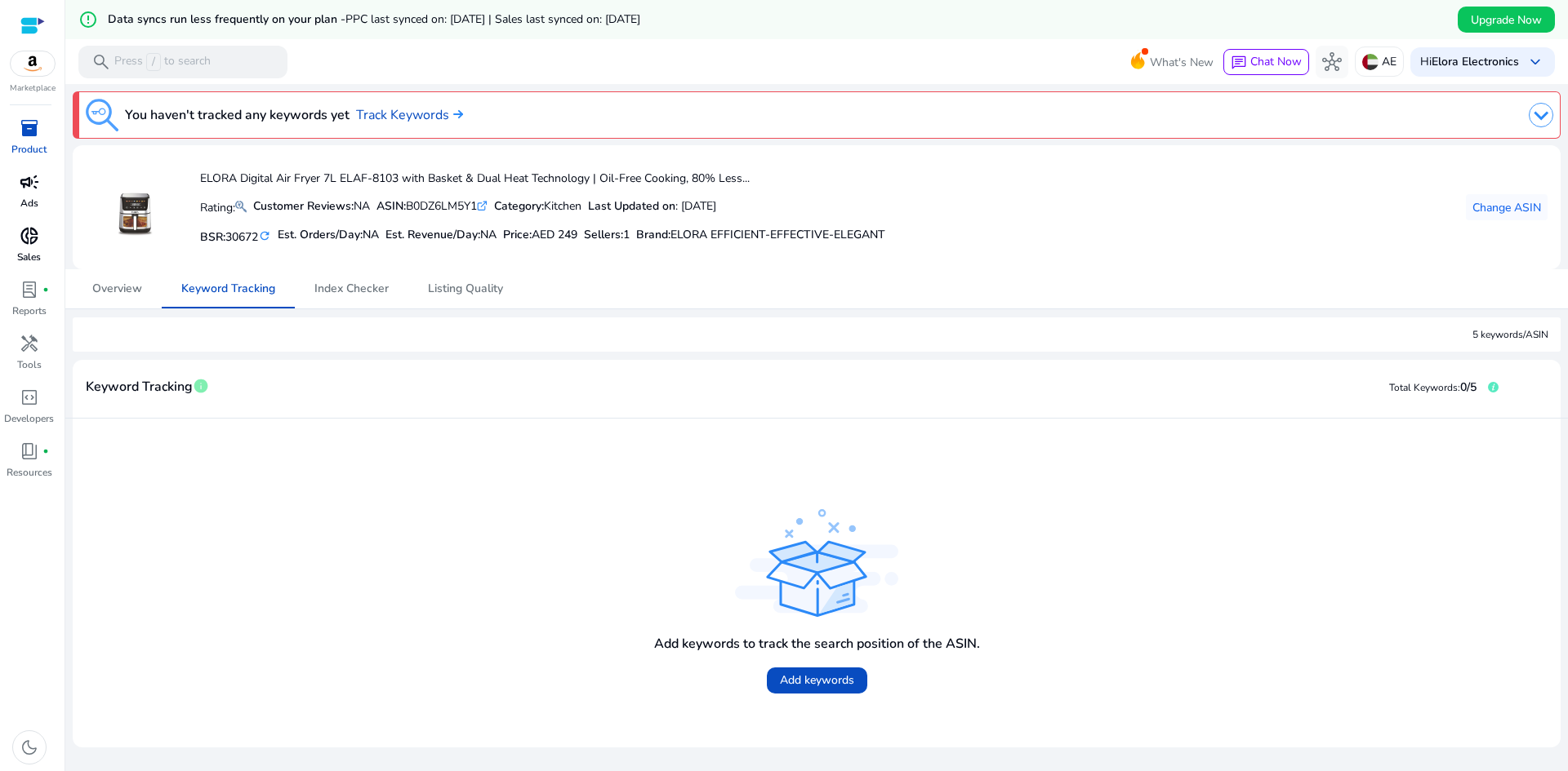
drag, startPoint x: 558, startPoint y: 555, endPoint x: 830, endPoint y: 625, distance: 280.9
click at [560, 555] on div "Add keywords to track the search position of the ASIN. Add keywords" at bounding box center [816, 583] width 1461 height 303
click at [818, 677] on div "Add keywords to track the search position of the ASIN. Add keywords" at bounding box center [816, 583] width 1461 height 303
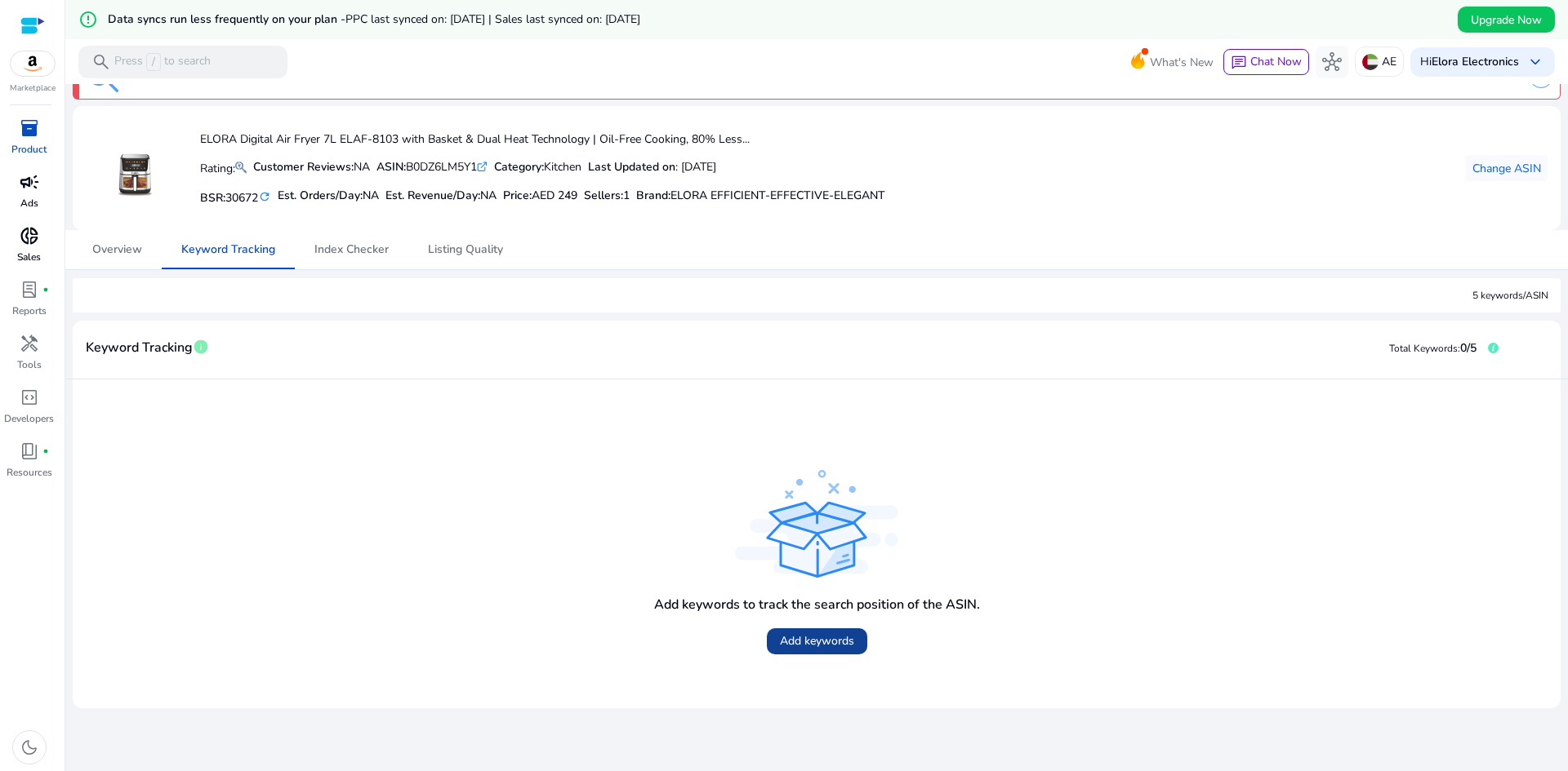
click at [797, 643] on span "Add keywords" at bounding box center [817, 641] width 74 height 17
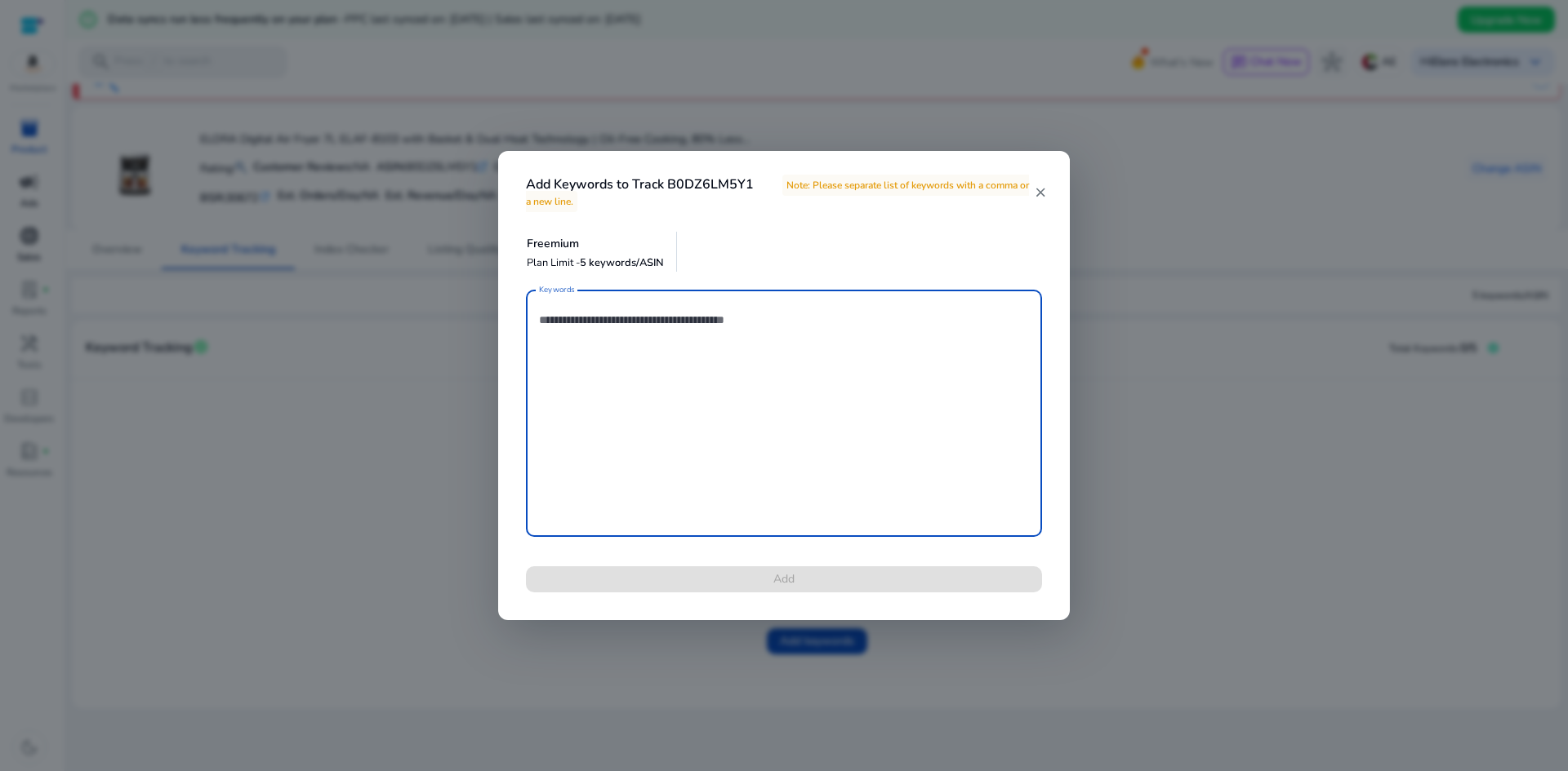
click at [634, 332] on textarea "Keywords" at bounding box center [784, 413] width 490 height 231
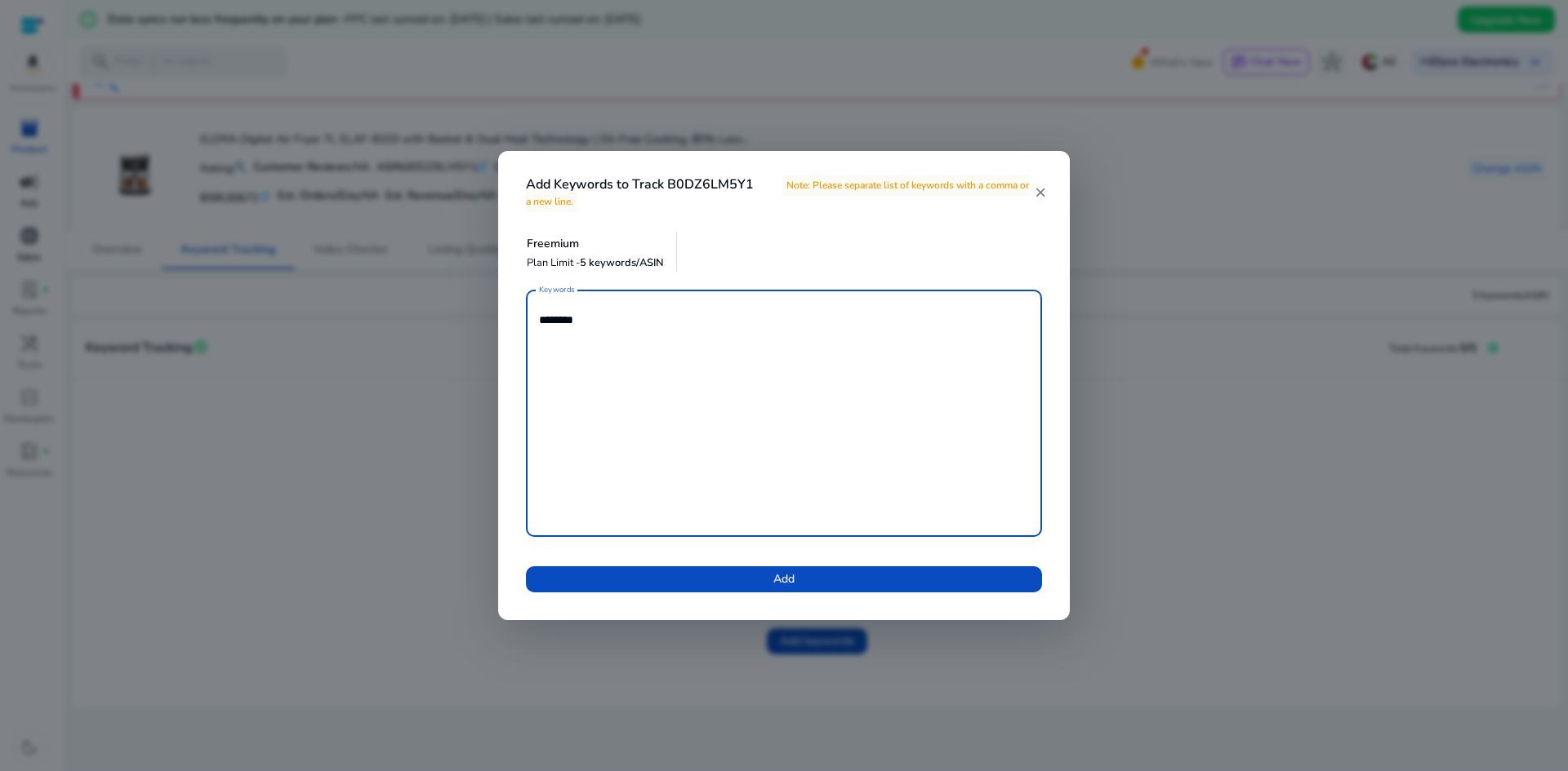
type textarea "********"
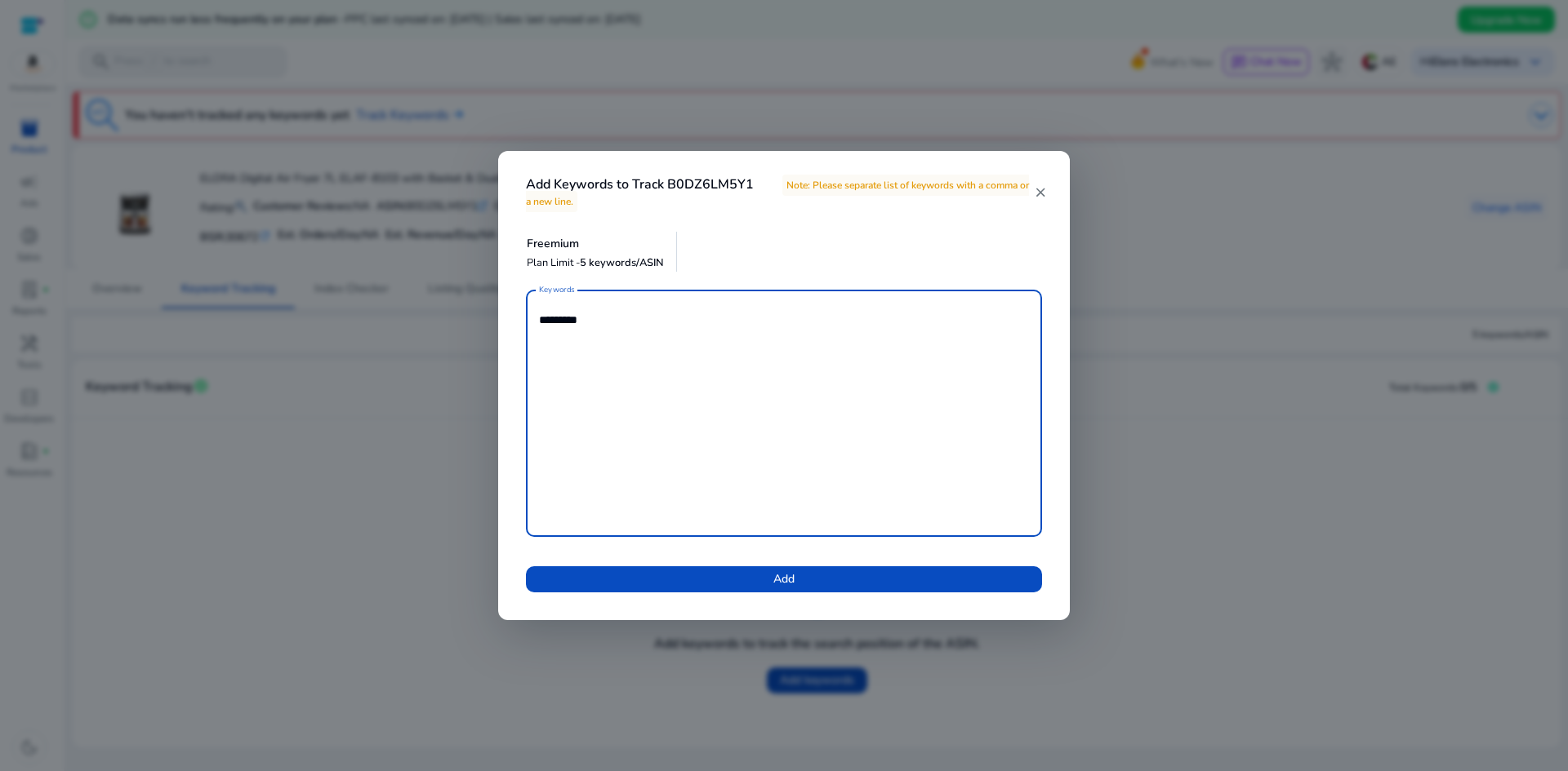
scroll to position [39, 0]
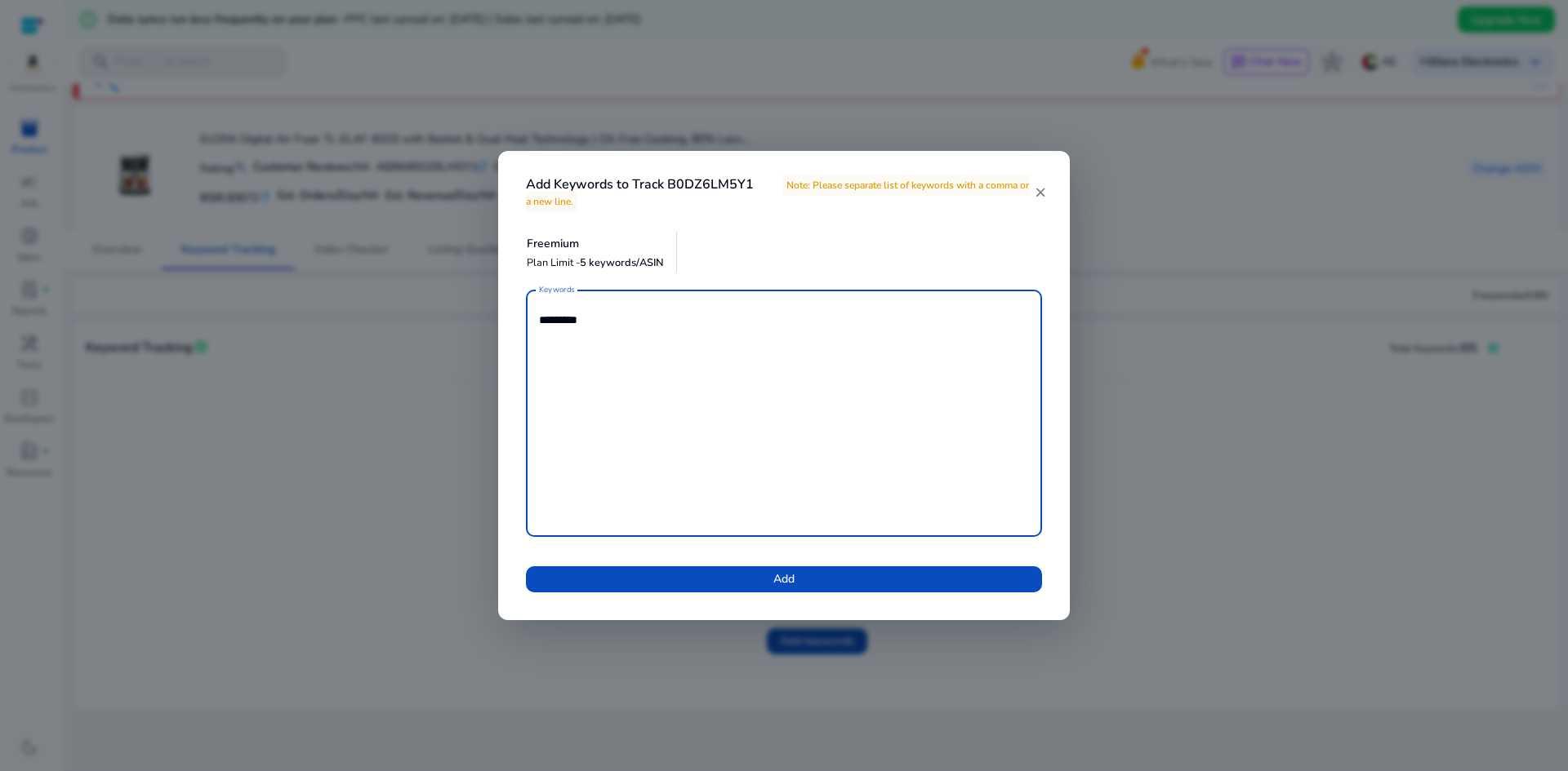
click at [552, 319] on textarea "********" at bounding box center [784, 413] width 490 height 231
click at [552, 319] on textarea "*********" at bounding box center [784, 413] width 490 height 231
click at [550, 313] on textarea "********" at bounding box center [784, 413] width 490 height 231
click at [595, 327] on textarea "*********" at bounding box center [784, 413] width 490 height 231
type textarea "*"
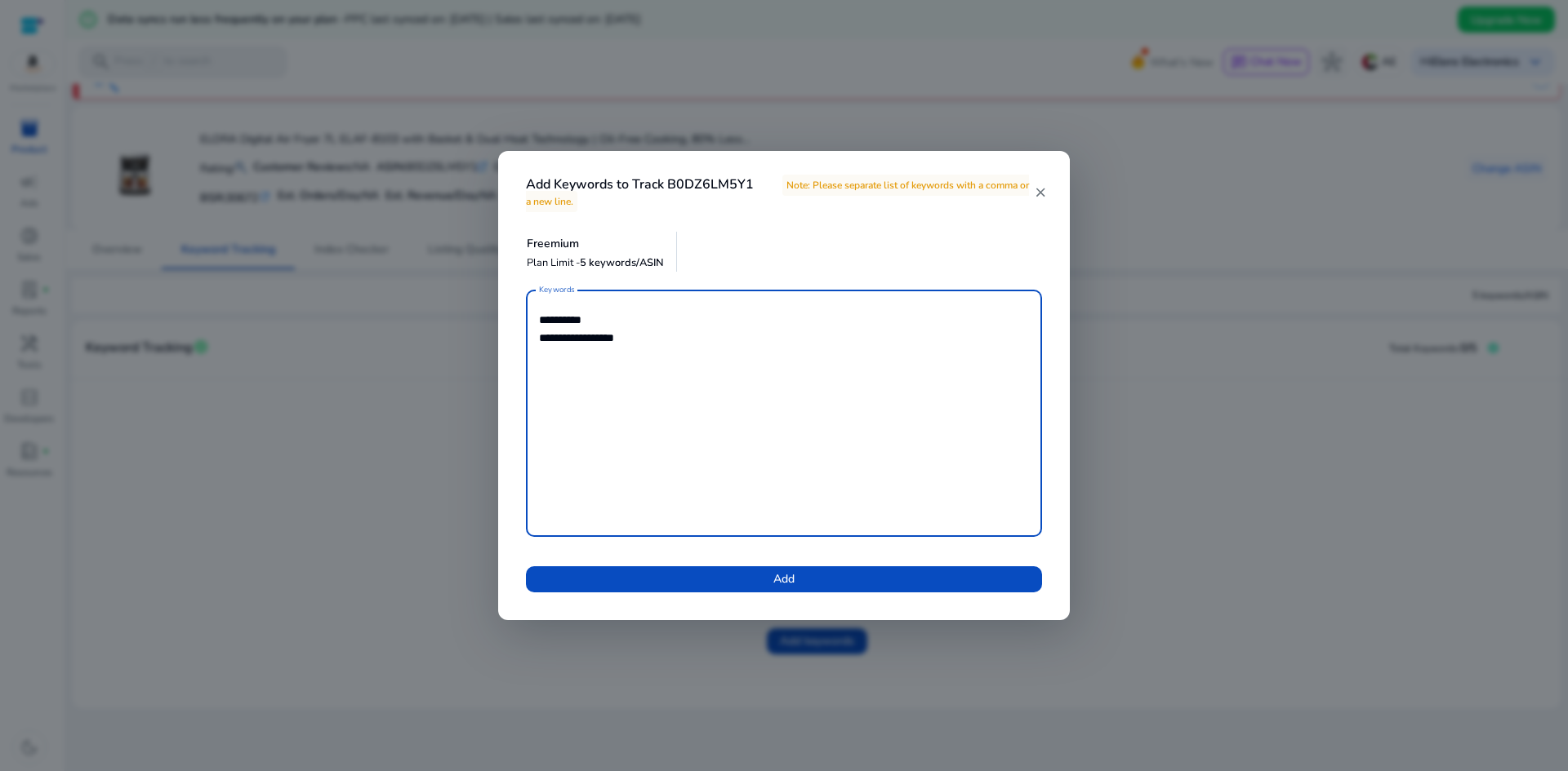
click at [641, 338] on textarea "**********" at bounding box center [784, 413] width 490 height 231
drag, startPoint x: 571, startPoint y: 343, endPoint x: 439, endPoint y: 354, distance: 132.5
click at [439, 354] on div "**********" at bounding box center [784, 386] width 1568 height 771
click at [561, 342] on textarea "**********" at bounding box center [784, 413] width 490 height 231
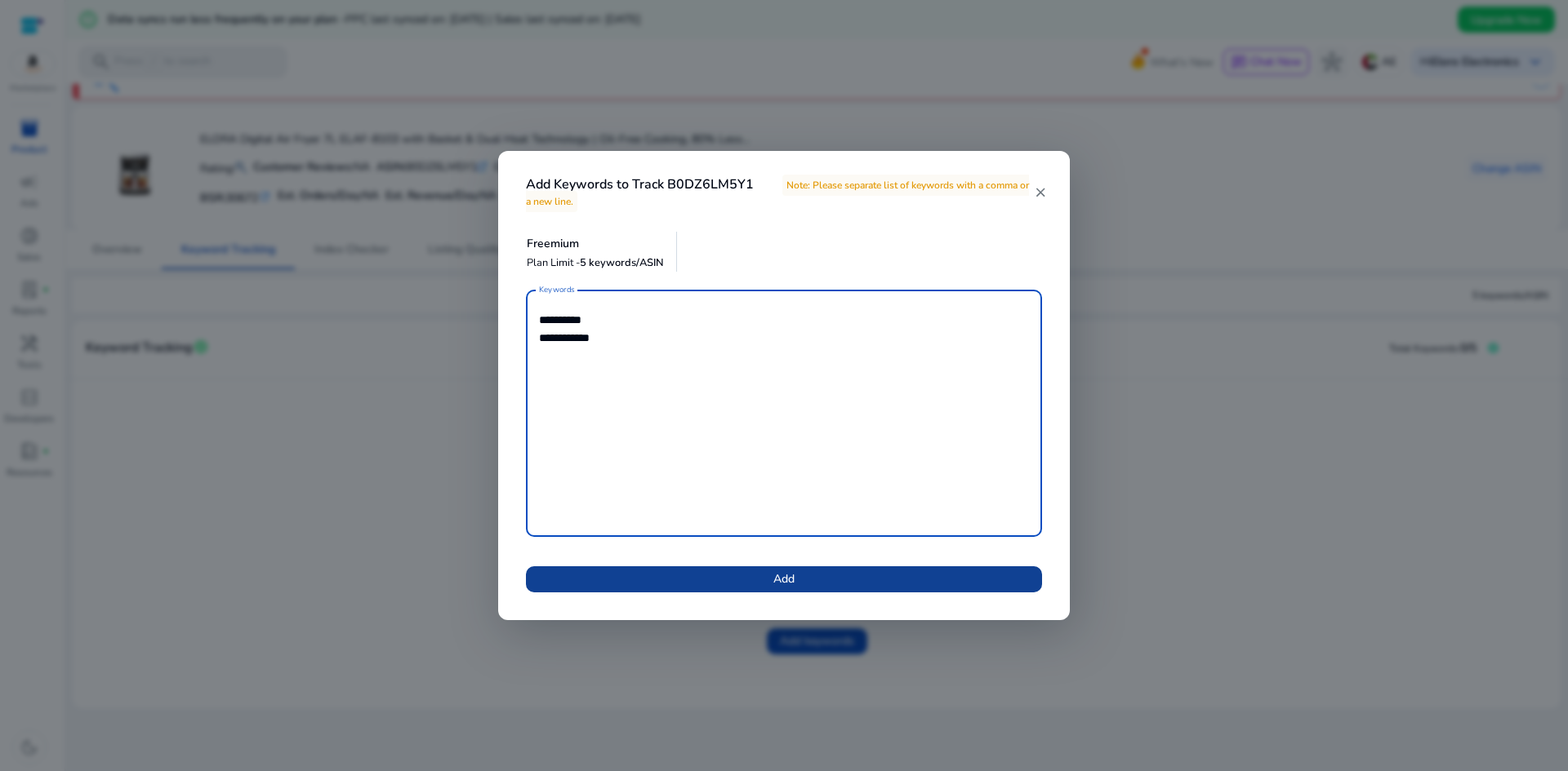
type textarea "**********"
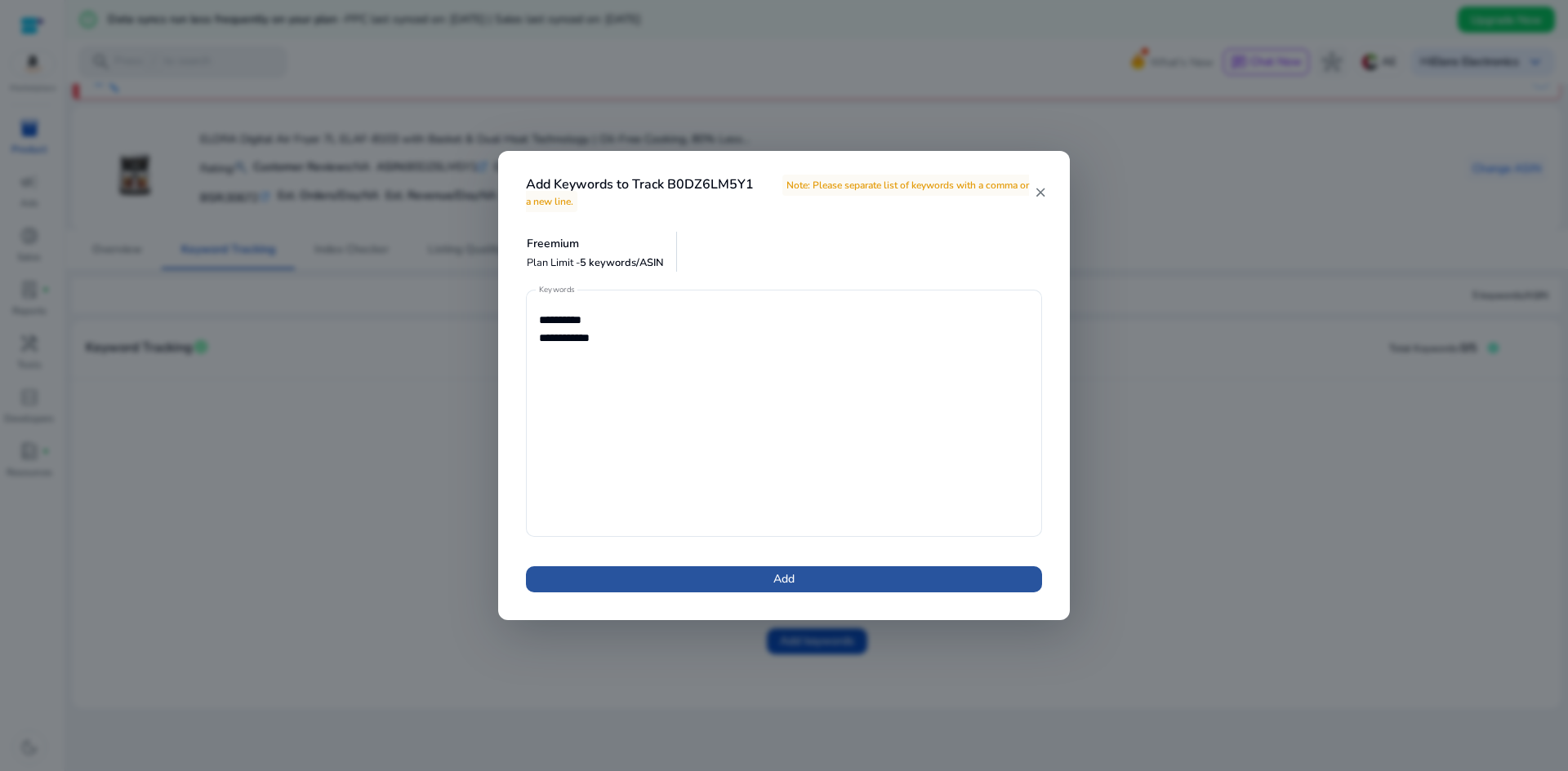
click at [705, 583] on span at bounding box center [784, 580] width 516 height 39
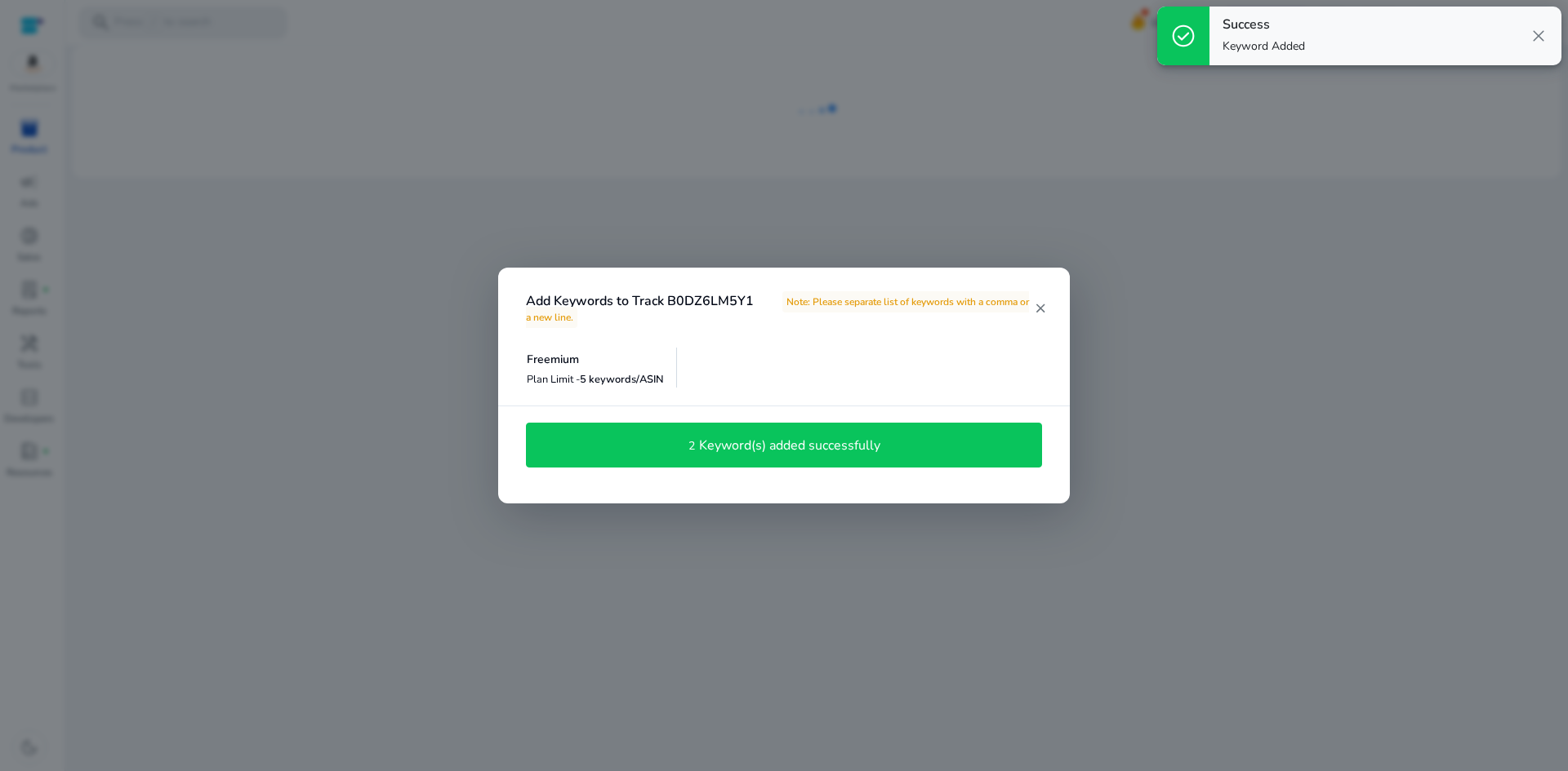
click at [828, 448] on h4 "Keyword(s) added successfully" at bounding box center [789, 446] width 181 height 16
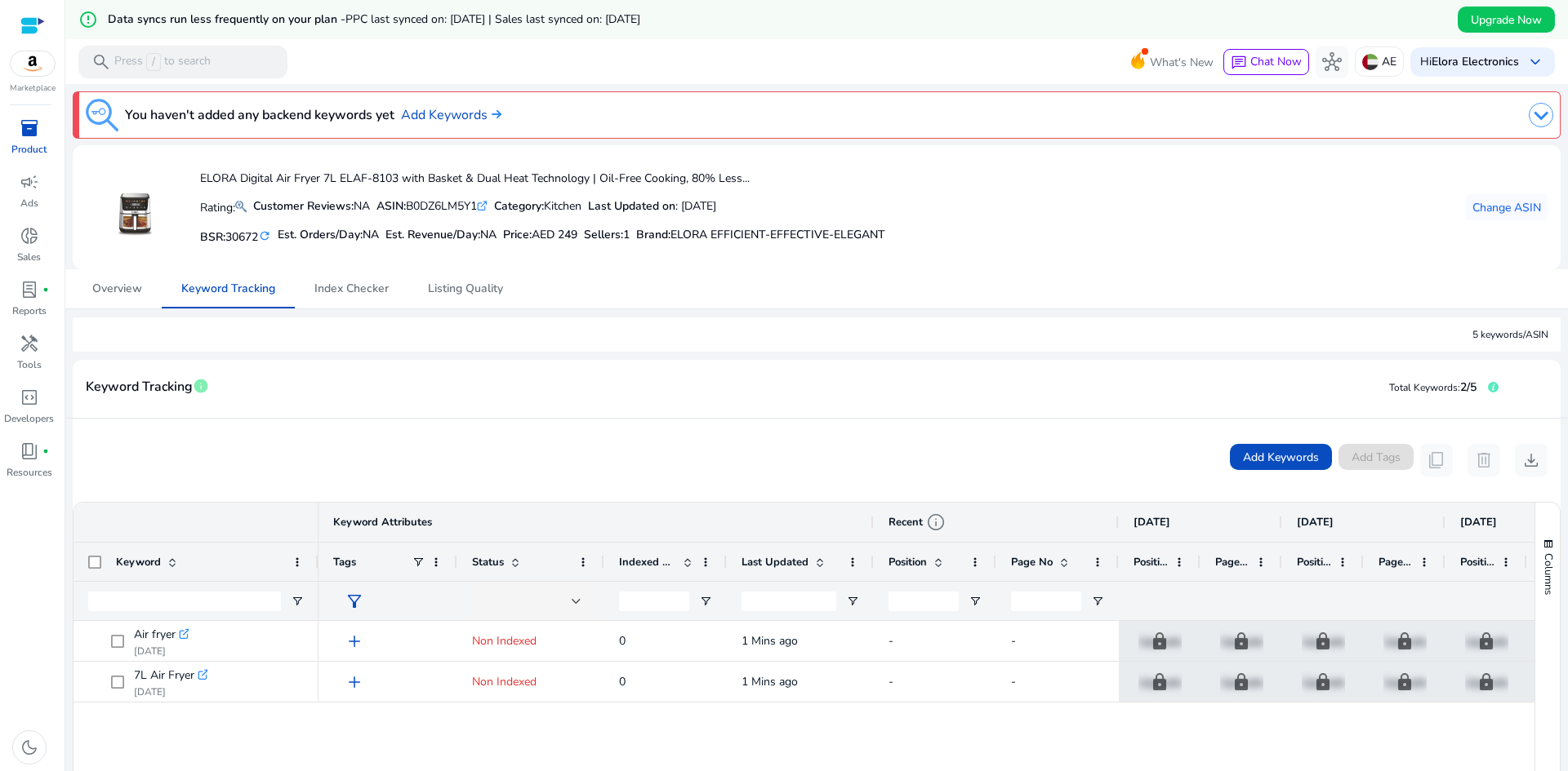
scroll to position [326, 0]
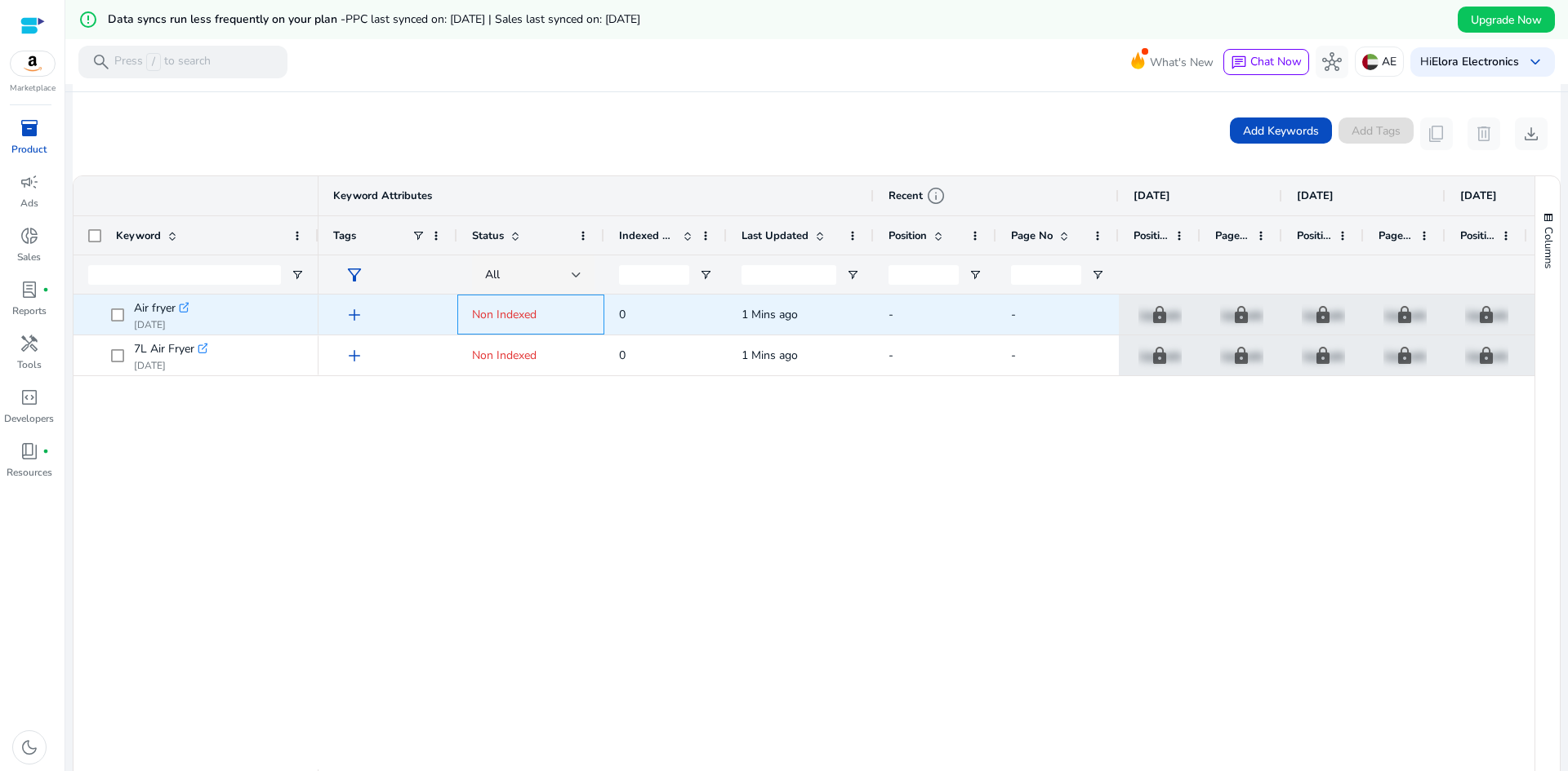
click at [515, 310] on span "Non Indexed" at bounding box center [504, 314] width 64 height 16
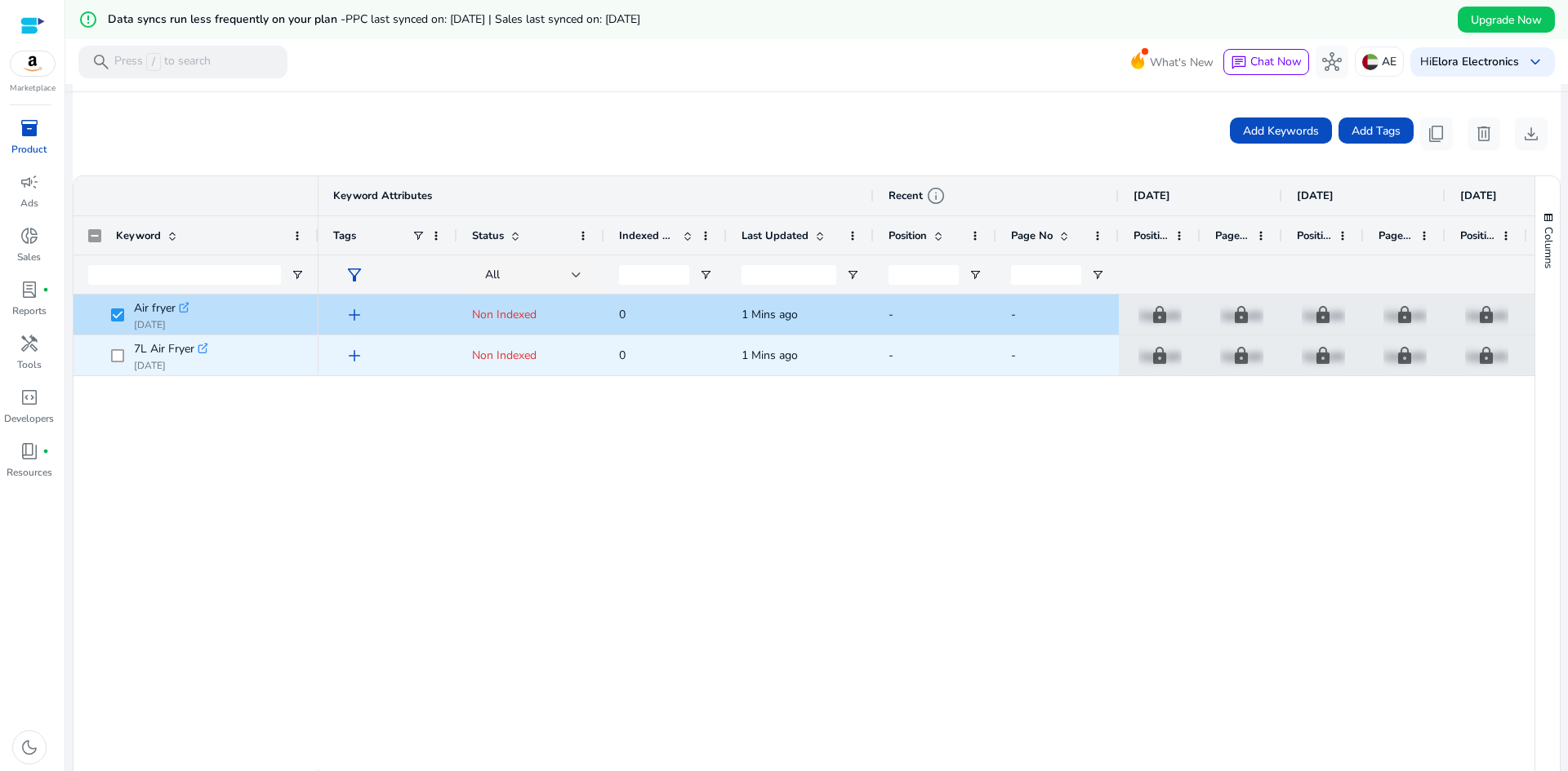
click at [120, 340] on span at bounding box center [122, 356] width 23 height 33
click at [116, 366] on span at bounding box center [122, 356] width 23 height 33
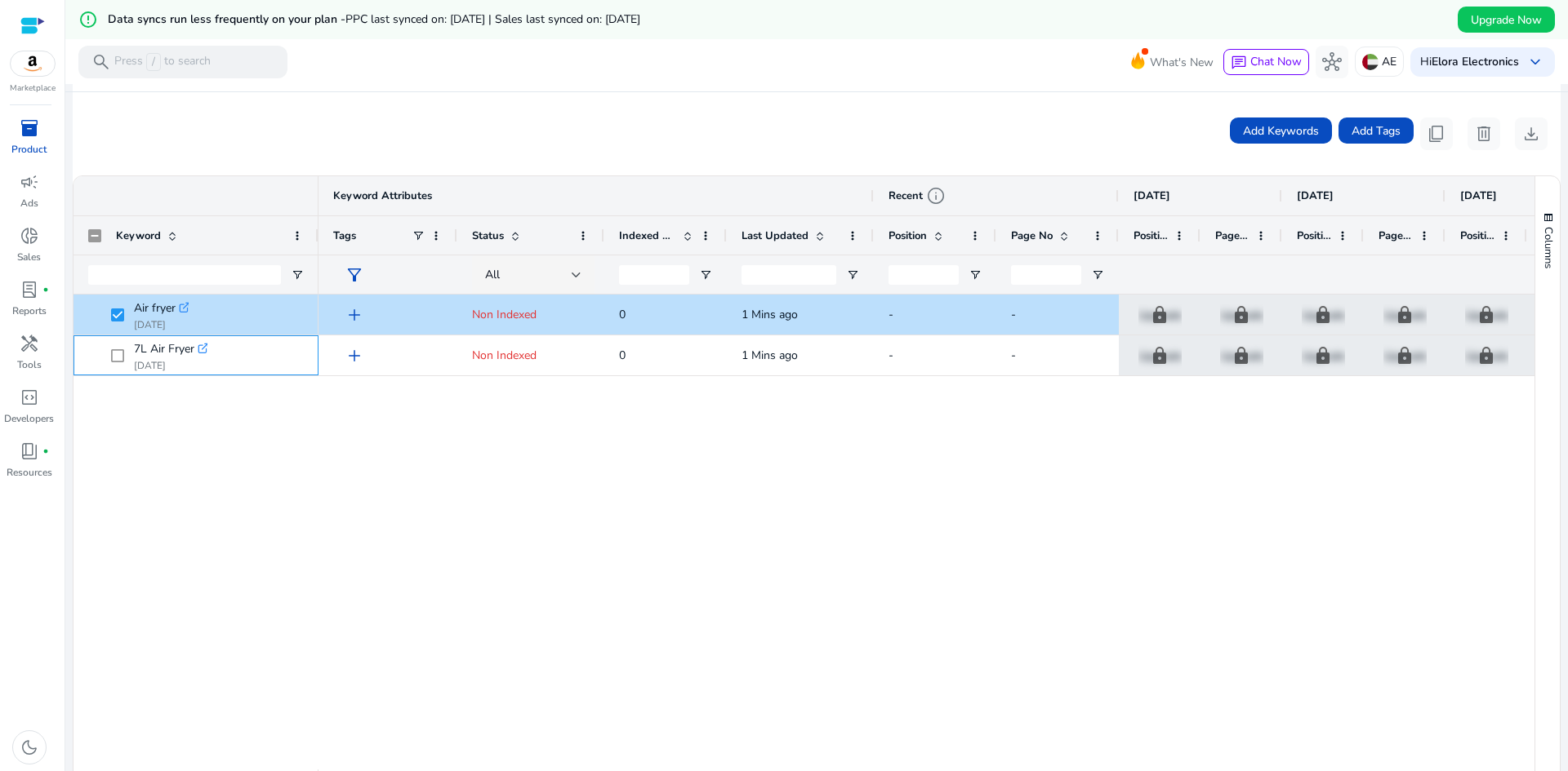
scroll to position [0, 0]
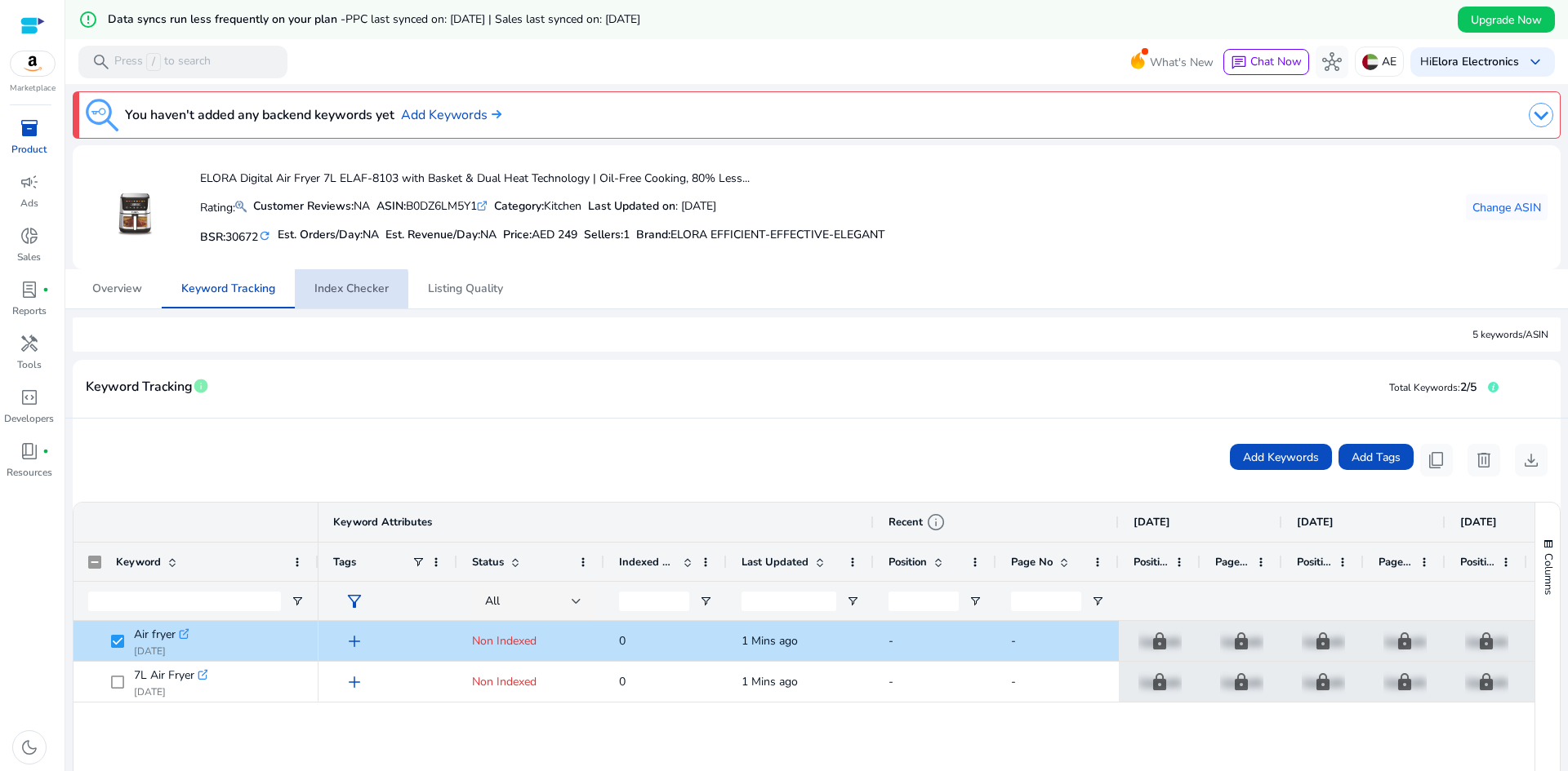
click at [320, 290] on span "Index Checker" at bounding box center [351, 289] width 74 height 11
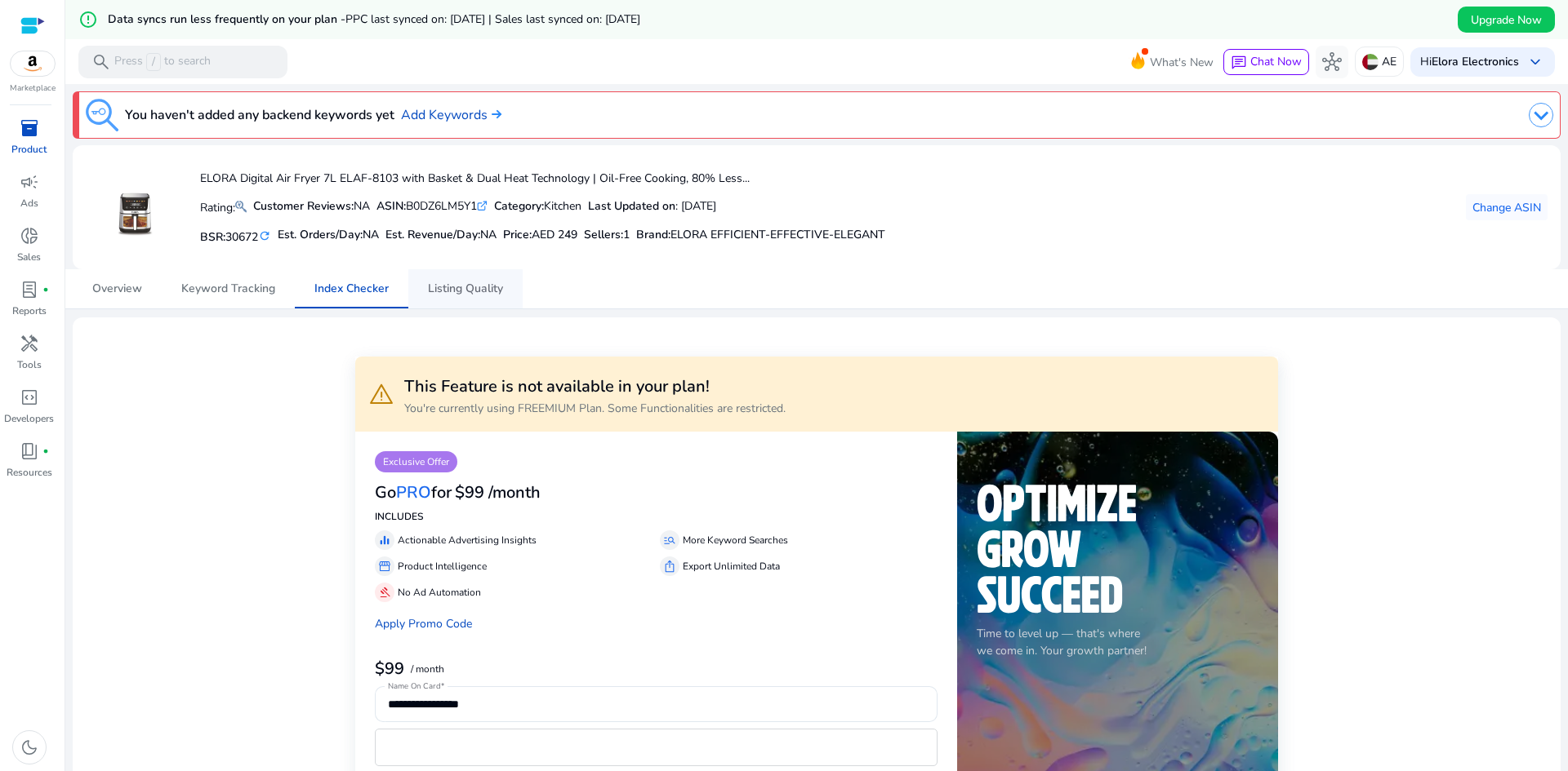
click at [471, 291] on span "Listing Quality" at bounding box center [465, 289] width 75 height 11
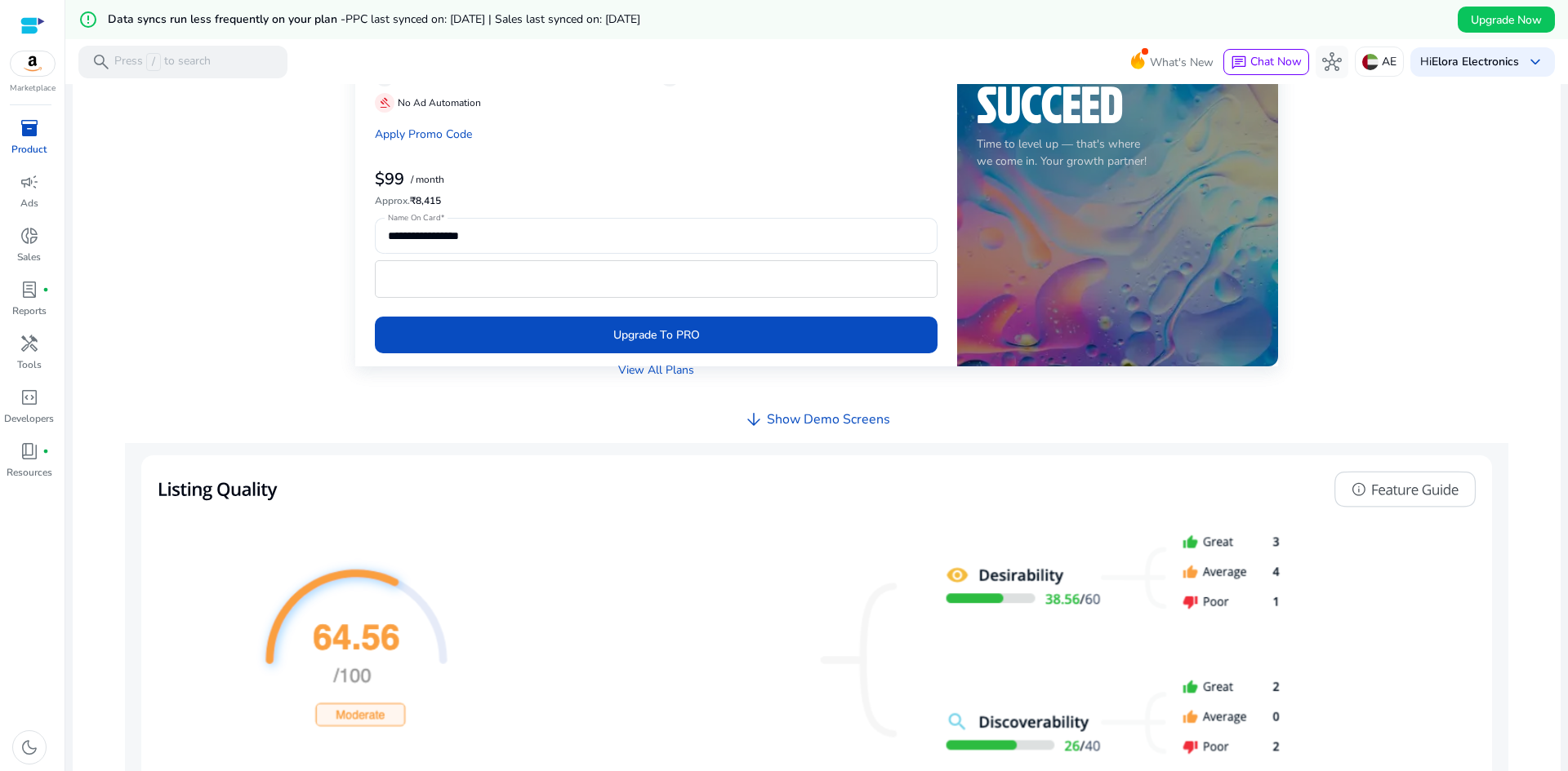
scroll to position [326, 0]
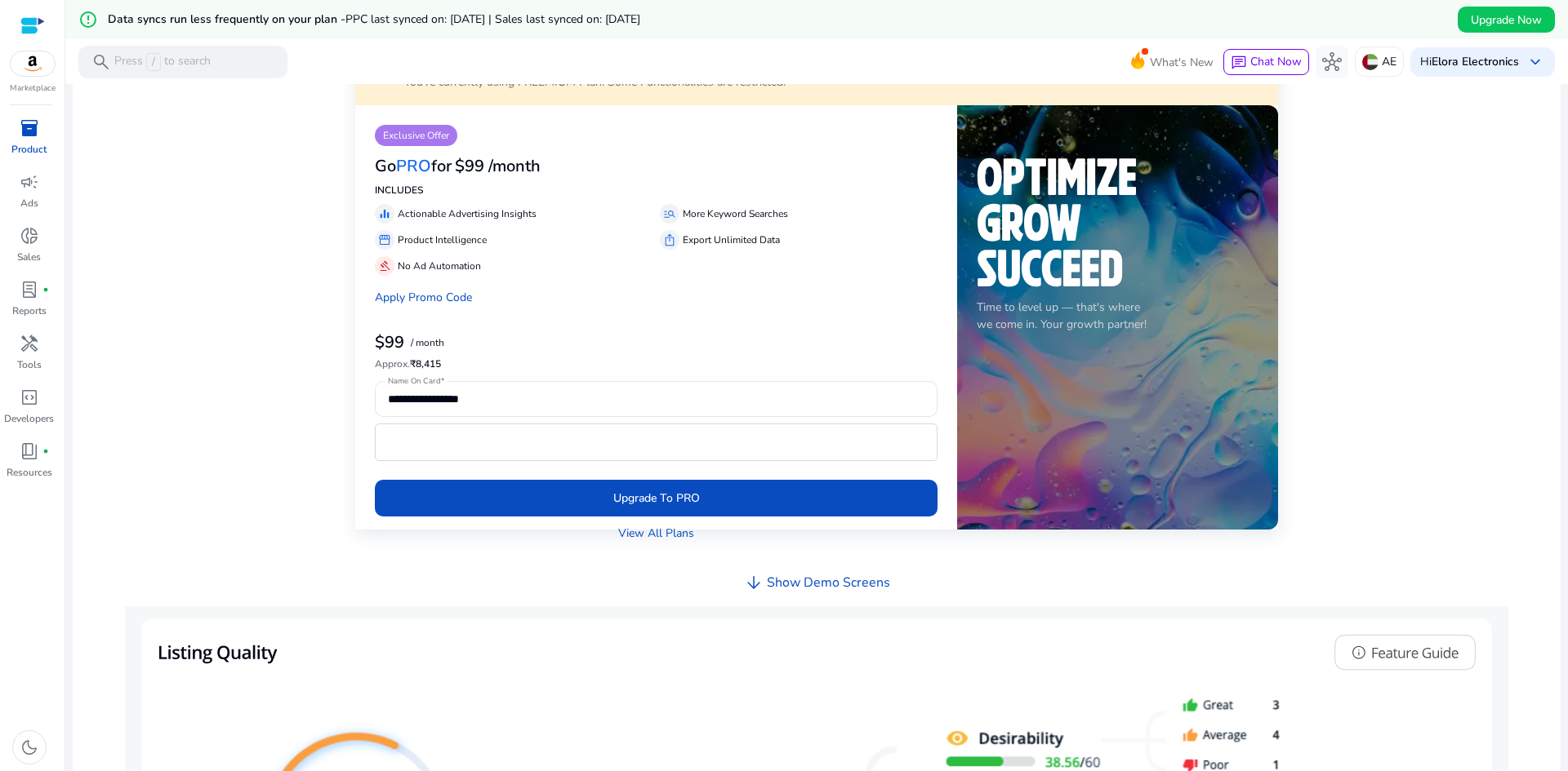
click at [439, 359] on h6 "Approx. ₹8,415" at bounding box center [655, 364] width 562 height 11
click at [455, 258] on p "No Ad Automation" at bounding box center [440, 266] width 84 height 15
drag, startPoint x: 410, startPoint y: 265, endPoint x: 388, endPoint y: 267, distance: 22.1
click at [408, 265] on p "No Ad Automation" at bounding box center [440, 266] width 84 height 15
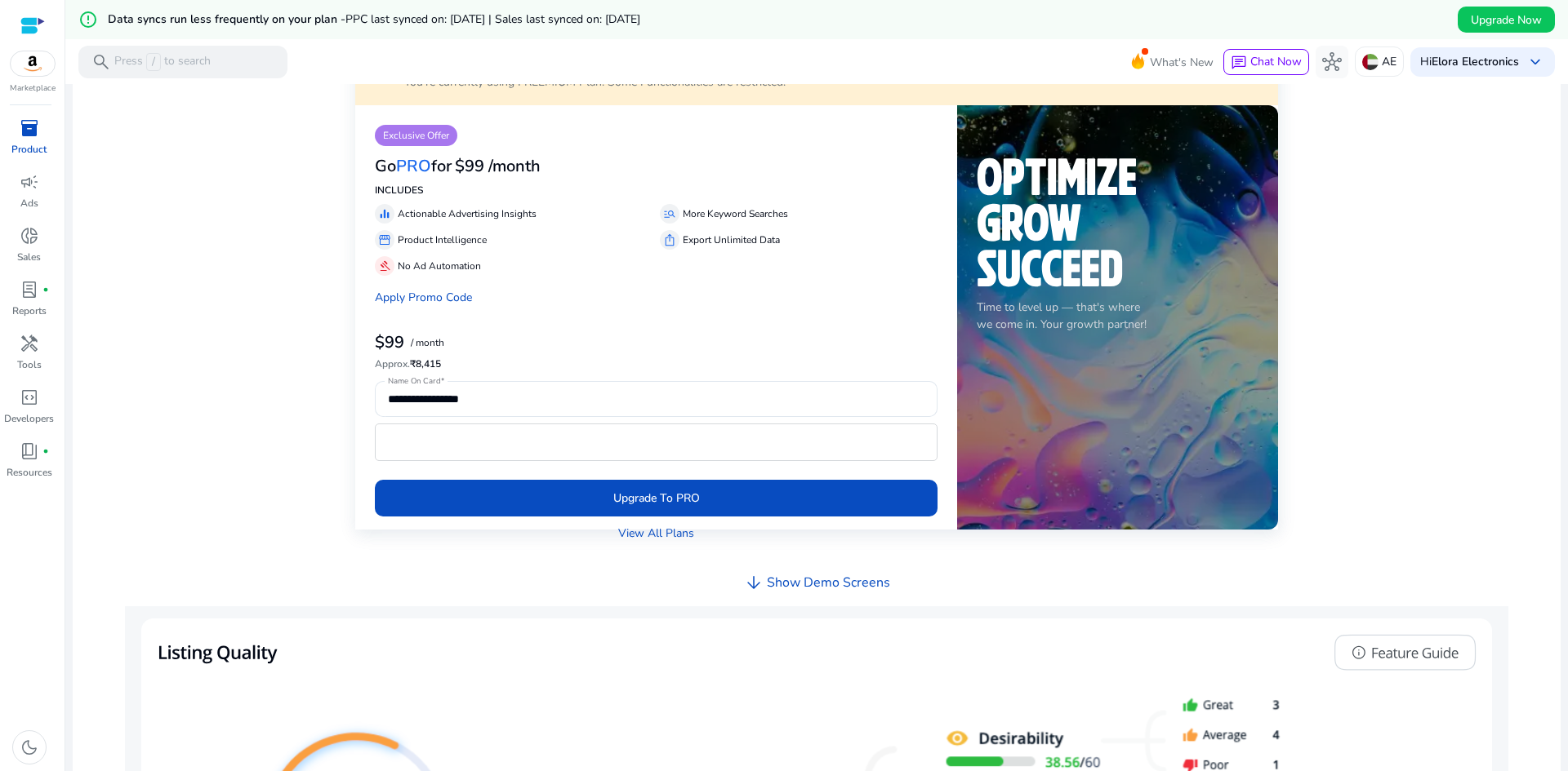
click at [388, 267] on app-icon "gavel" at bounding box center [384, 266] width 20 height 20
click at [378, 264] on span "gavel" at bounding box center [385, 266] width 13 height 13
click at [726, 239] on p "Export Unlimited Data" at bounding box center [731, 240] width 98 height 15
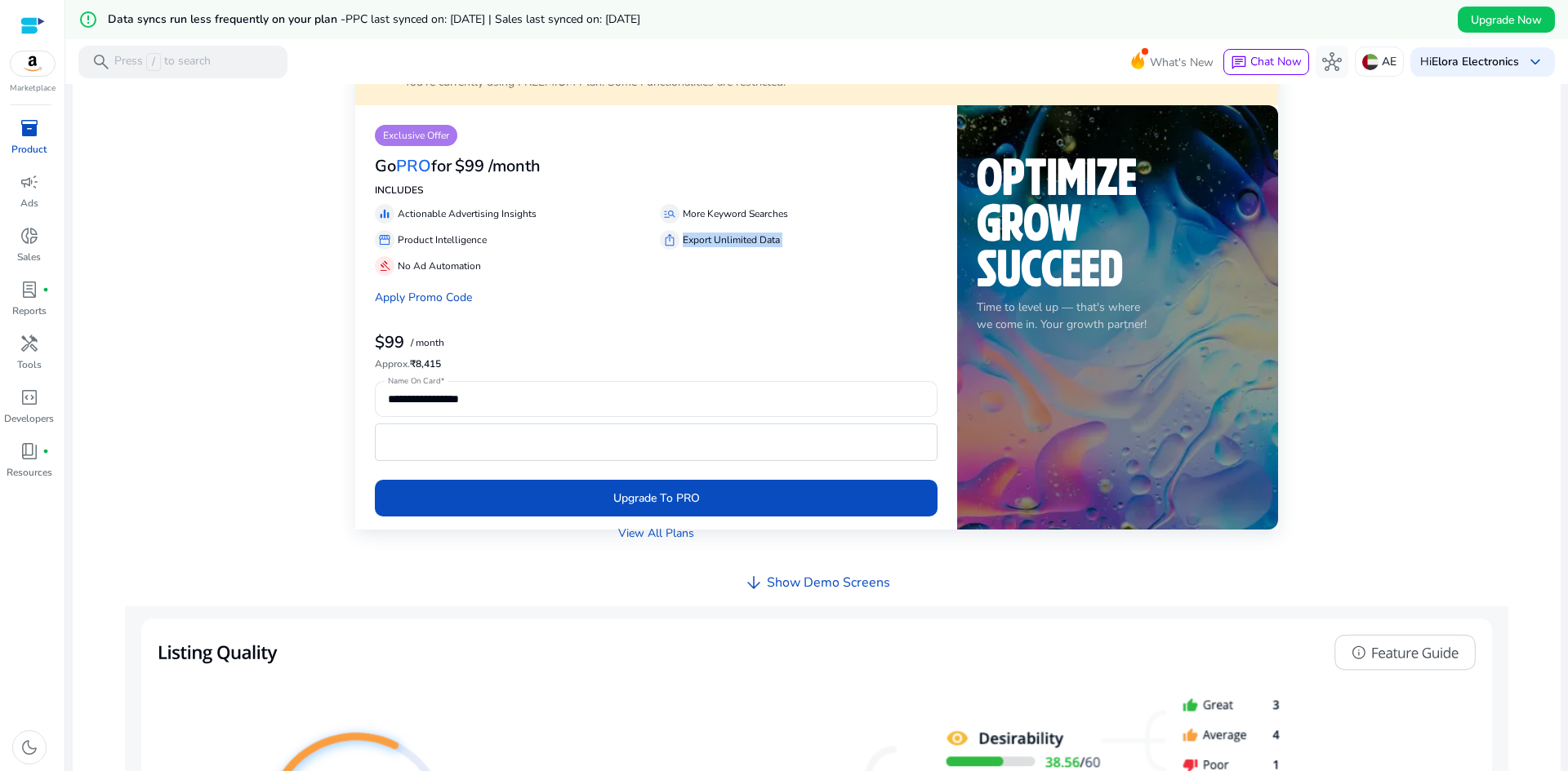
click at [726, 239] on p "Export Unlimited Data" at bounding box center [731, 240] width 98 height 15
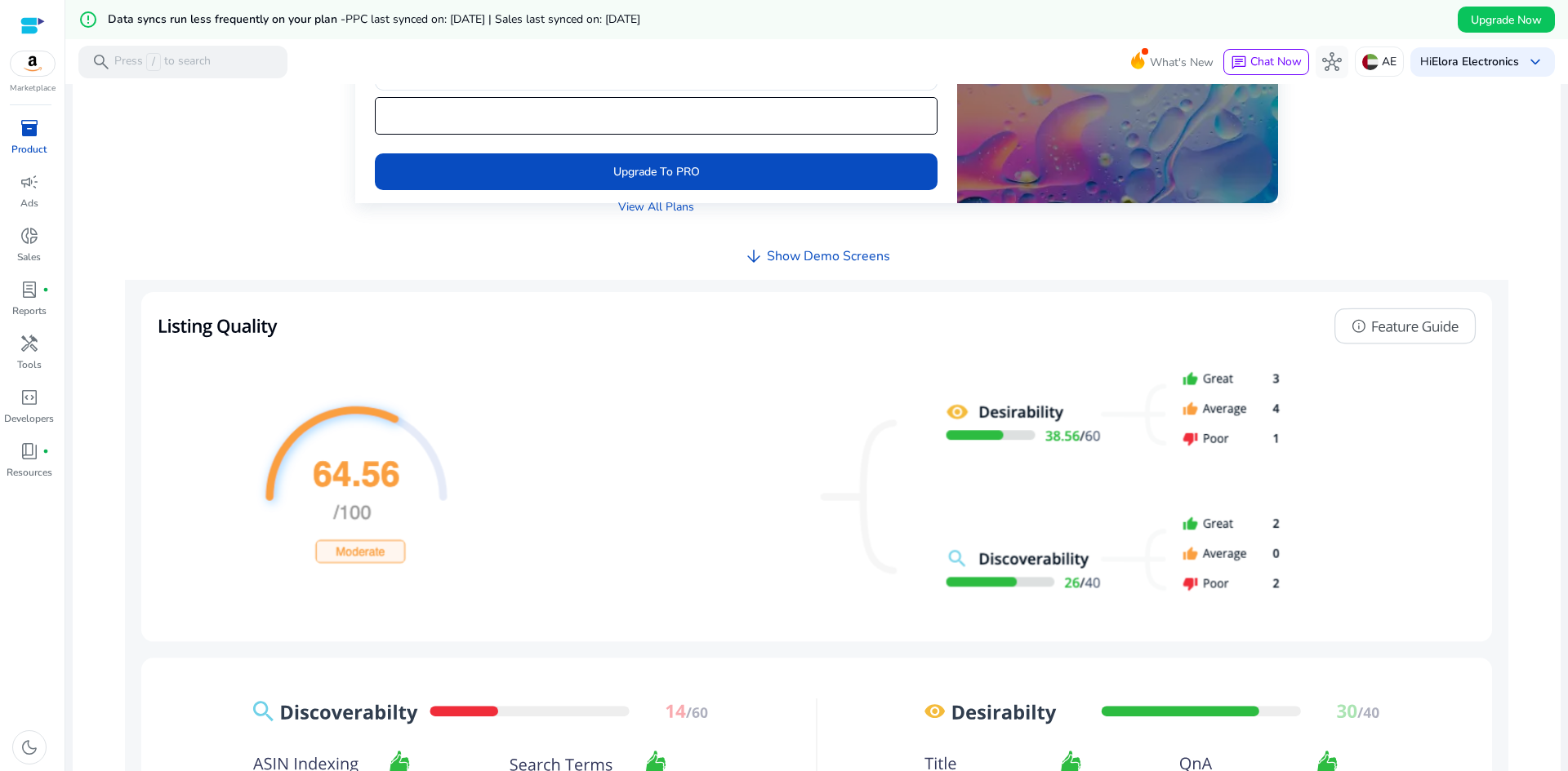
scroll to position [897, 0]
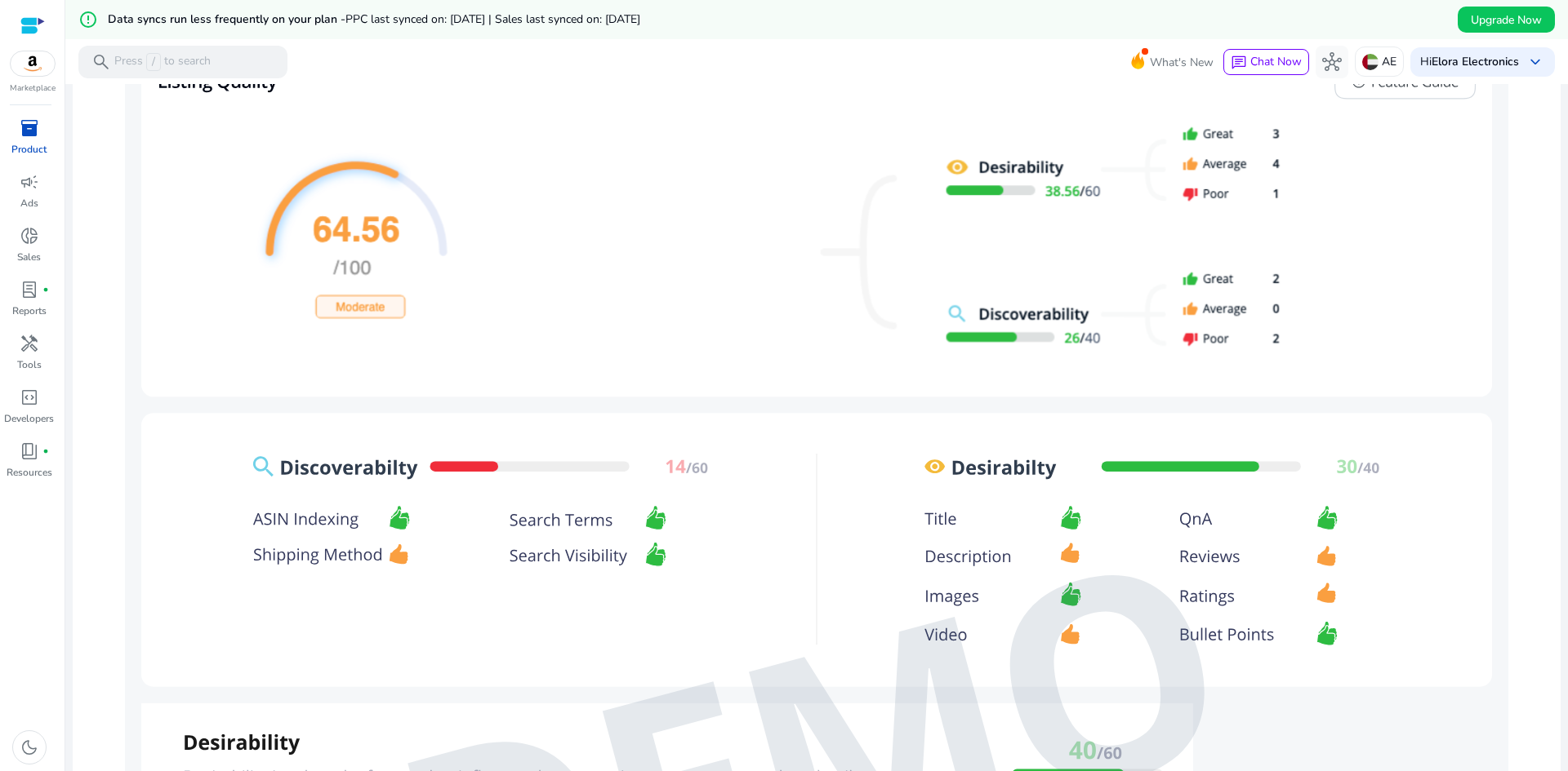
click at [1176, 302] on img at bounding box center [816, 755] width 1383 height 1441
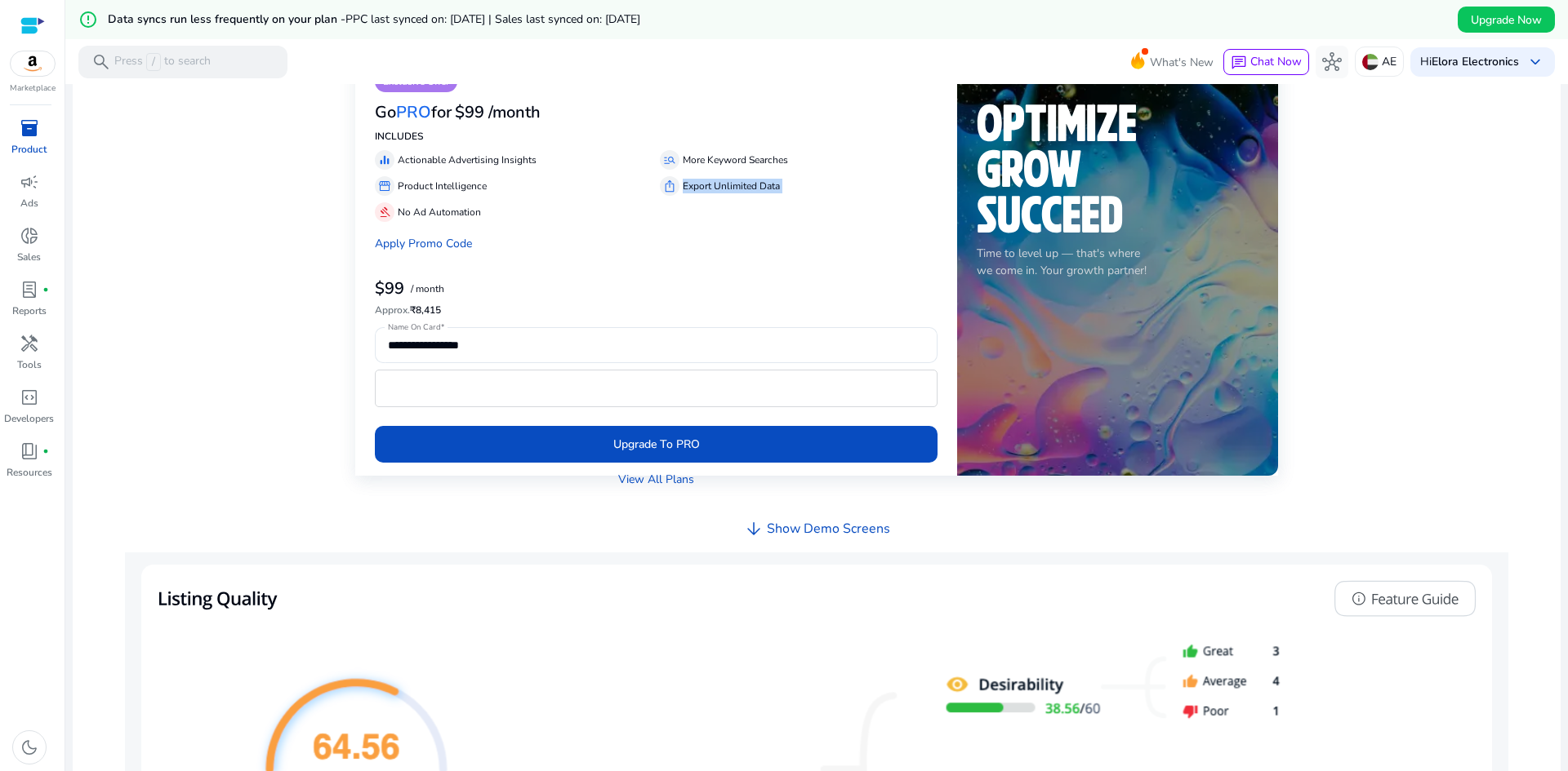
scroll to position [163, 0]
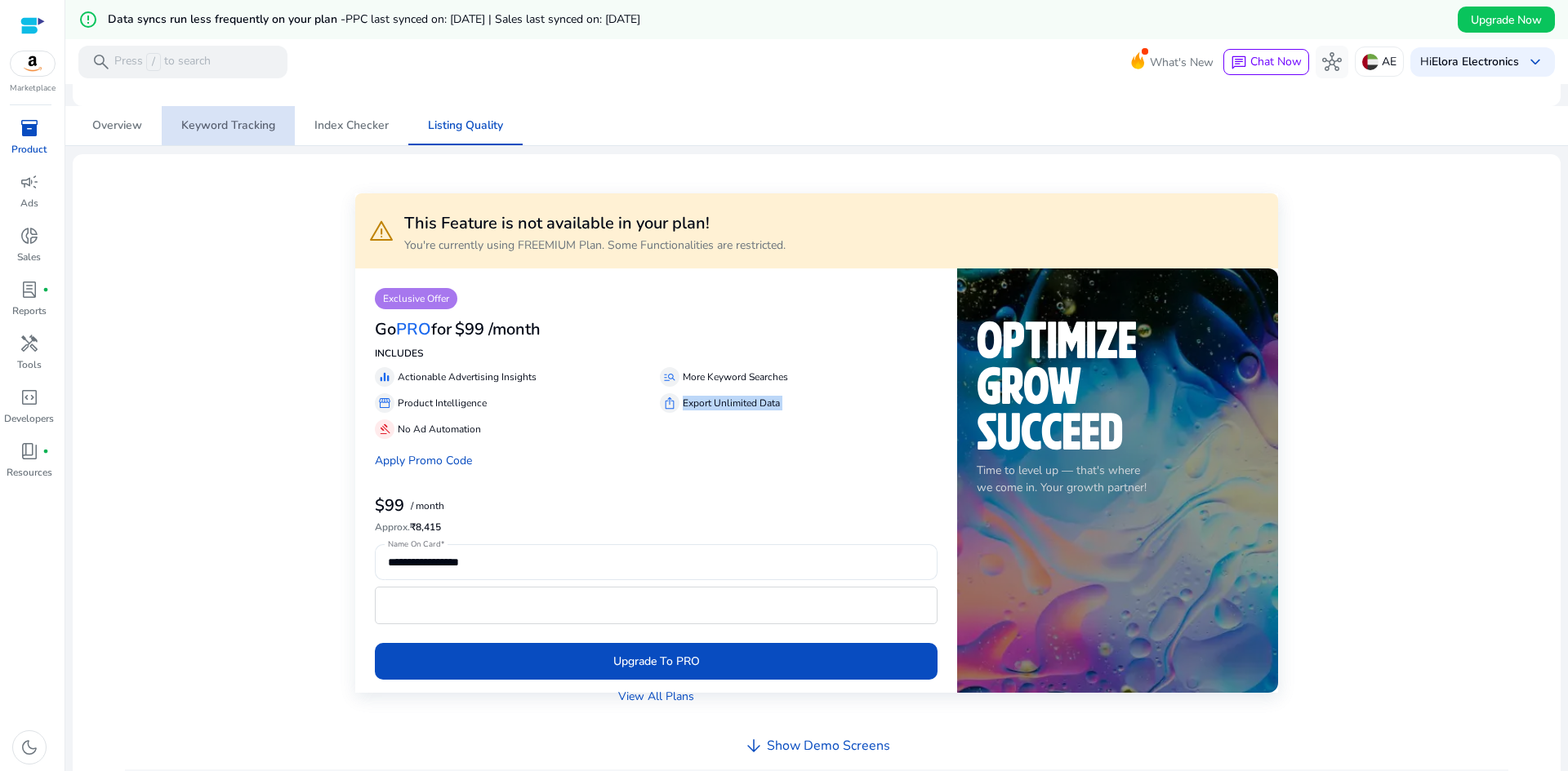
click at [245, 120] on span "Keyword Tracking" at bounding box center [228, 125] width 94 height 11
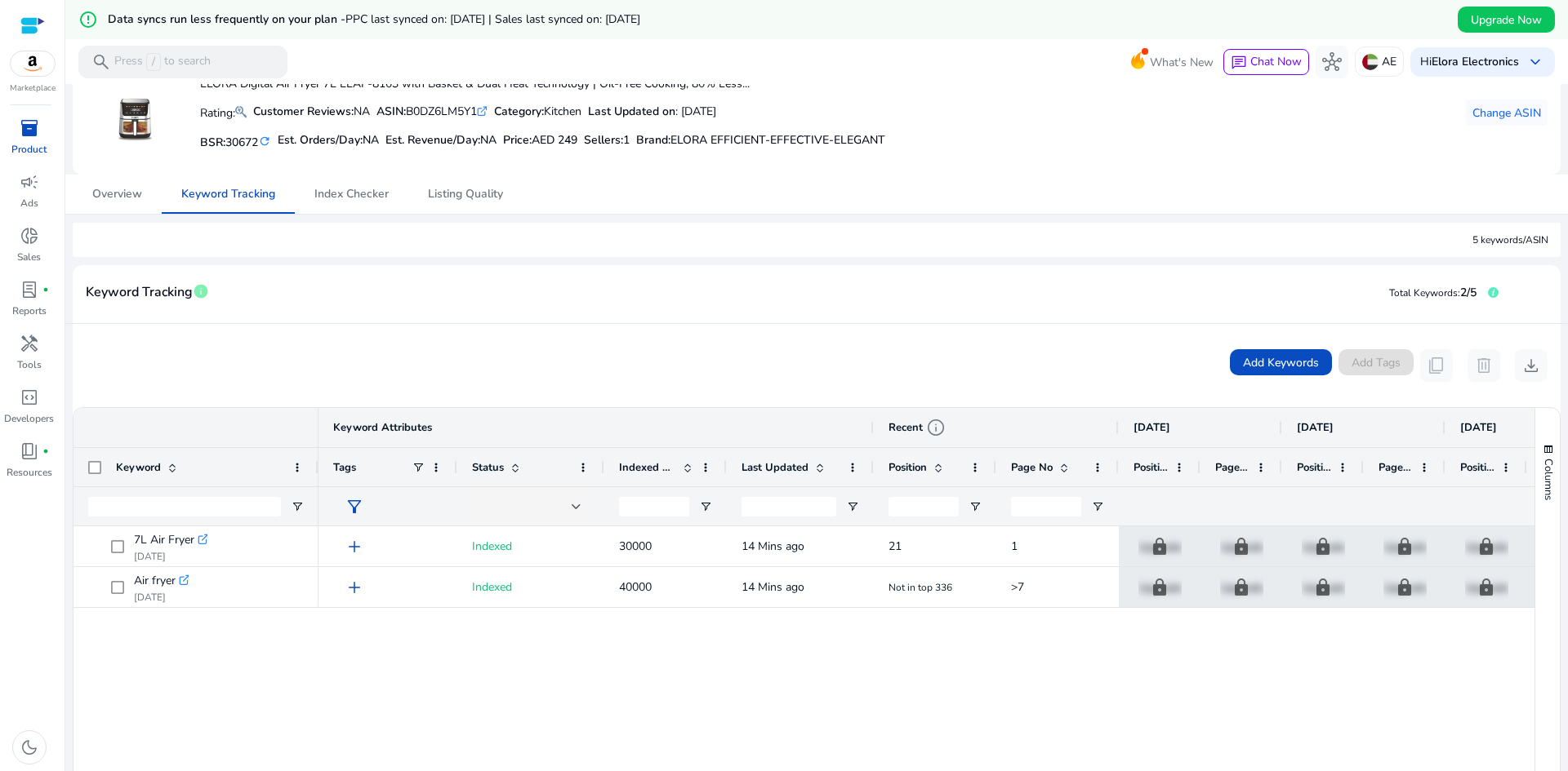
scroll to position [326, 0]
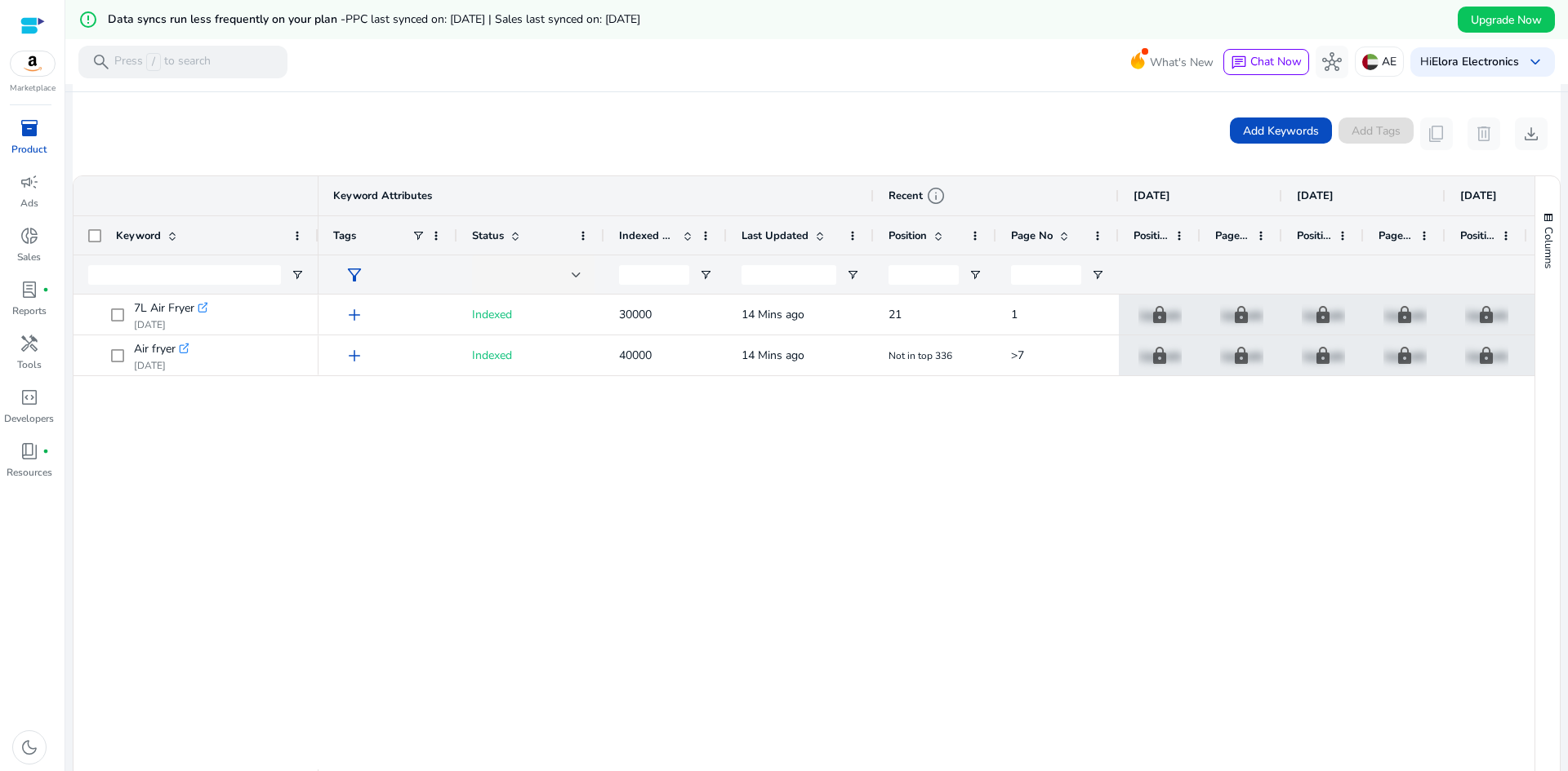
click at [644, 231] on span "Indexed Products" at bounding box center [647, 236] width 57 height 15
click at [46, 191] on div "campaign" at bounding box center [29, 182] width 46 height 26
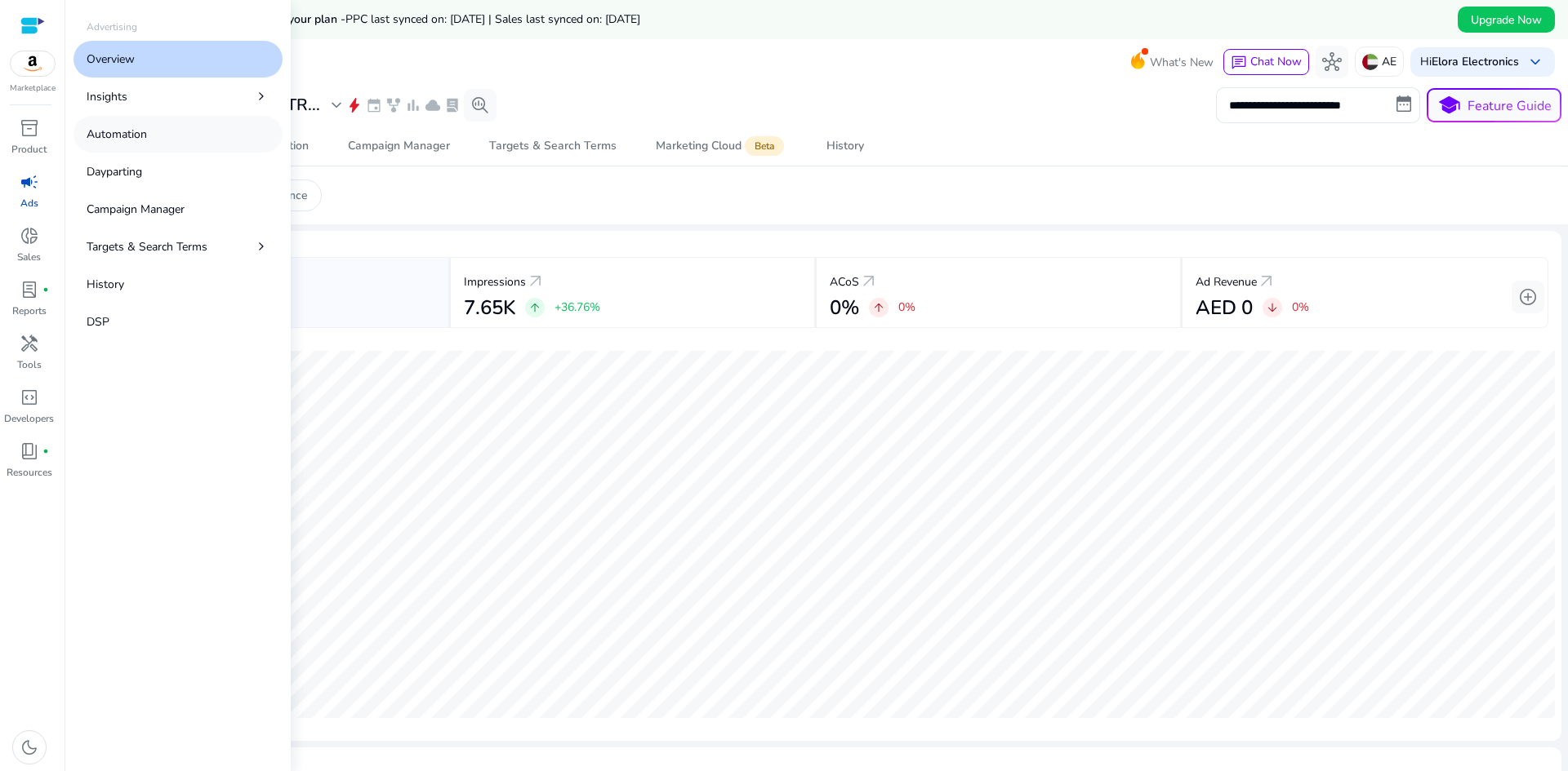
click at [100, 137] on p "Automation" at bounding box center [116, 134] width 60 height 17
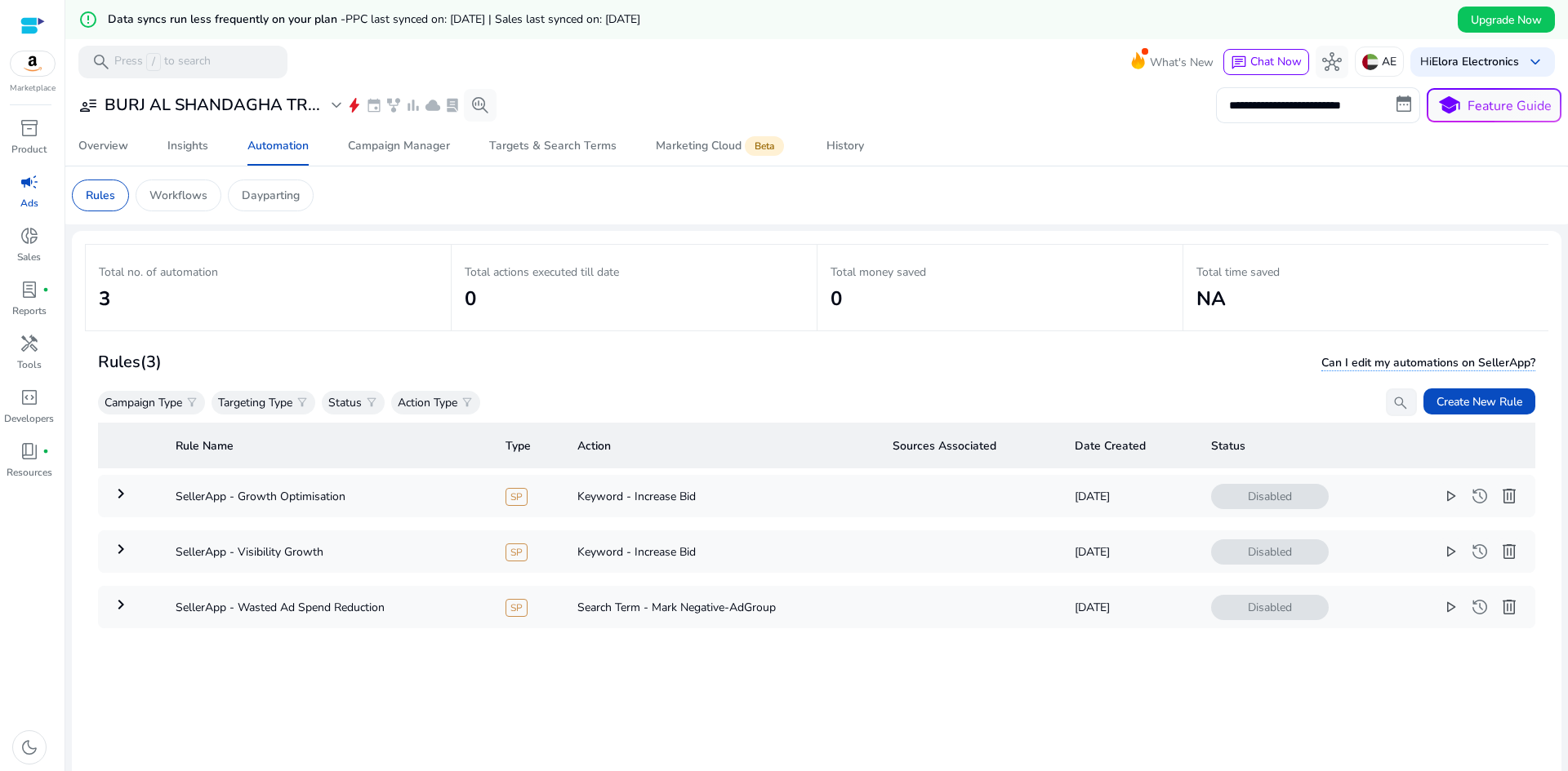
click at [349, 166] on mat-card "Rules Workflows Dayparting" at bounding box center [816, 195] width 1515 height 58
click at [349, 153] on span "Campaign Manager" at bounding box center [399, 146] width 102 height 39
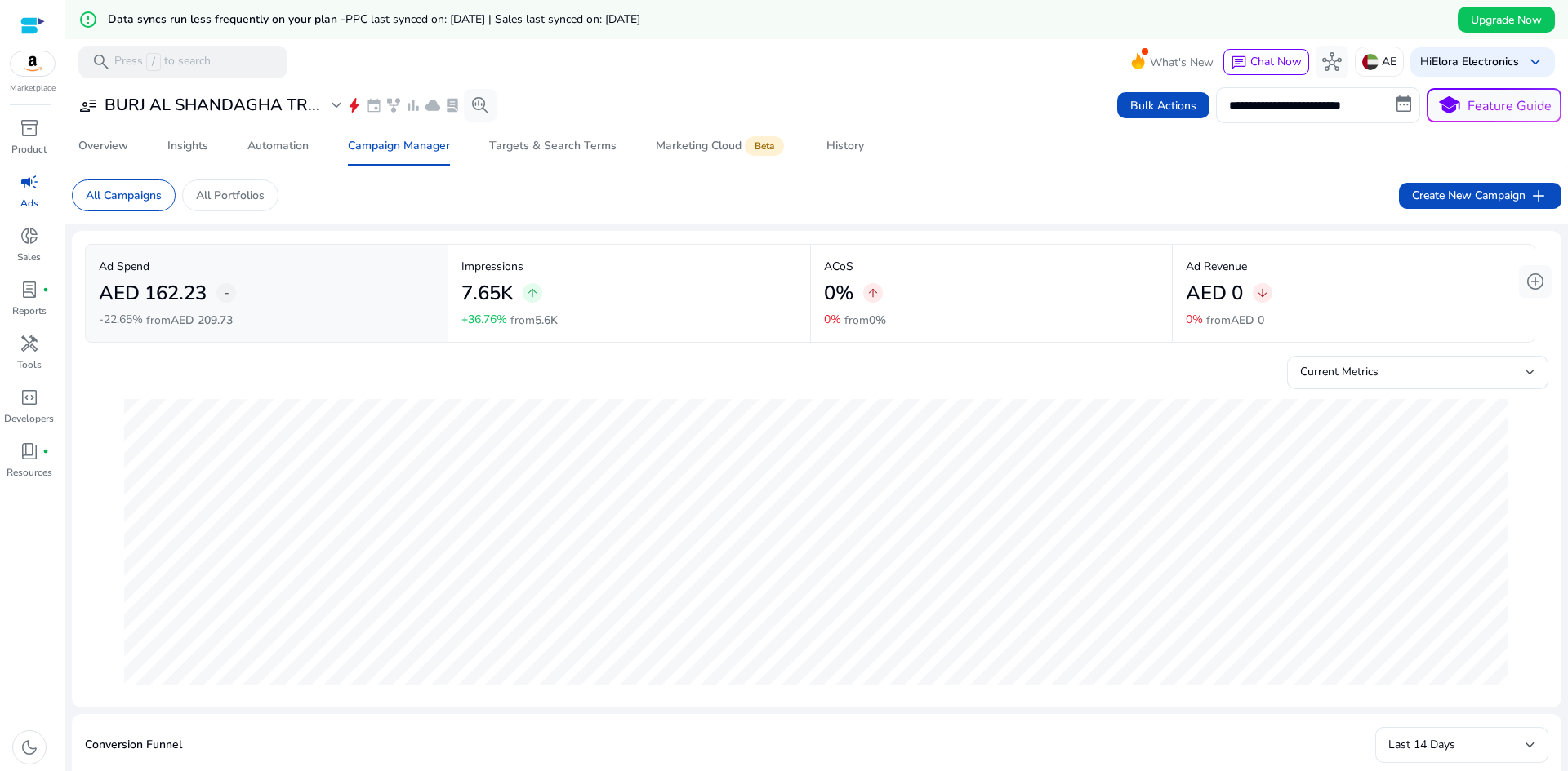
click at [595, 319] on div "Impressions 7.65K arrow_upward +36.76% from 5.6K" at bounding box center [628, 294] width 336 height 71
click at [891, 294] on div "Compared to [DATE] - [DATE]" at bounding box center [863, 288] width 178 height 33
click at [1214, 306] on h2 "AED 0" at bounding box center [1214, 293] width 57 height 23
click at [1361, 319] on div "Ad Revenue AED 0 arrow_downward 0% from AED 0" at bounding box center [1353, 294] width 336 height 71
click at [20, 306] on p "Reports" at bounding box center [29, 311] width 34 height 15
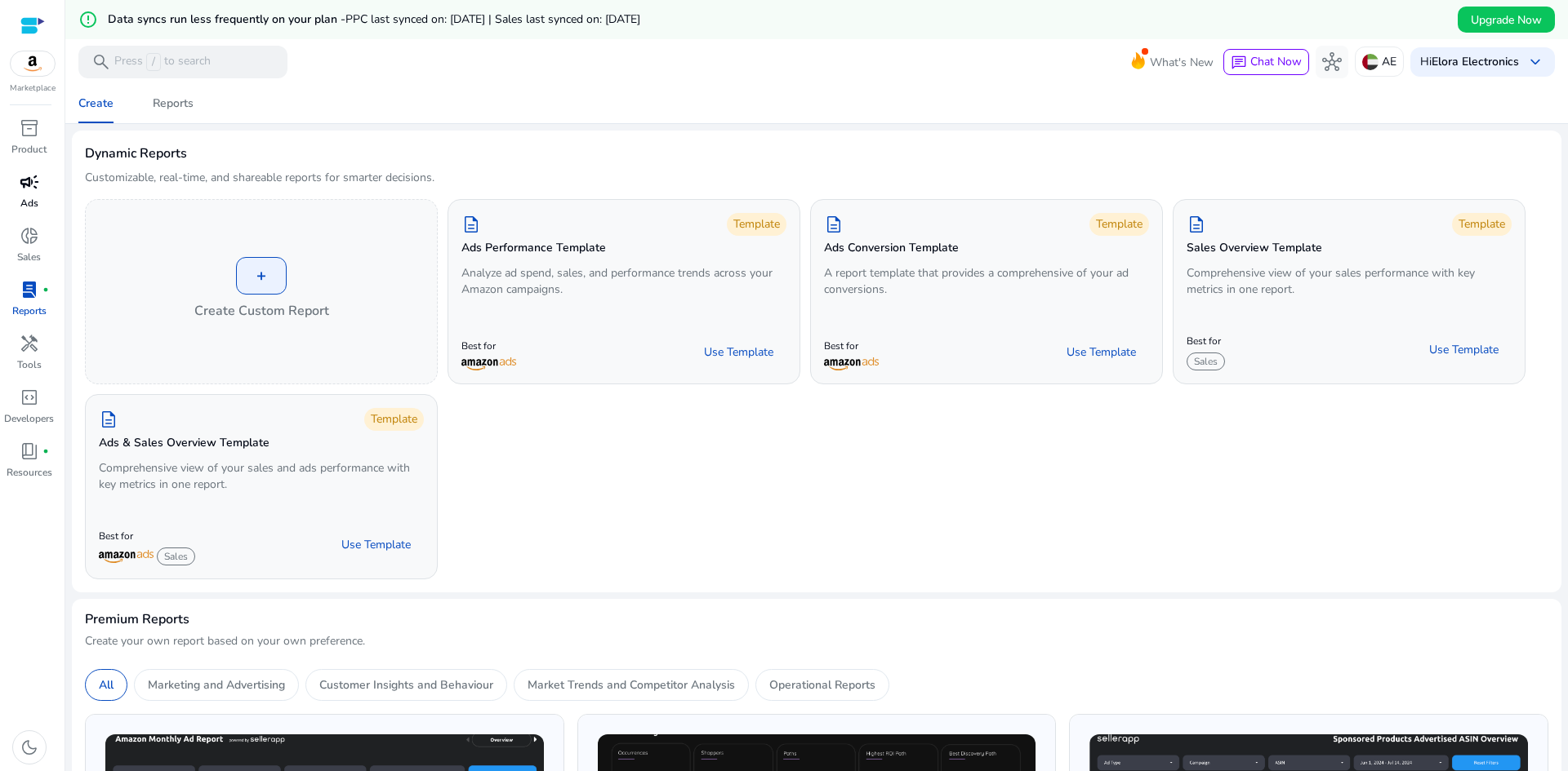
click at [33, 206] on p "Ads" at bounding box center [29, 203] width 18 height 15
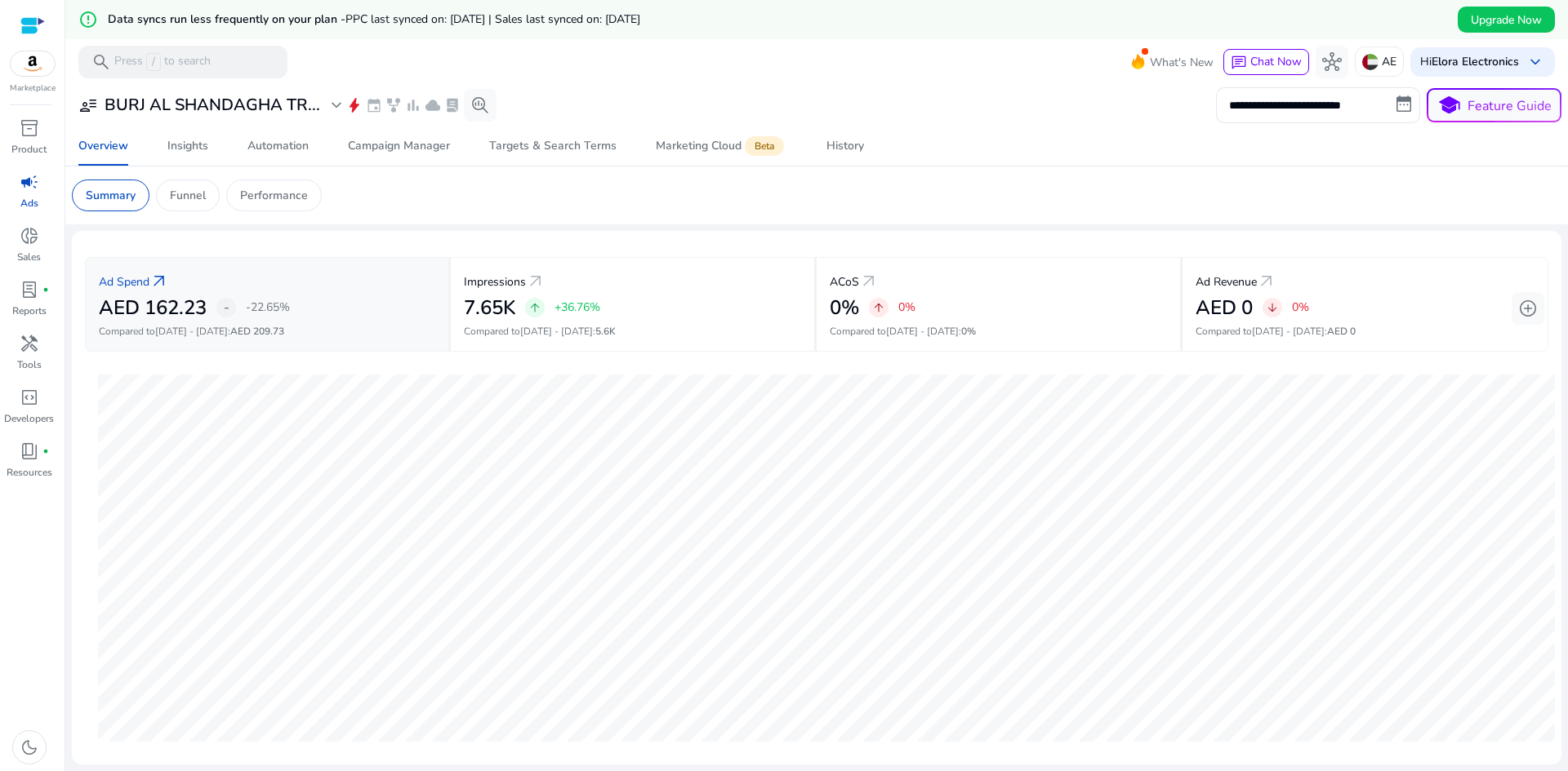
click at [293, 335] on p "Compared to [DATE] - [DATE] : AED 209.73" at bounding box center [267, 332] width 336 height 15
click at [1285, 119] on input "**********" at bounding box center [1318, 105] width 204 height 36
select select "*"
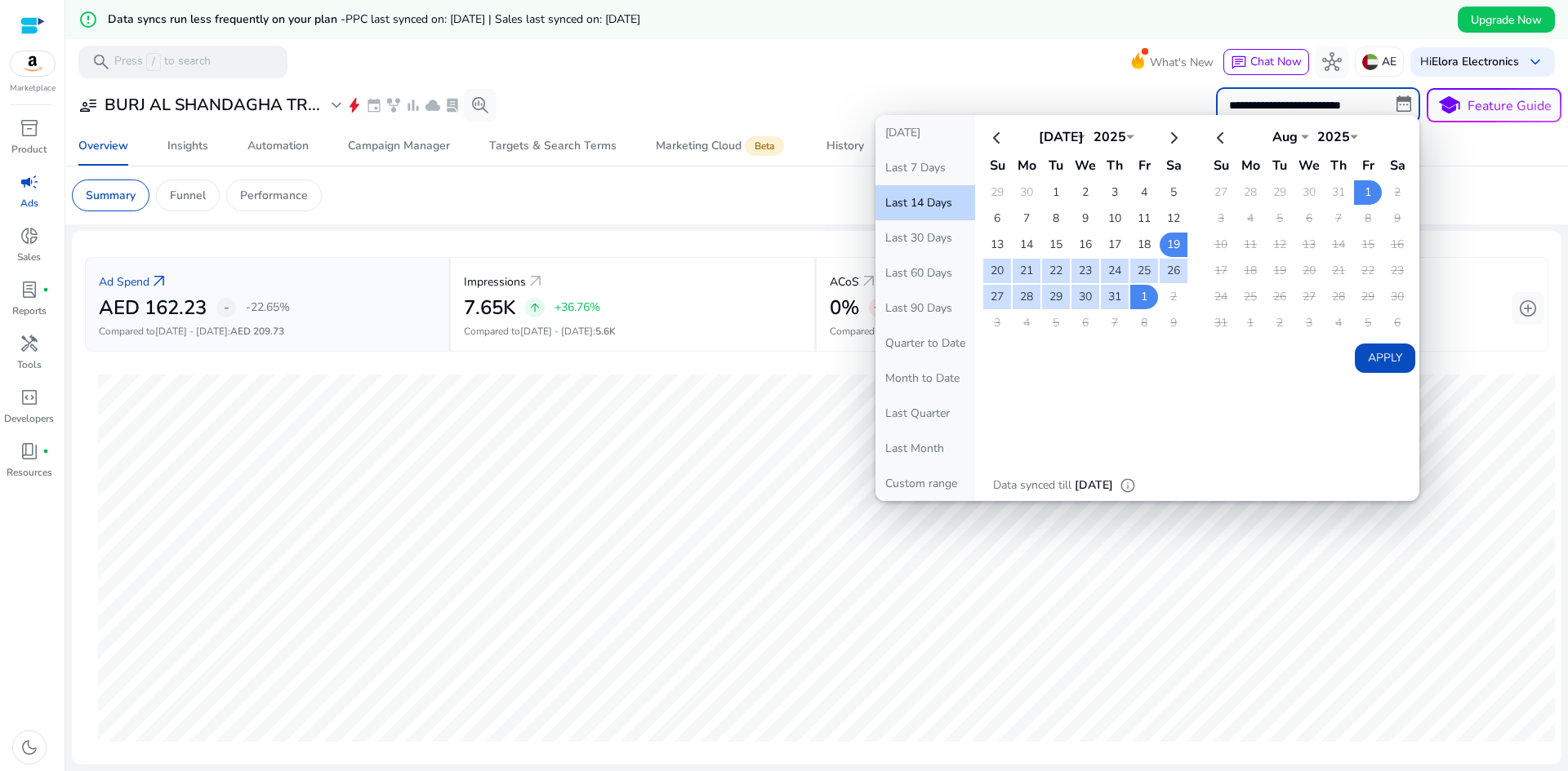
drag, startPoint x: 1351, startPoint y: 191, endPoint x: 1343, endPoint y: 243, distance: 52.6
click at [1354, 199] on td "1" at bounding box center [1368, 192] width 28 height 24
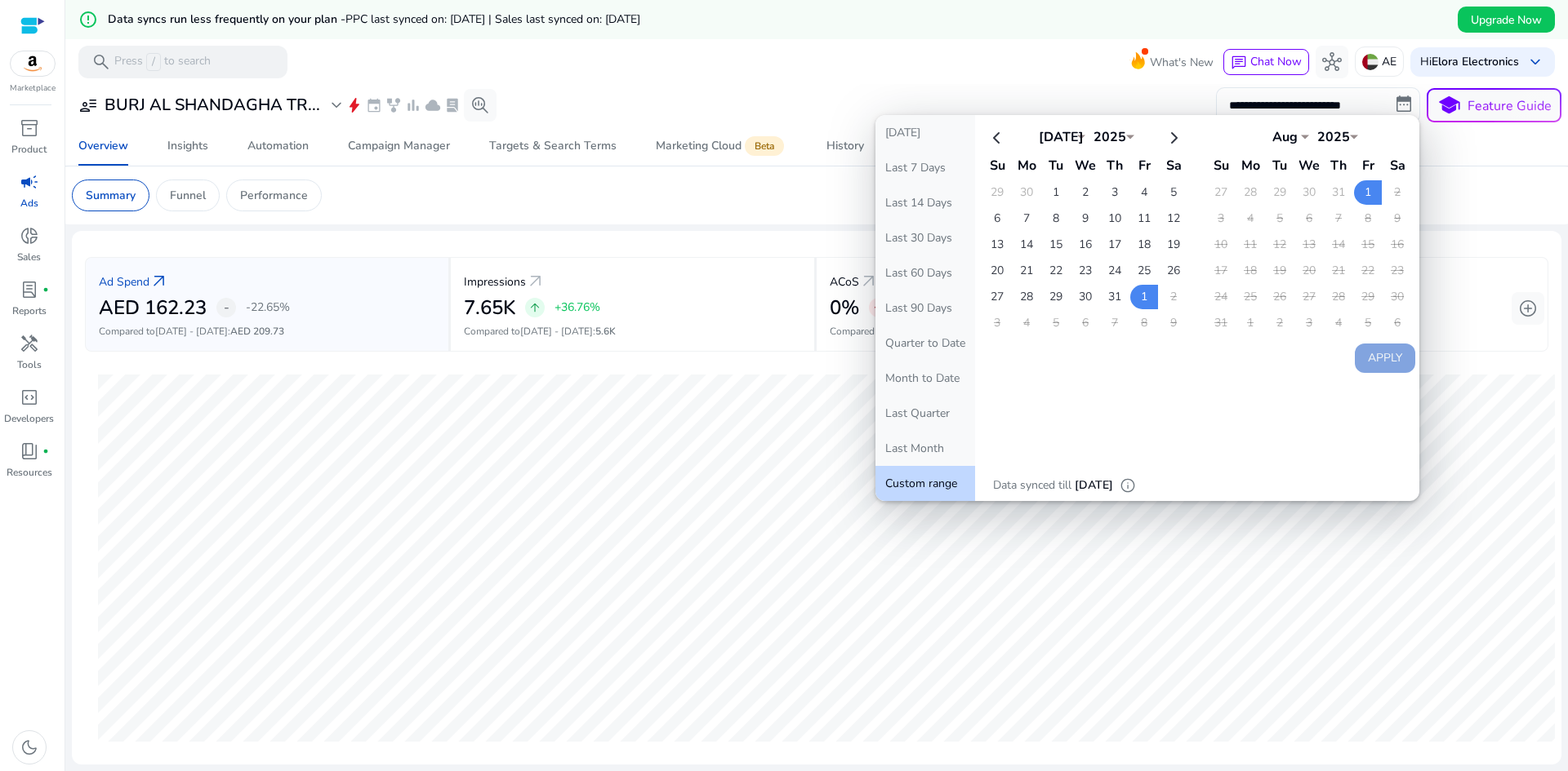
drag, startPoint x: 1339, startPoint y: 286, endPoint x: 1341, endPoint y: 318, distance: 32.1
click at [1339, 292] on td "28" at bounding box center [1338, 297] width 28 height 24
click at [1341, 327] on td "4" at bounding box center [1338, 323] width 28 height 24
drag, startPoint x: 1340, startPoint y: 327, endPoint x: 1303, endPoint y: 316, distance: 38.6
click at [1340, 327] on td "4" at bounding box center [1338, 323] width 28 height 24
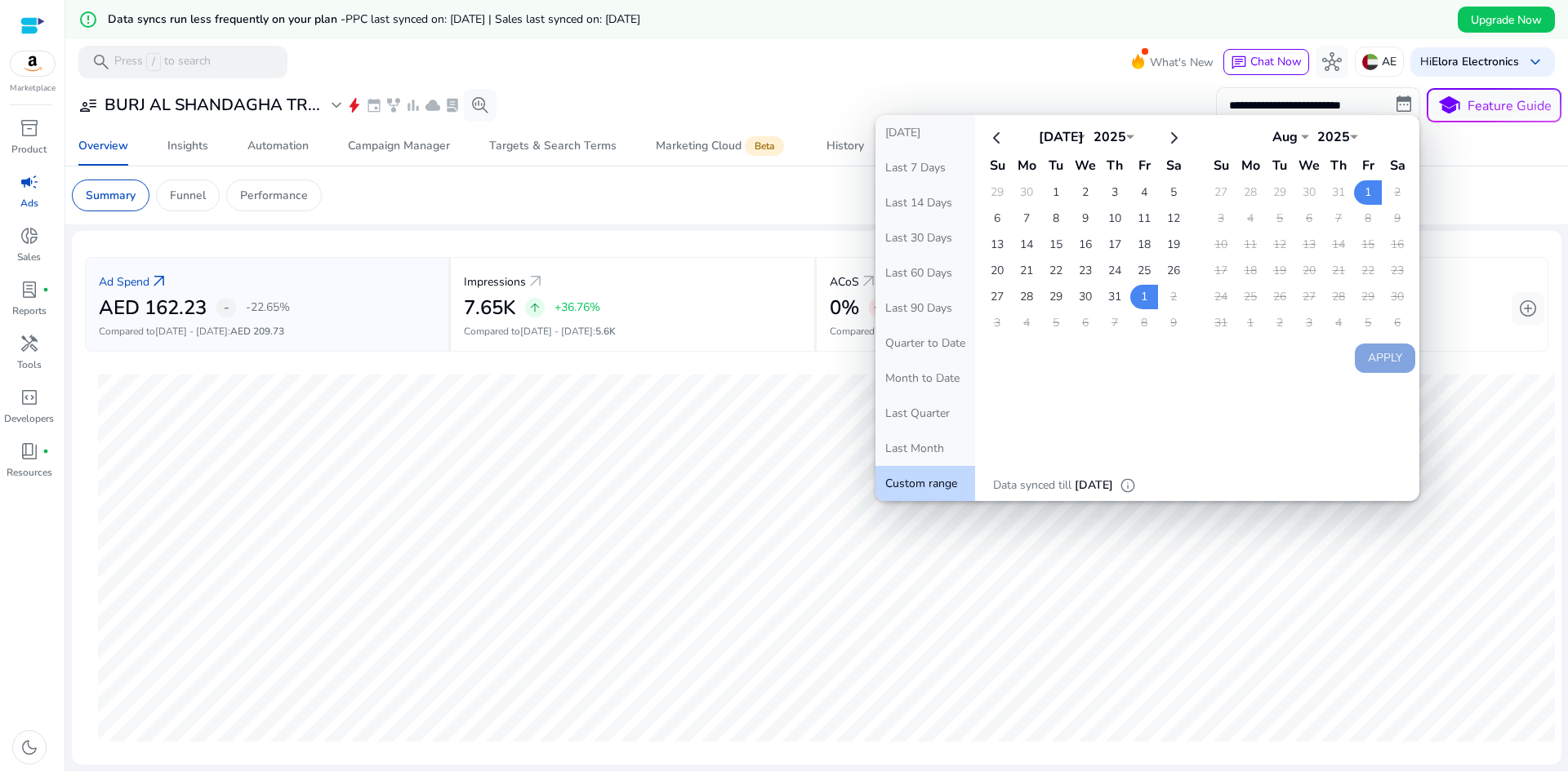
click at [1298, 319] on td "3" at bounding box center [1309, 323] width 28 height 24
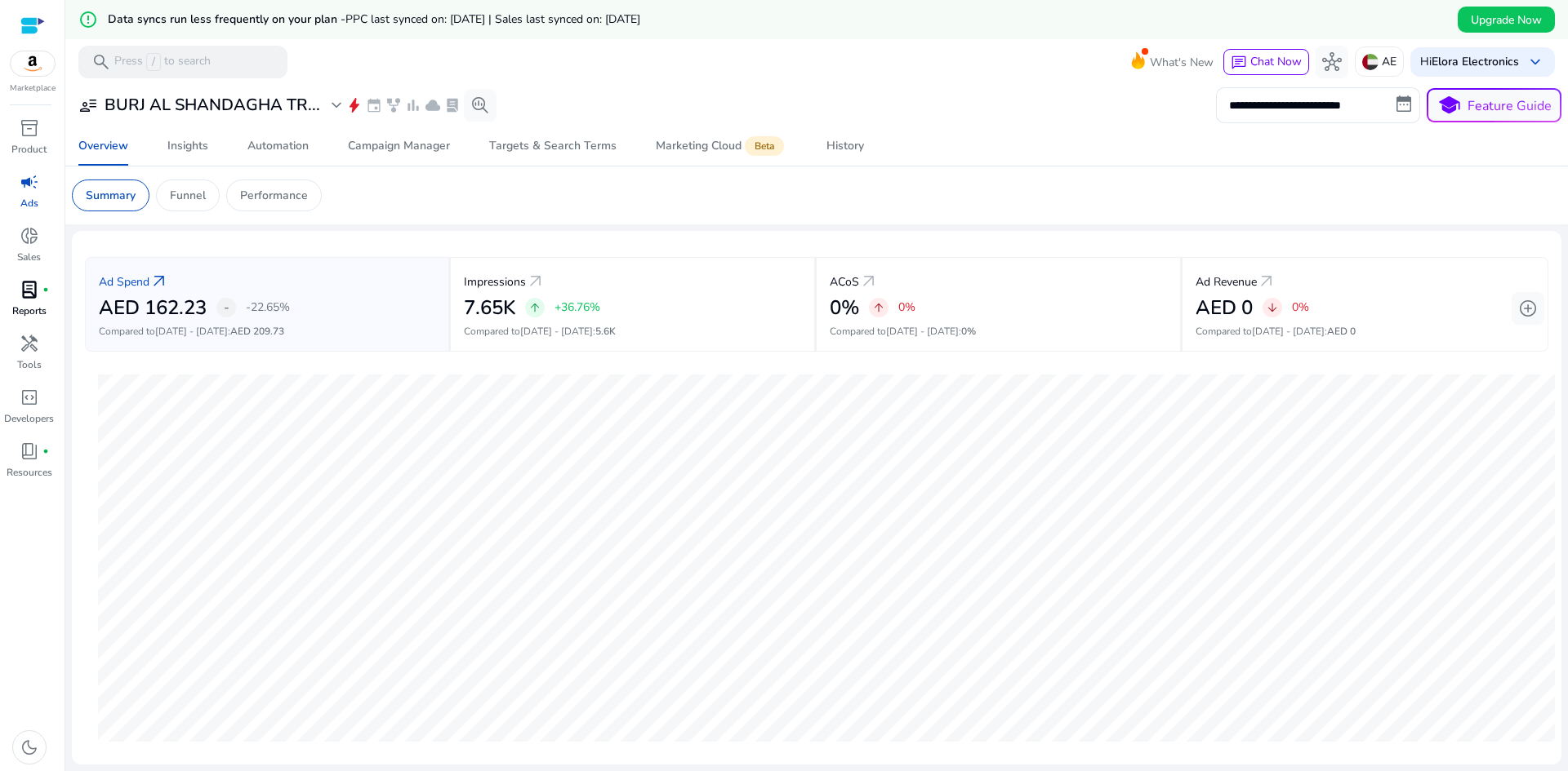
click at [18, 299] on div "lab_profile fiber_manual_record" at bounding box center [29, 290] width 46 height 26
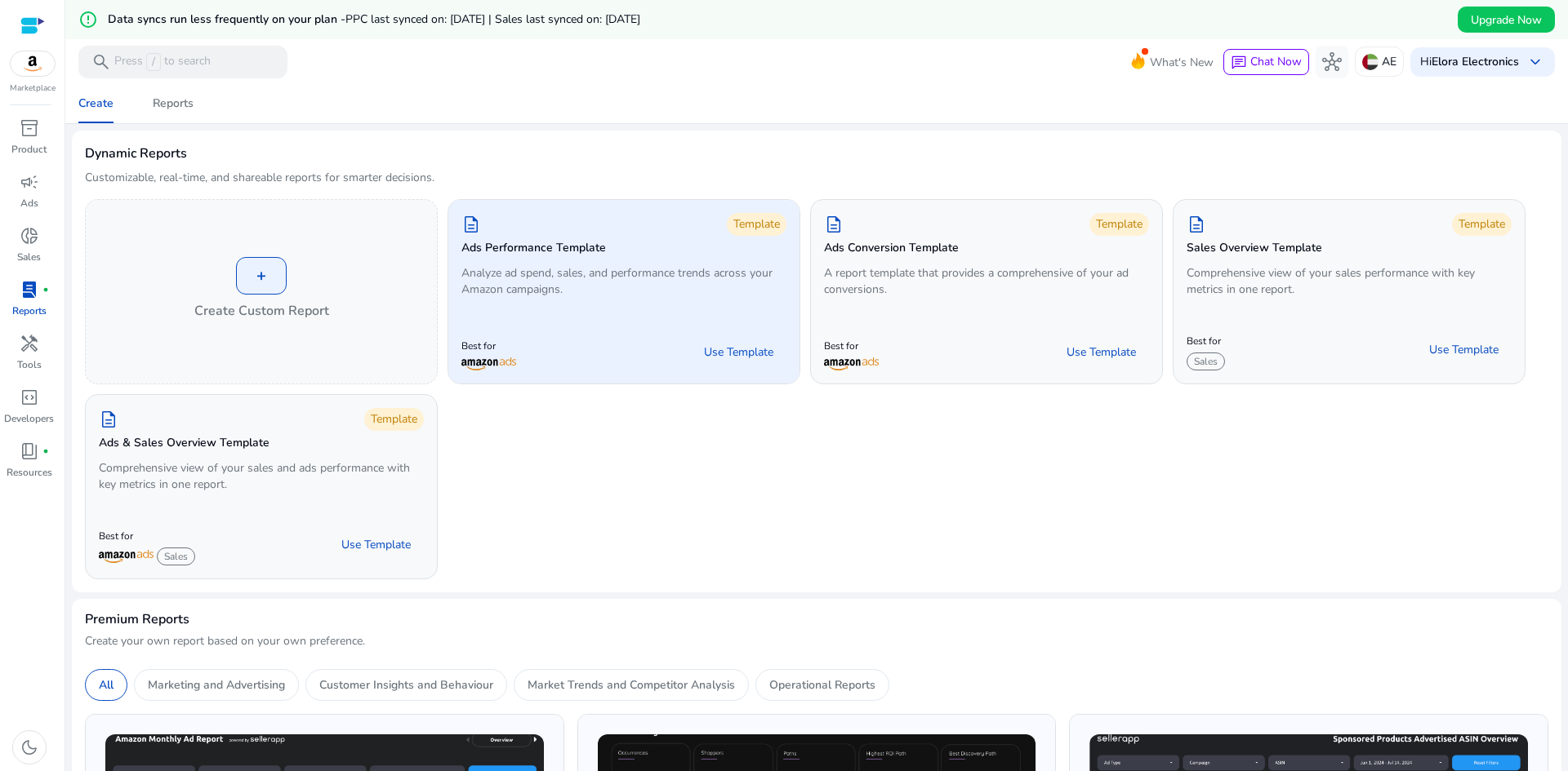
click at [630, 335] on div "Best for Use Template" at bounding box center [624, 352] width 325 height 37
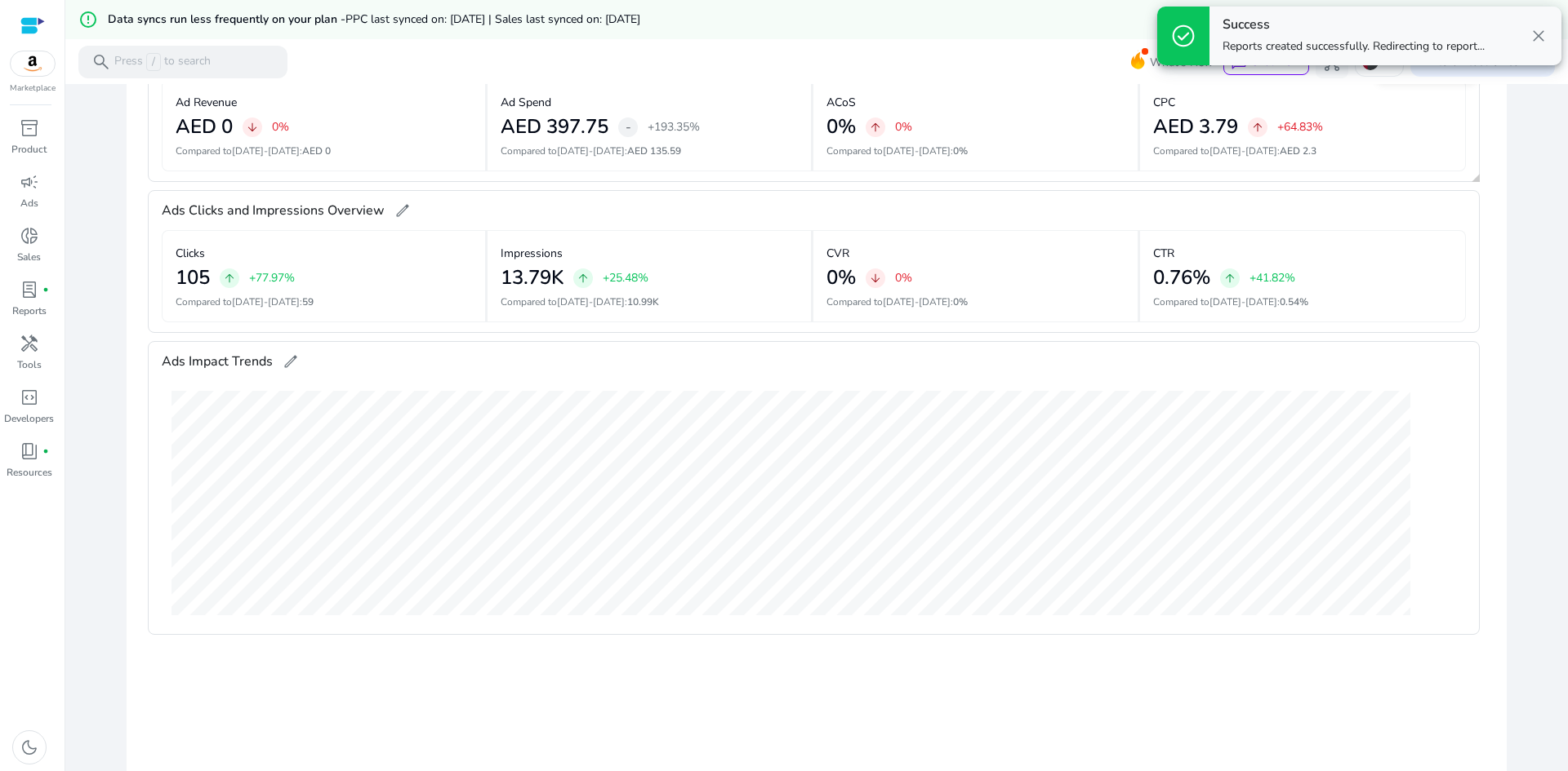
scroll to position [455, 0]
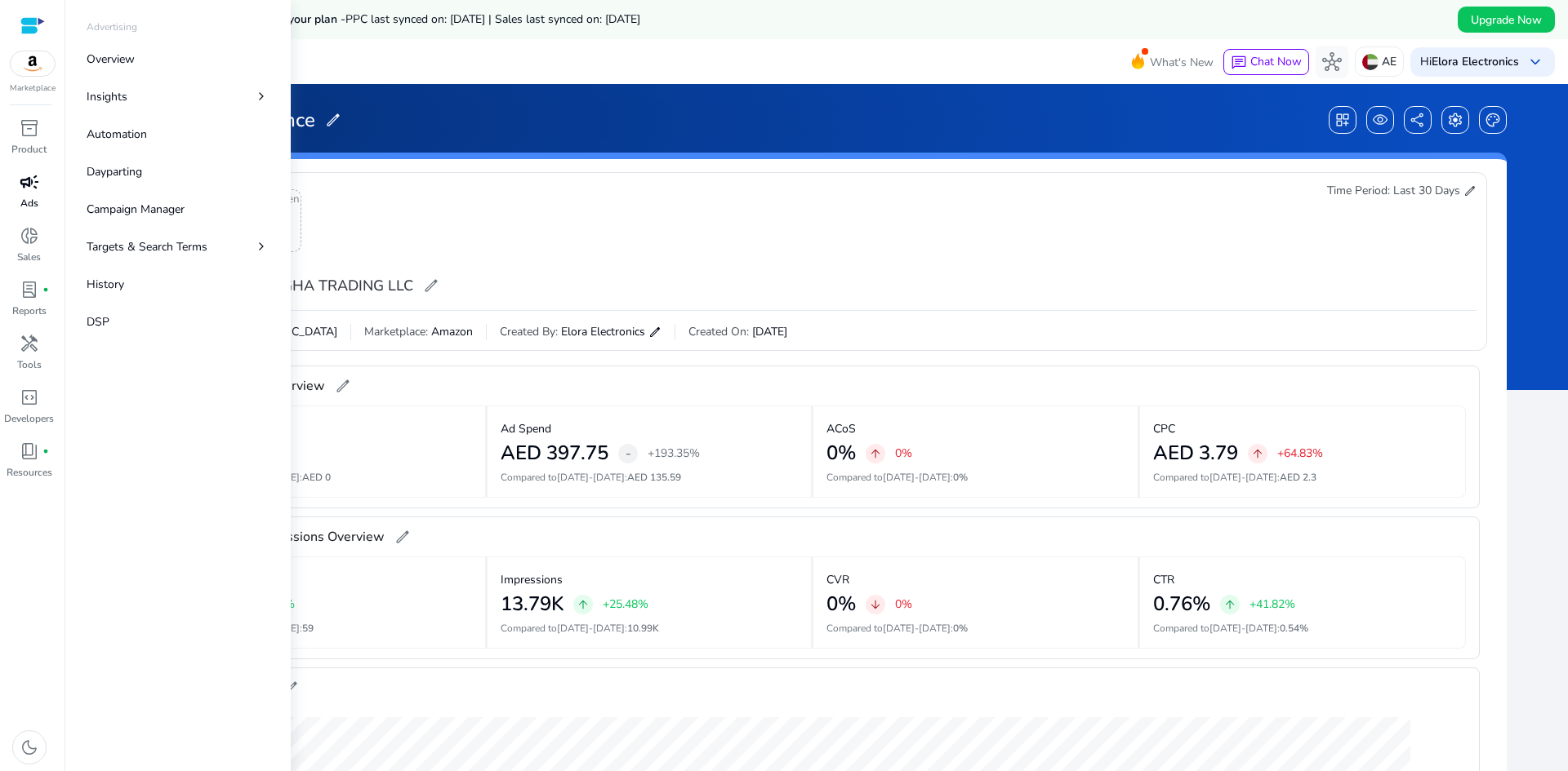
click at [21, 208] on p "Ads" at bounding box center [29, 203] width 18 height 15
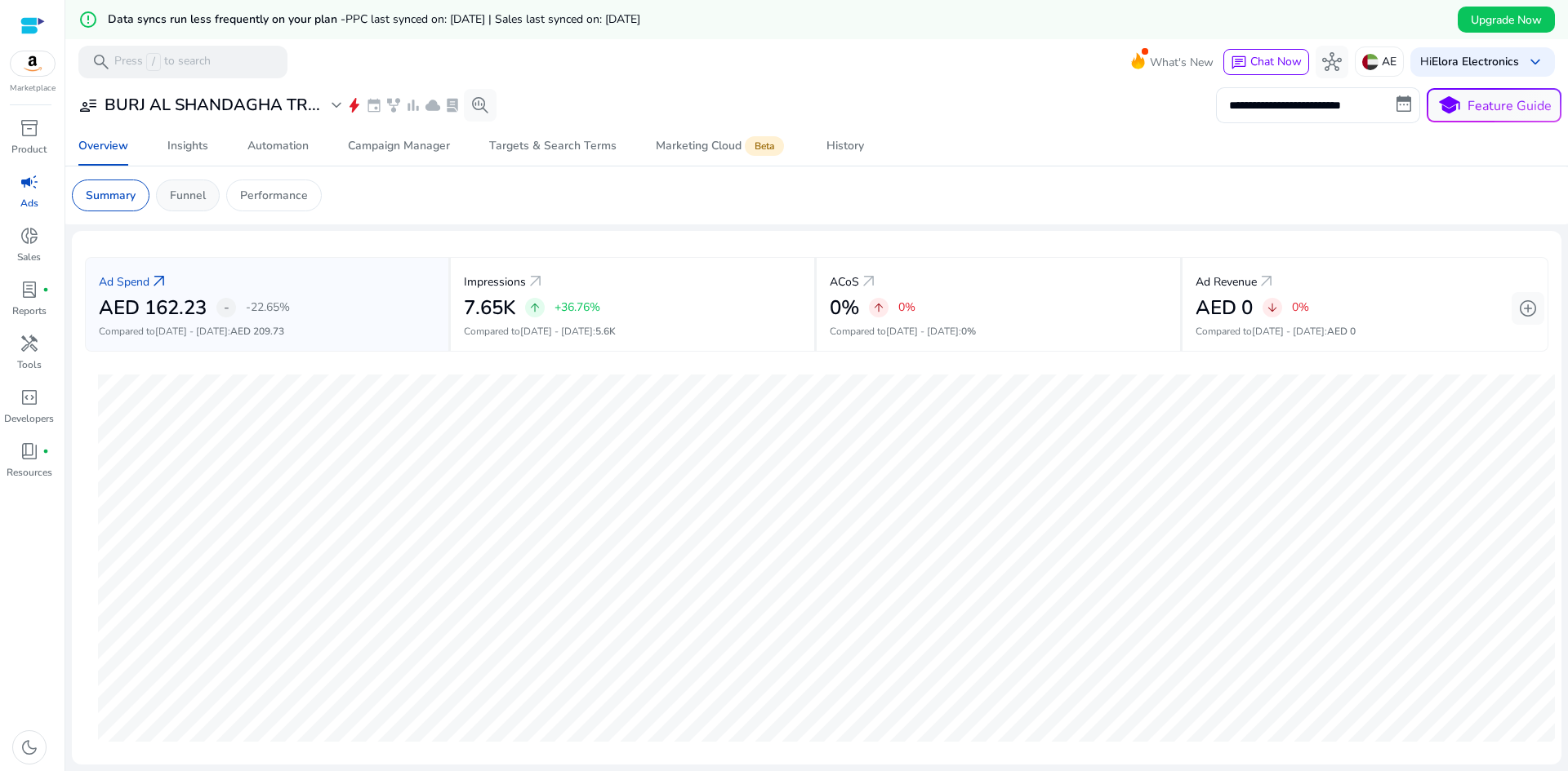
click at [193, 193] on p "Funnel" at bounding box center [188, 195] width 36 height 17
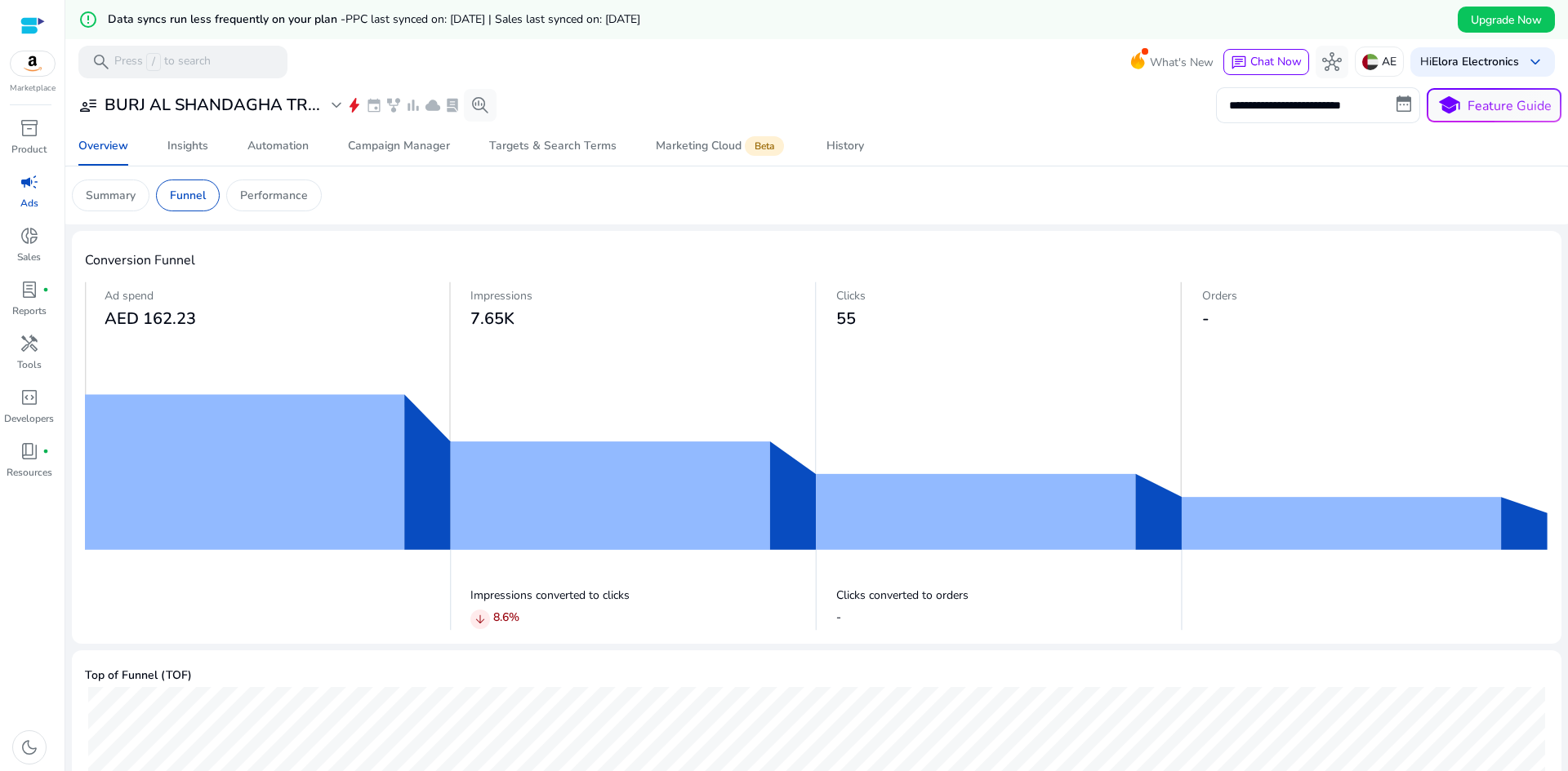
click at [615, 457] on img at bounding box center [816, 455] width 1463 height 348
click at [920, 457] on img at bounding box center [816, 455] width 1463 height 348
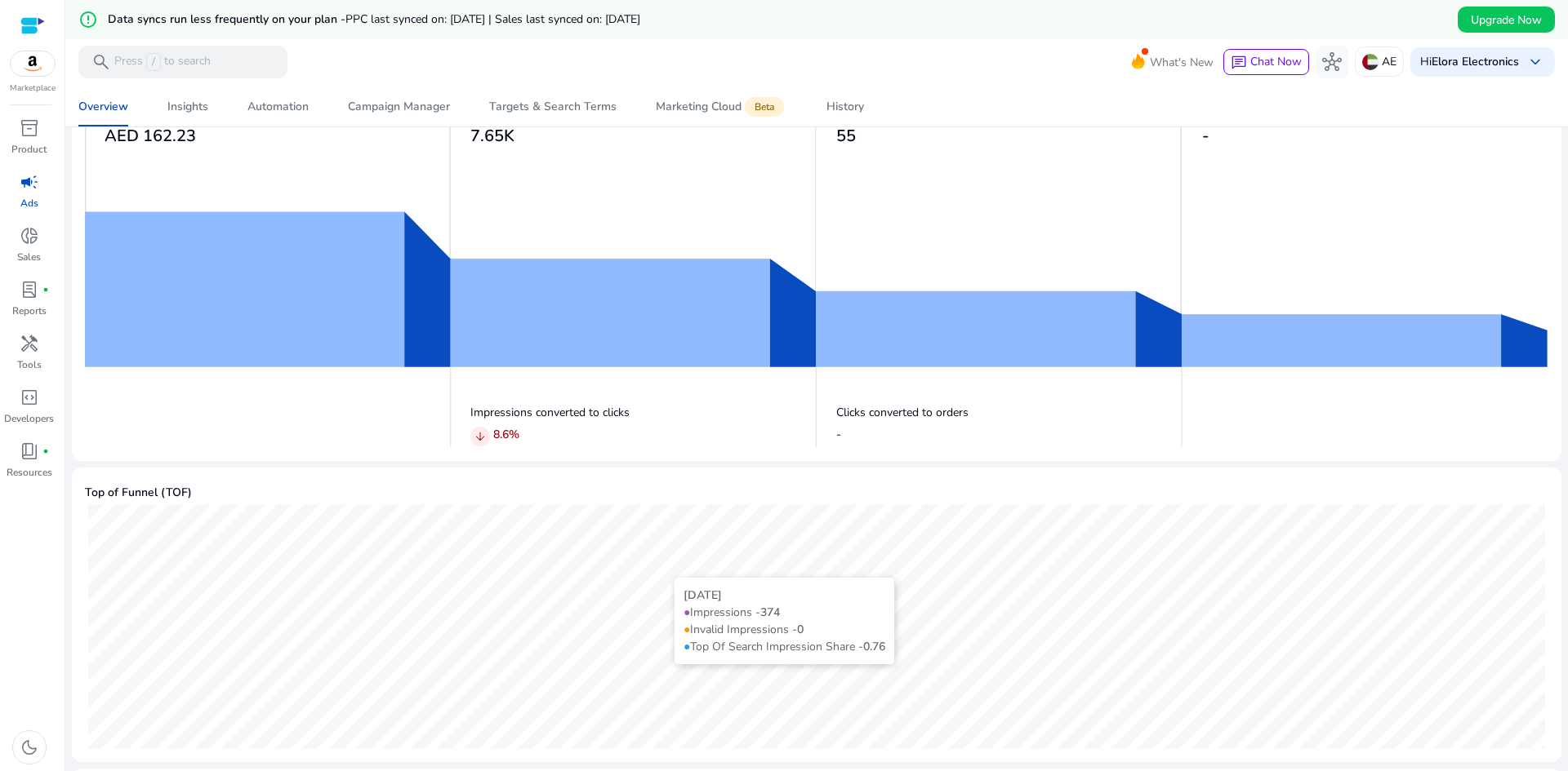
scroll to position [408, 0]
